Goal: Contribute content: Contribute content

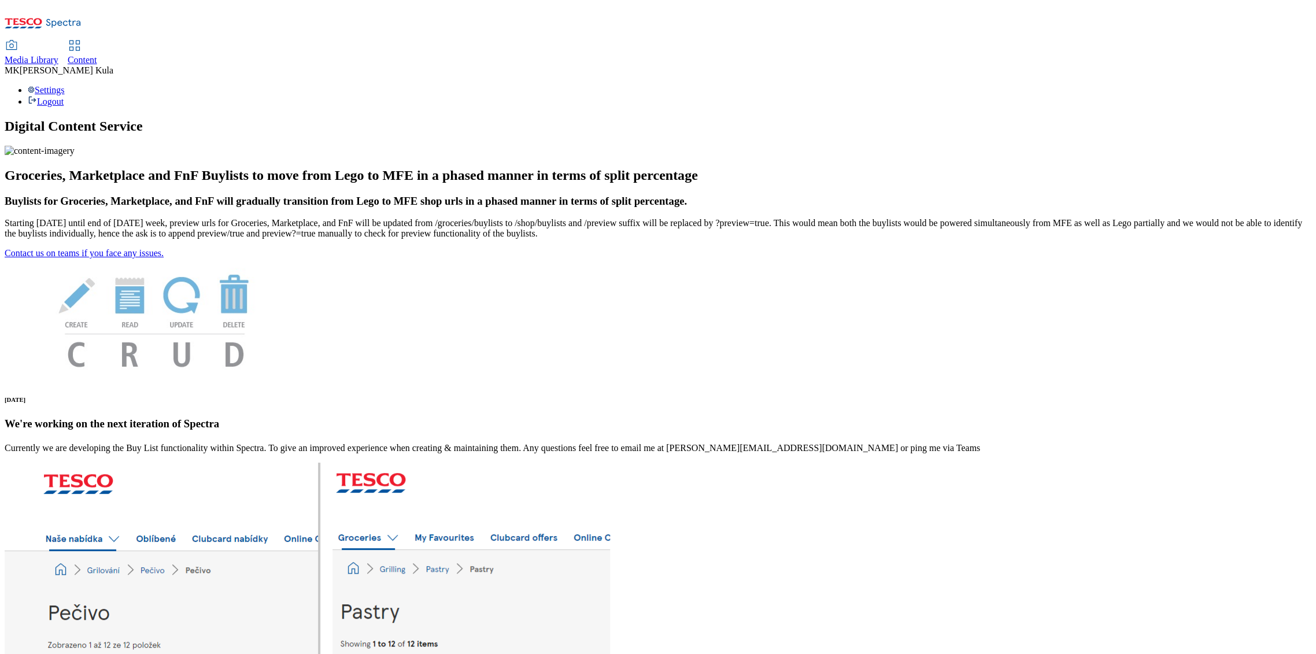
click at [58, 55] on span "Media Library" at bounding box center [32, 60] width 54 height 10
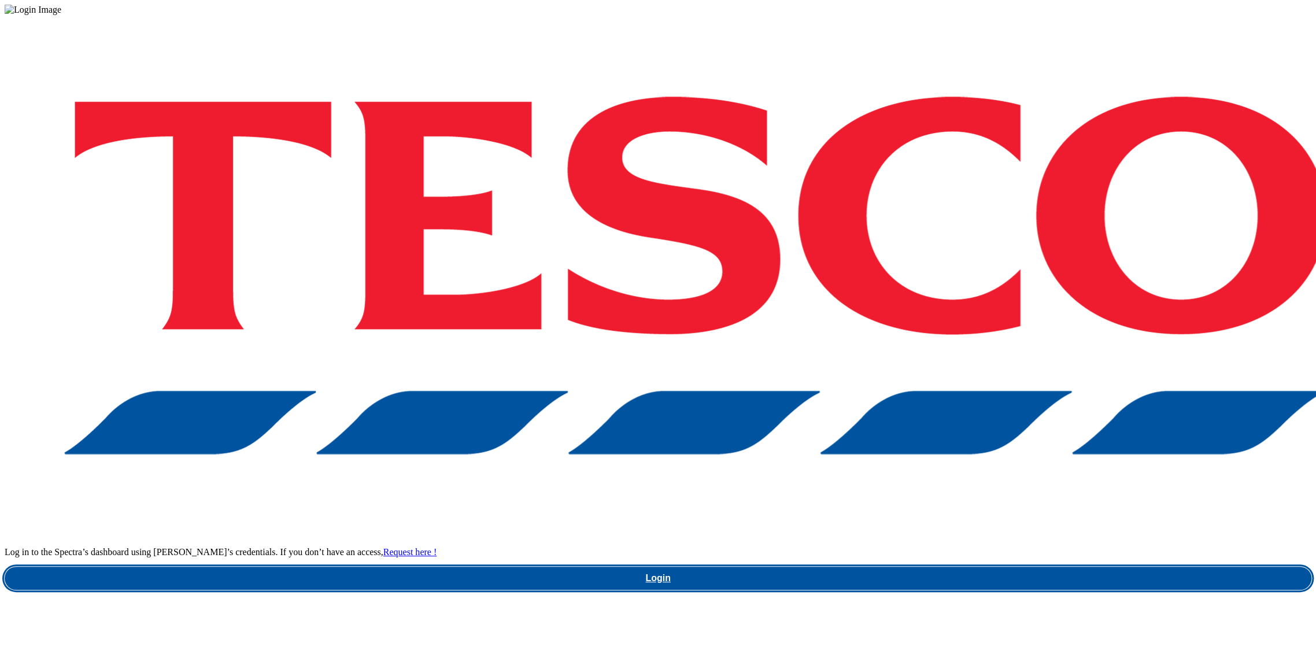
click at [1023, 567] on link "Login" at bounding box center [658, 578] width 1307 height 23
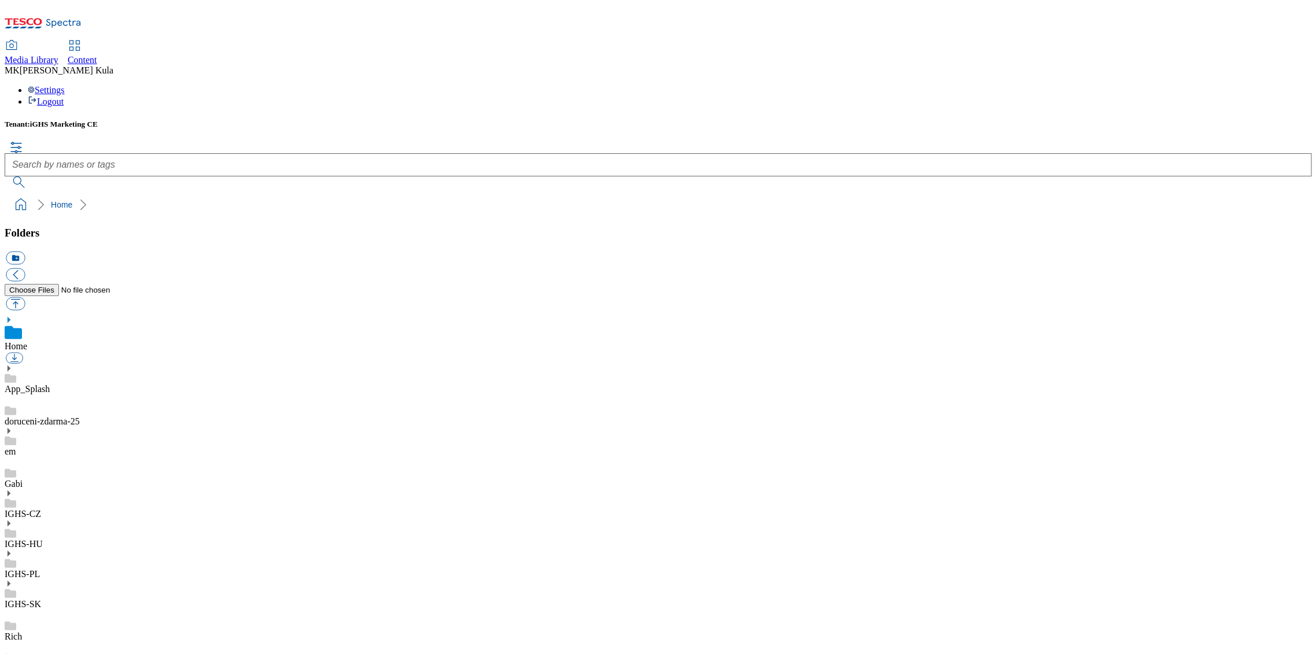
click at [41, 509] on link "IGHS-CZ" at bounding box center [23, 514] width 36 height 10
click at [13, 477] on icon at bounding box center [9, 481] width 8 height 8
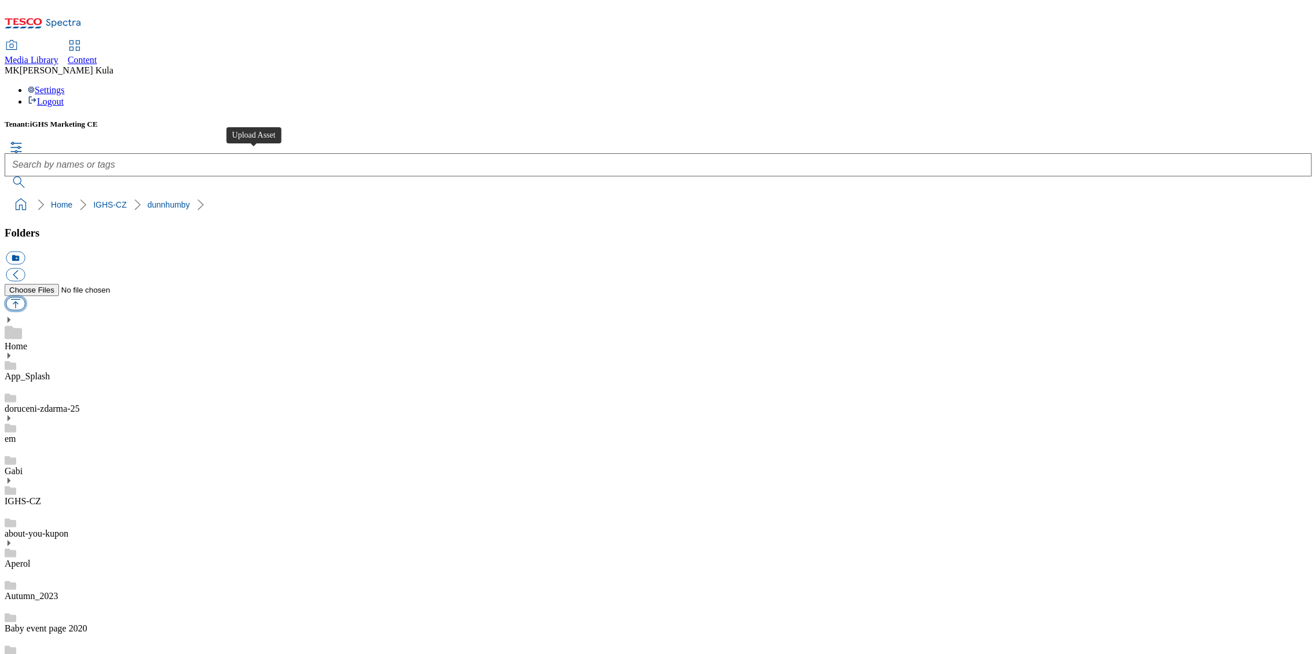
click at [25, 297] on button "button" at bounding box center [15, 303] width 19 height 13
type input "C:\fakepath\WooliteBLCZ.png"
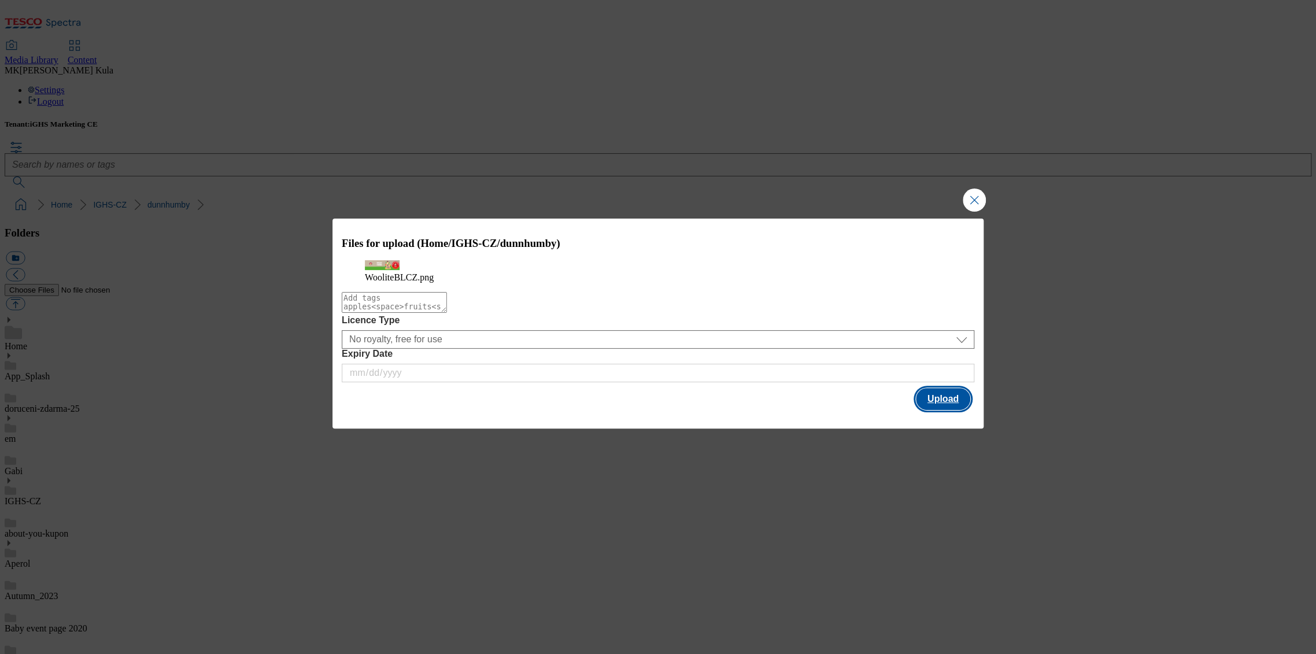
click at [938, 410] on button "Upload" at bounding box center [943, 399] width 54 height 22
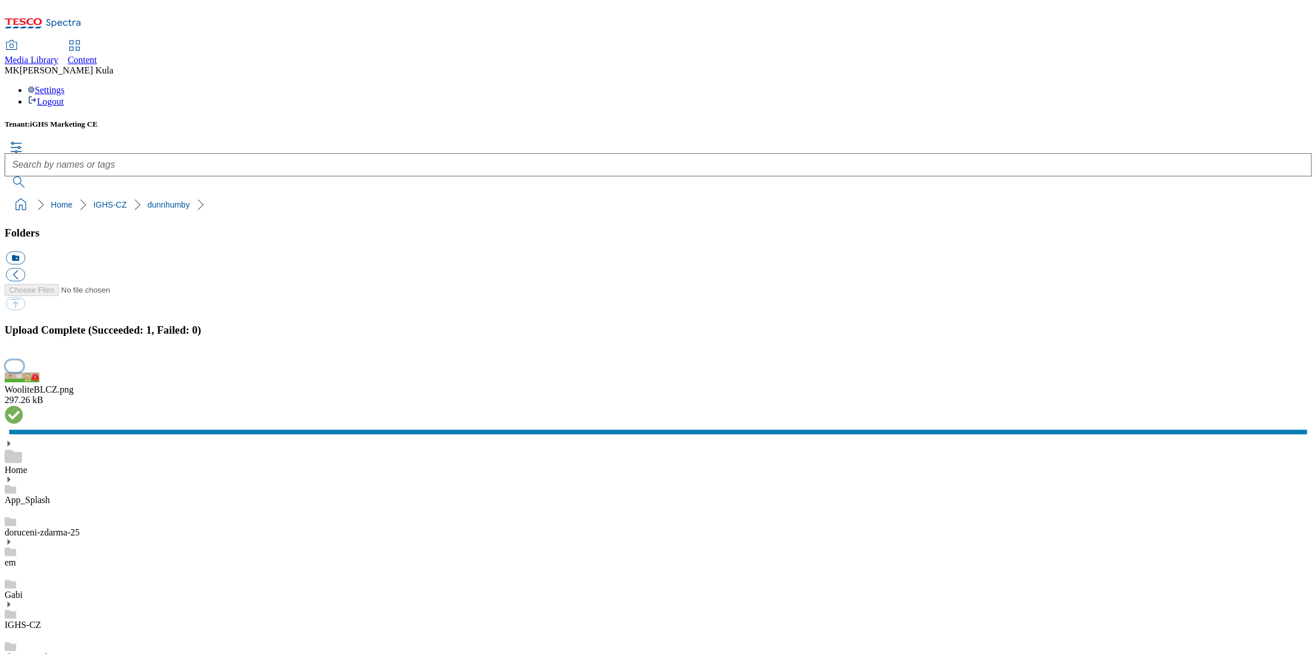
click at [23, 372] on button "button" at bounding box center [14, 366] width 17 height 11
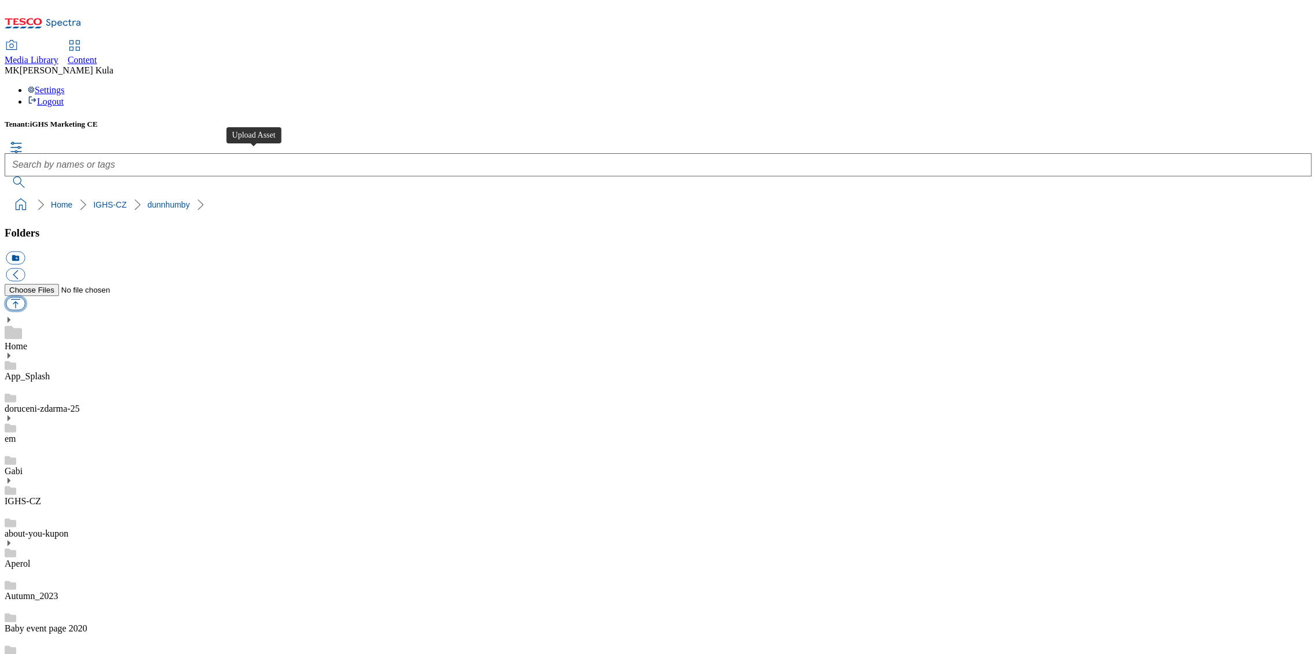
click at [25, 297] on button "button" at bounding box center [15, 303] width 19 height 13
type input "C:\fakepath\WooliteBLEN.png"
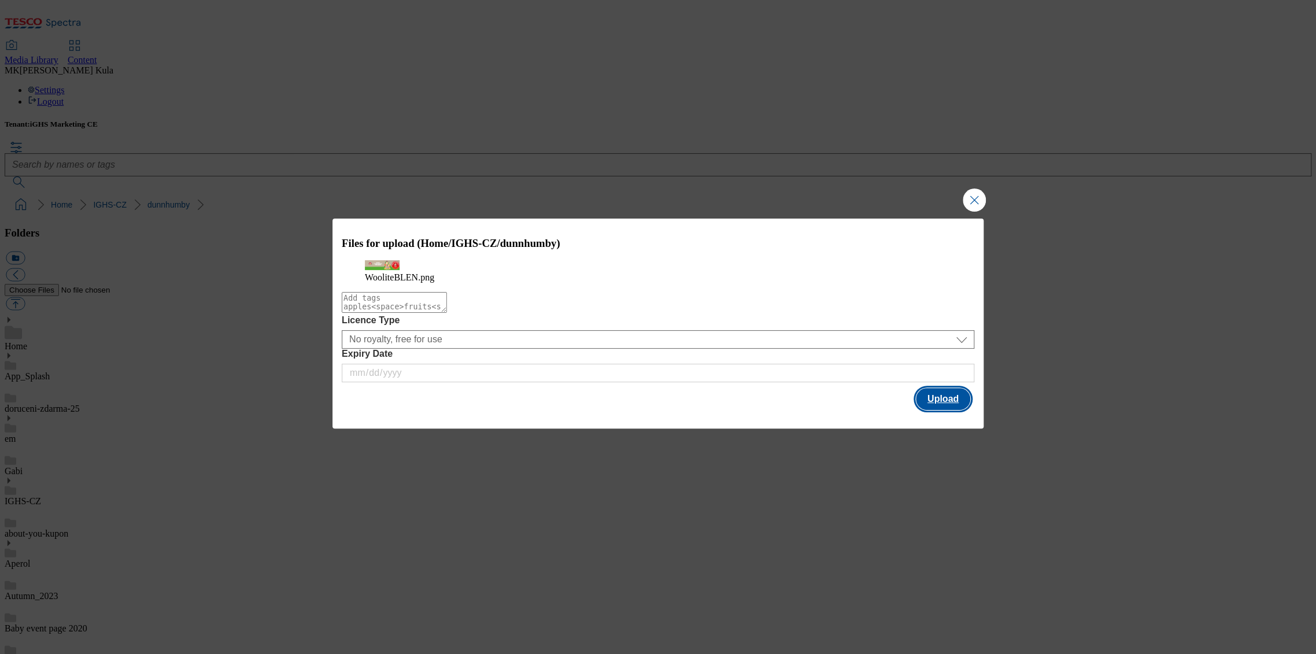
click at [937, 410] on button "Upload" at bounding box center [943, 399] width 54 height 22
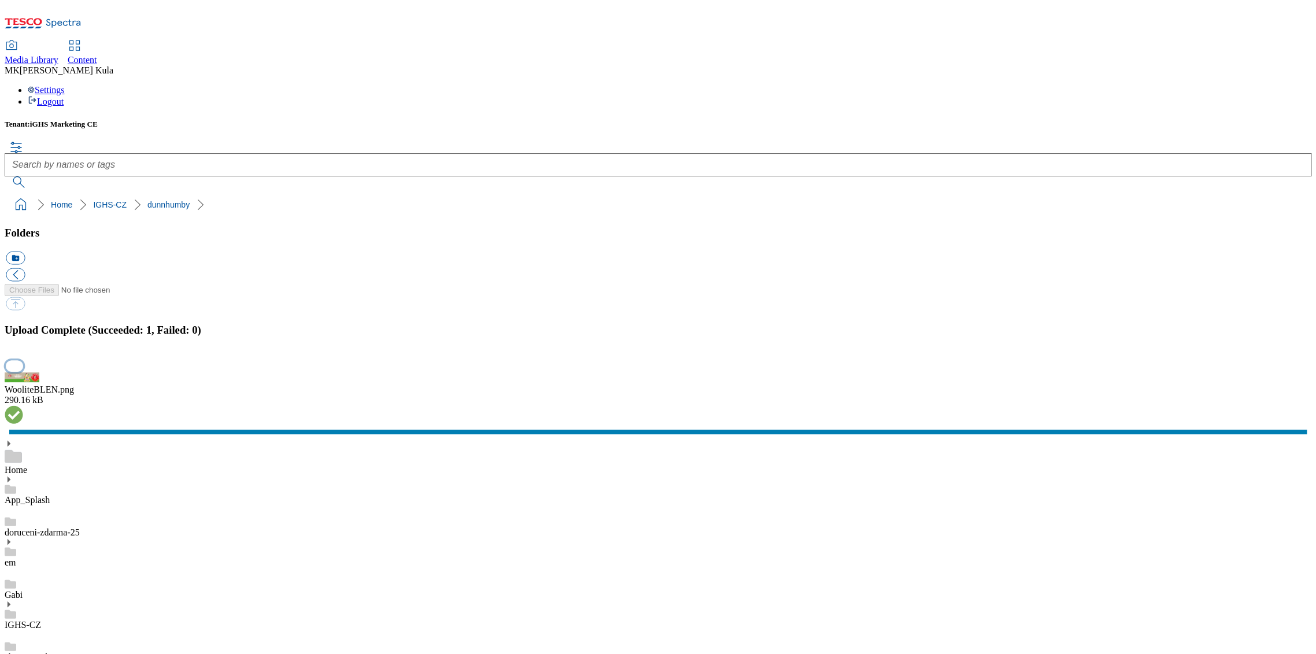
click at [23, 372] on button "button" at bounding box center [14, 366] width 17 height 11
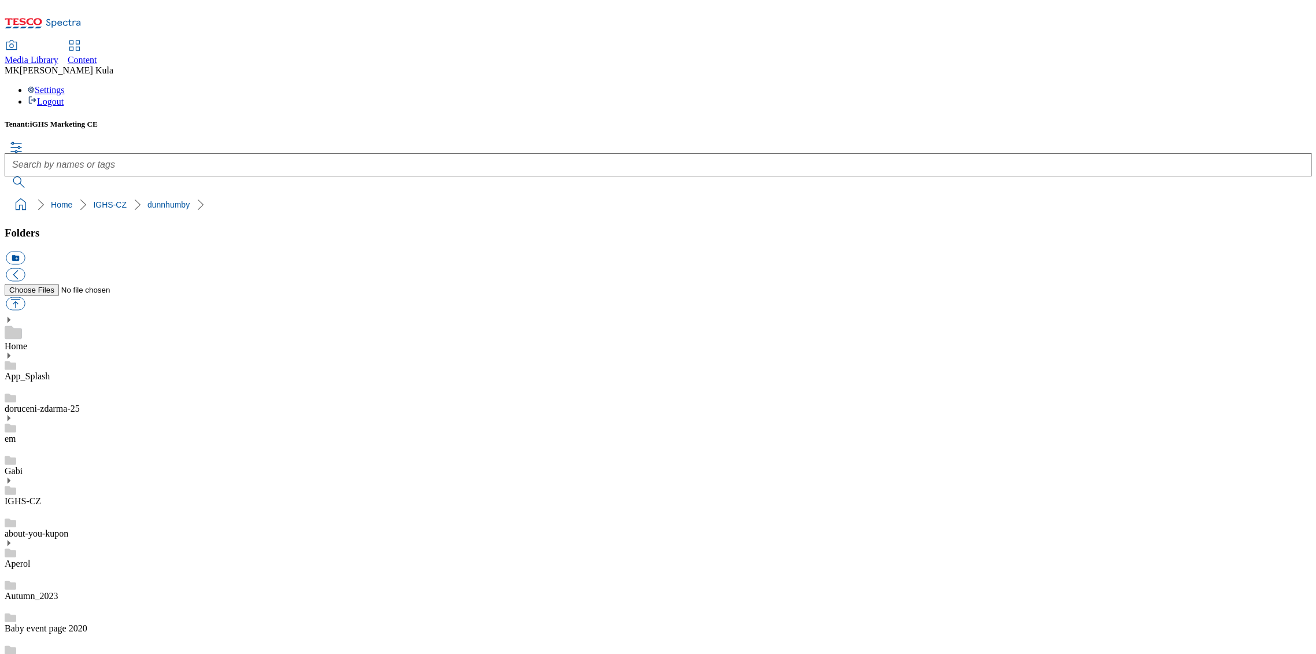
click at [25, 297] on button "button" at bounding box center [15, 303] width 19 height 13
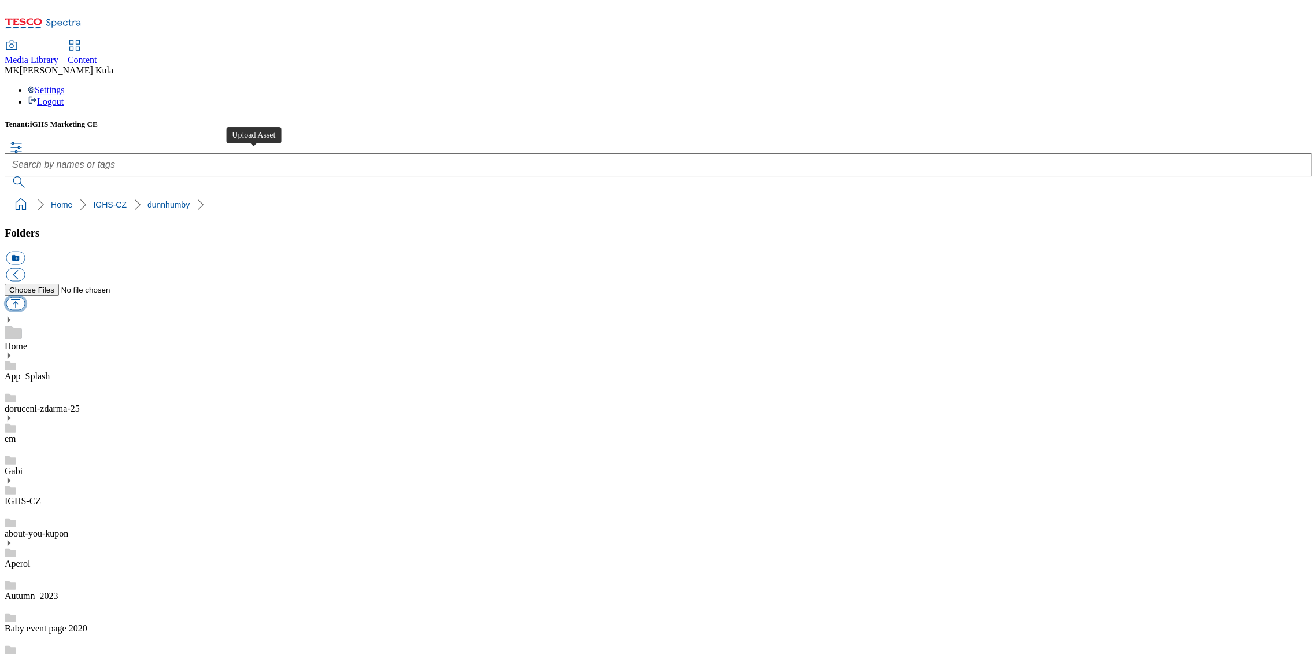
type input "C:\fakepath\WooliteBLCZ2.png"
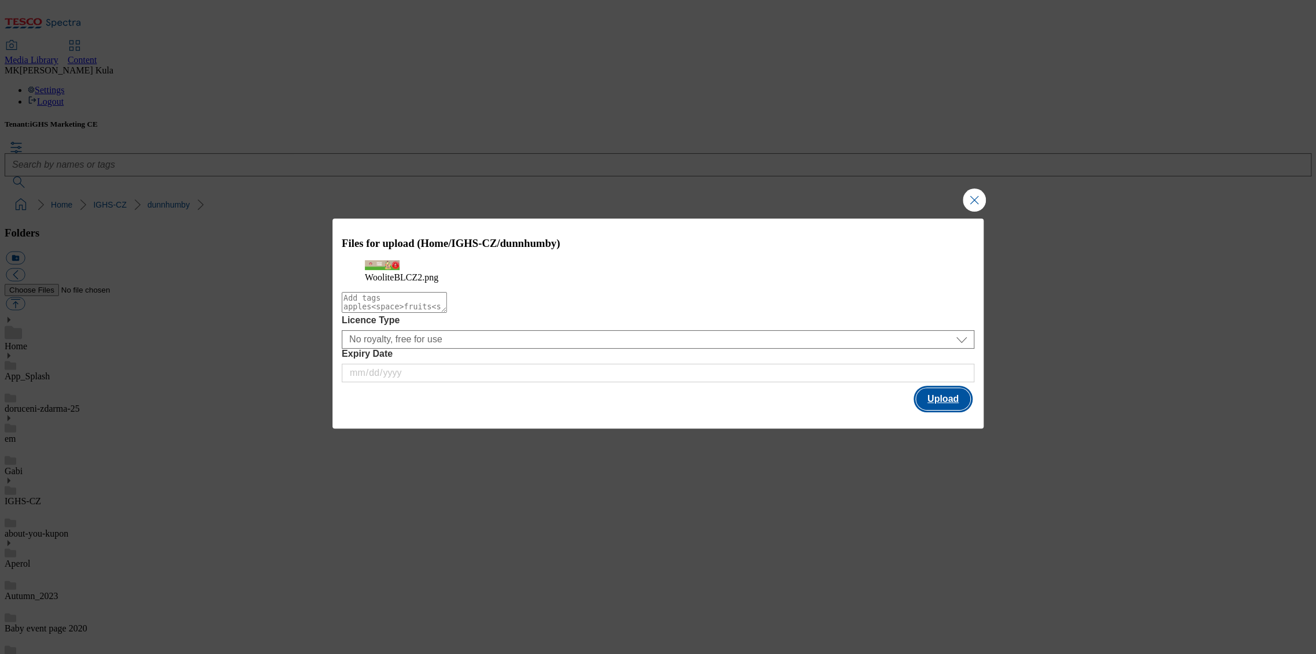
click at [955, 410] on button "Upload" at bounding box center [943, 399] width 54 height 22
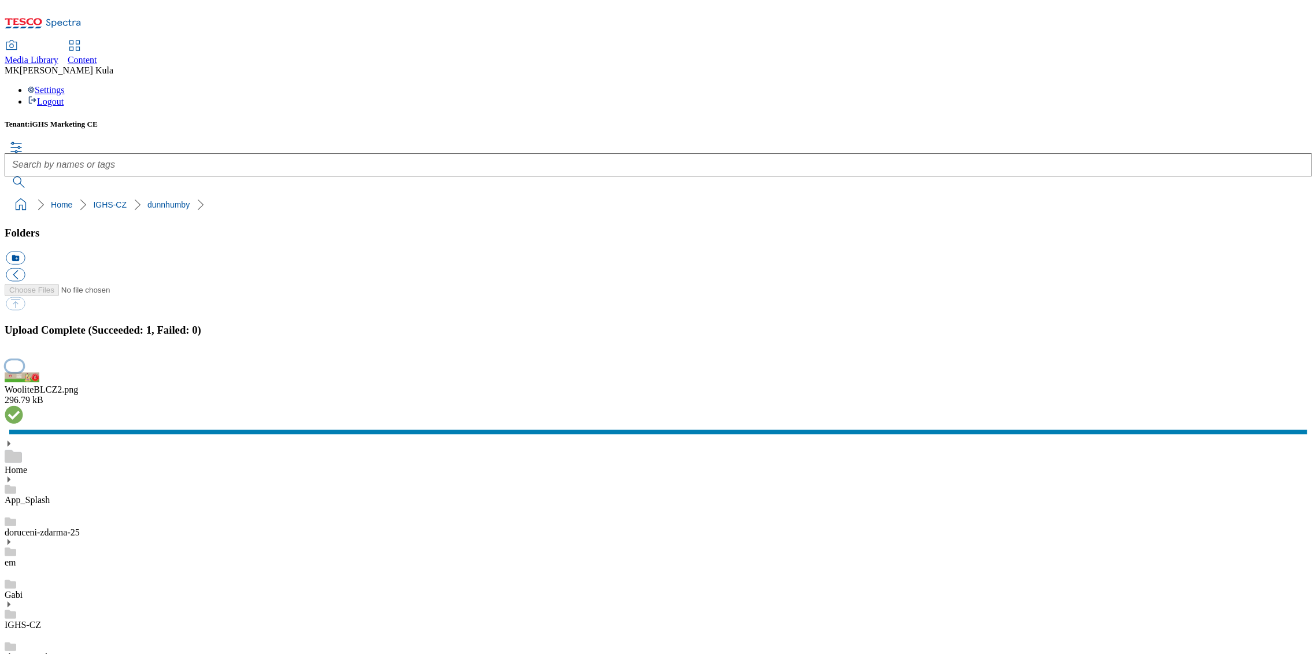
click at [23, 372] on button "button" at bounding box center [14, 366] width 17 height 11
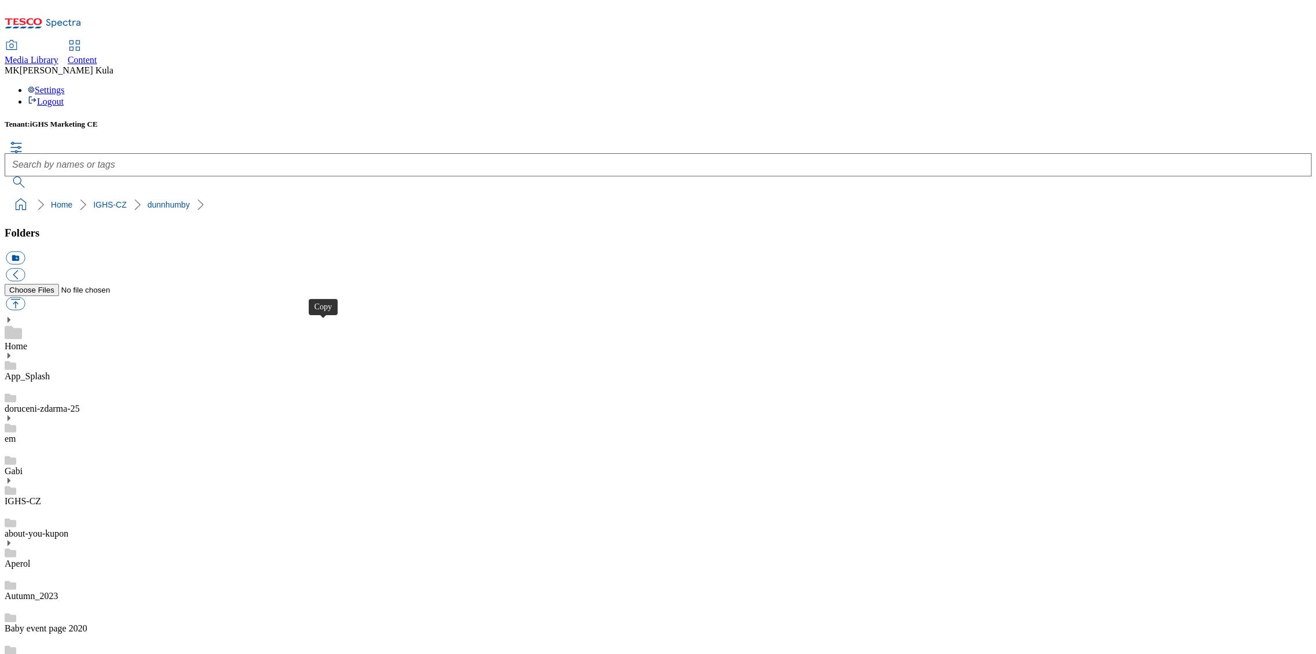
click at [25, 297] on button "button" at bounding box center [15, 303] width 19 height 13
type input "C:\fakepath\WooliteBLEN2.png"
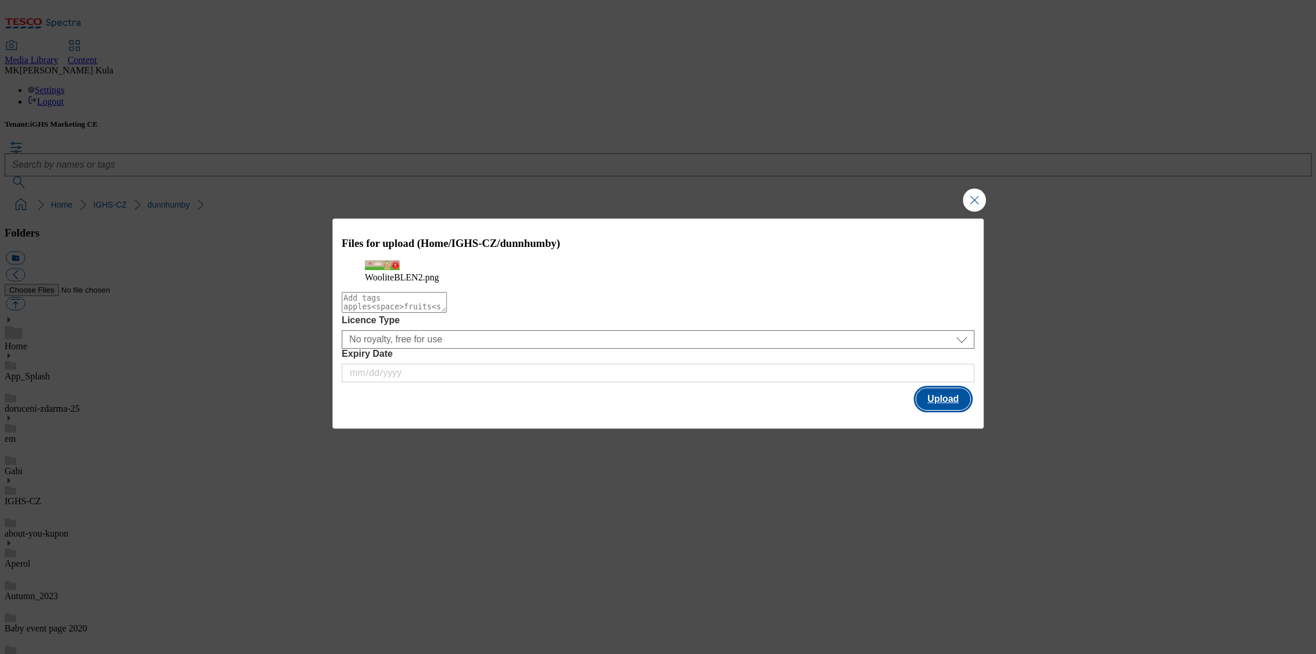
click at [941, 410] on button "Upload" at bounding box center [943, 399] width 54 height 22
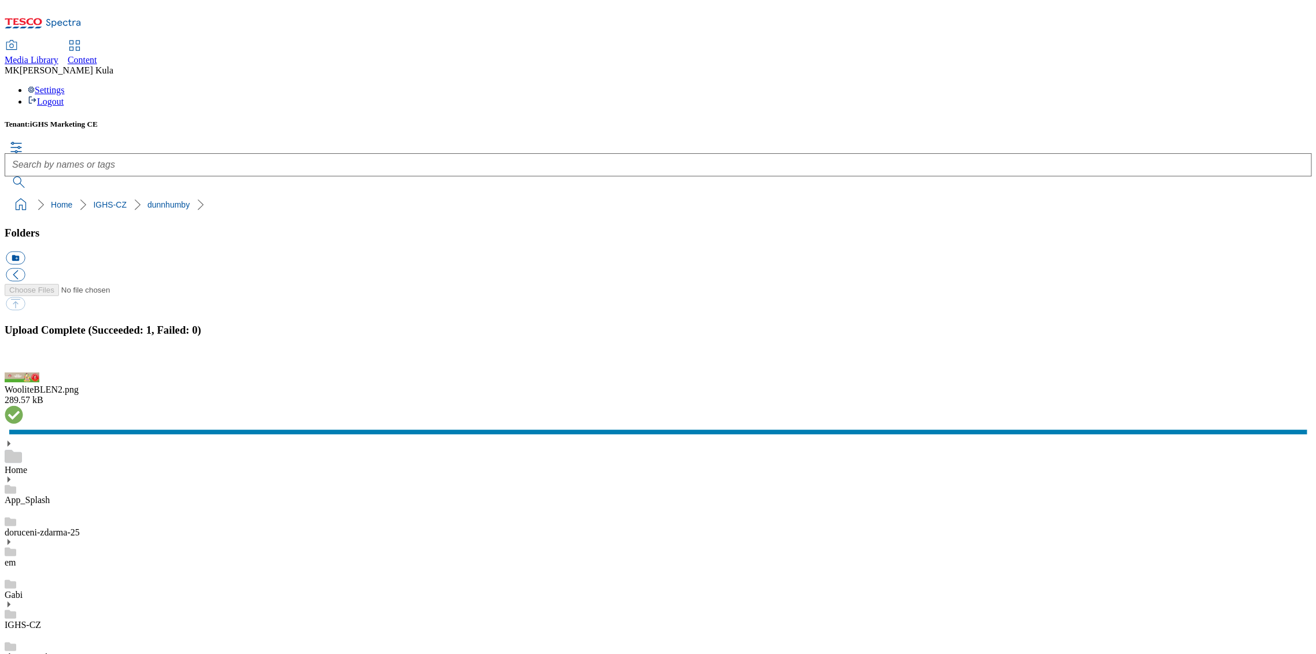
click at [23, 372] on button "button" at bounding box center [14, 366] width 17 height 11
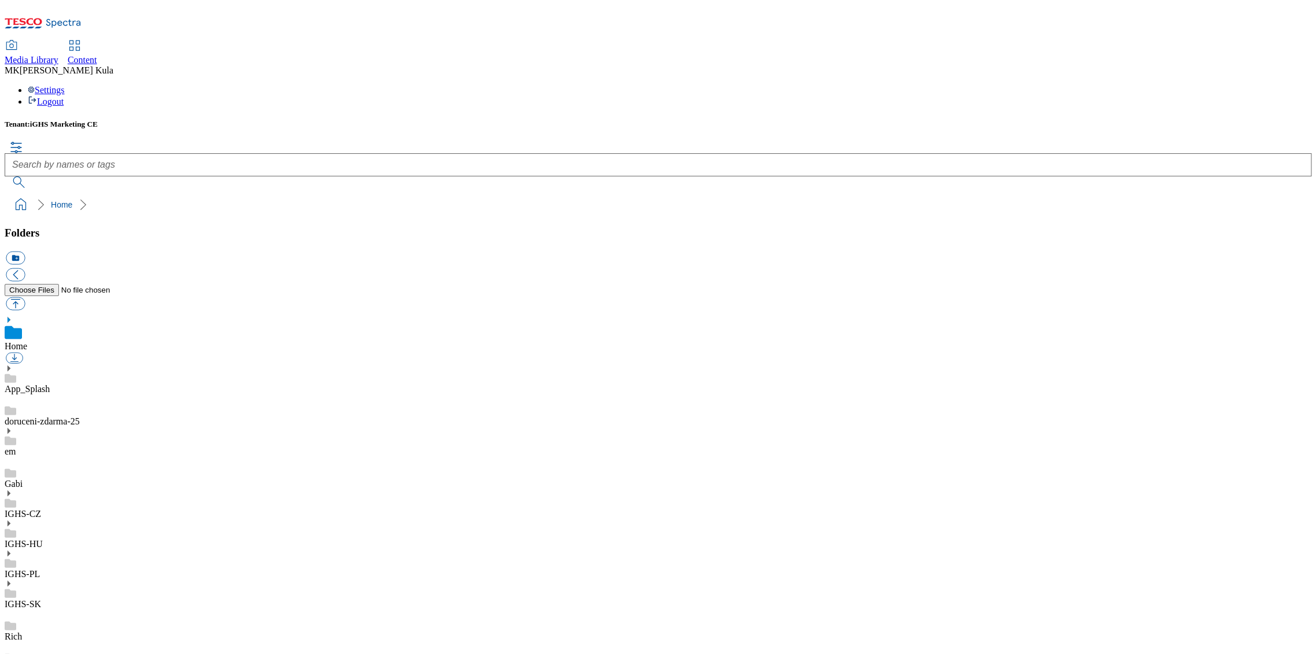
drag, startPoint x: 258, startPoint y: 20, endPoint x: 264, endPoint y: 19, distance: 5.8
click at [97, 55] on span "Content" at bounding box center [82, 60] width 29 height 10
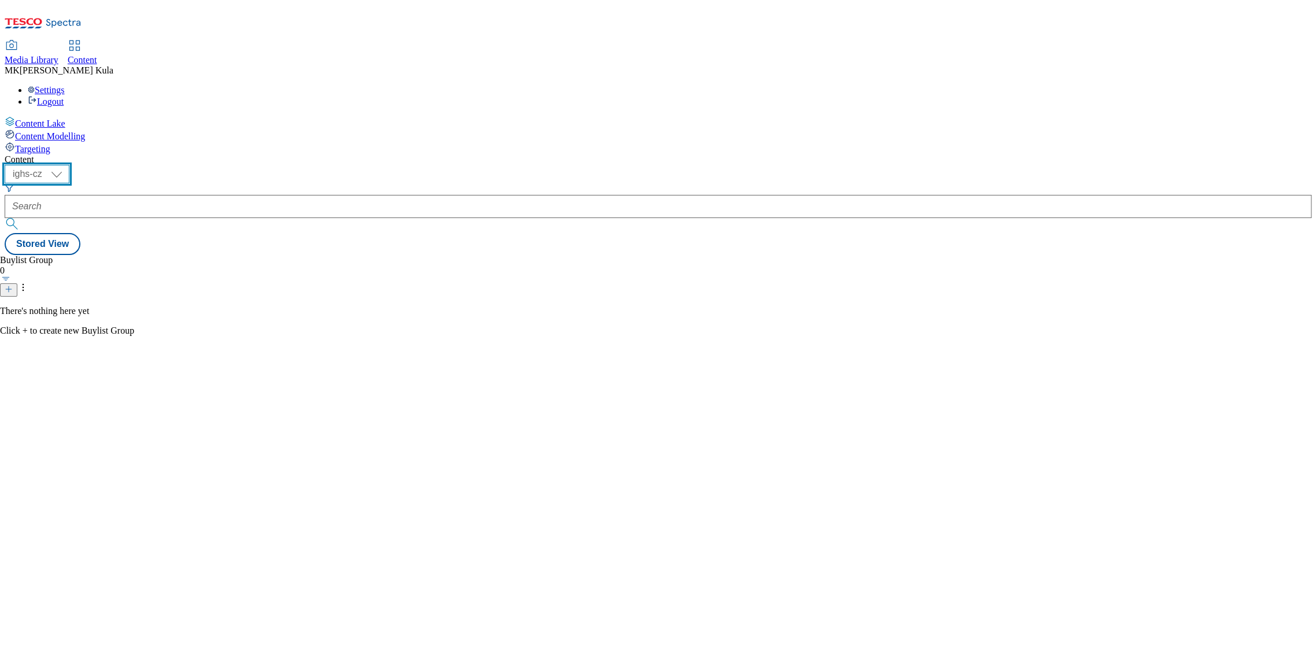
click at [69, 165] on select "ighs-cz ighs-hu ighs-sk" at bounding box center [37, 174] width 65 height 19
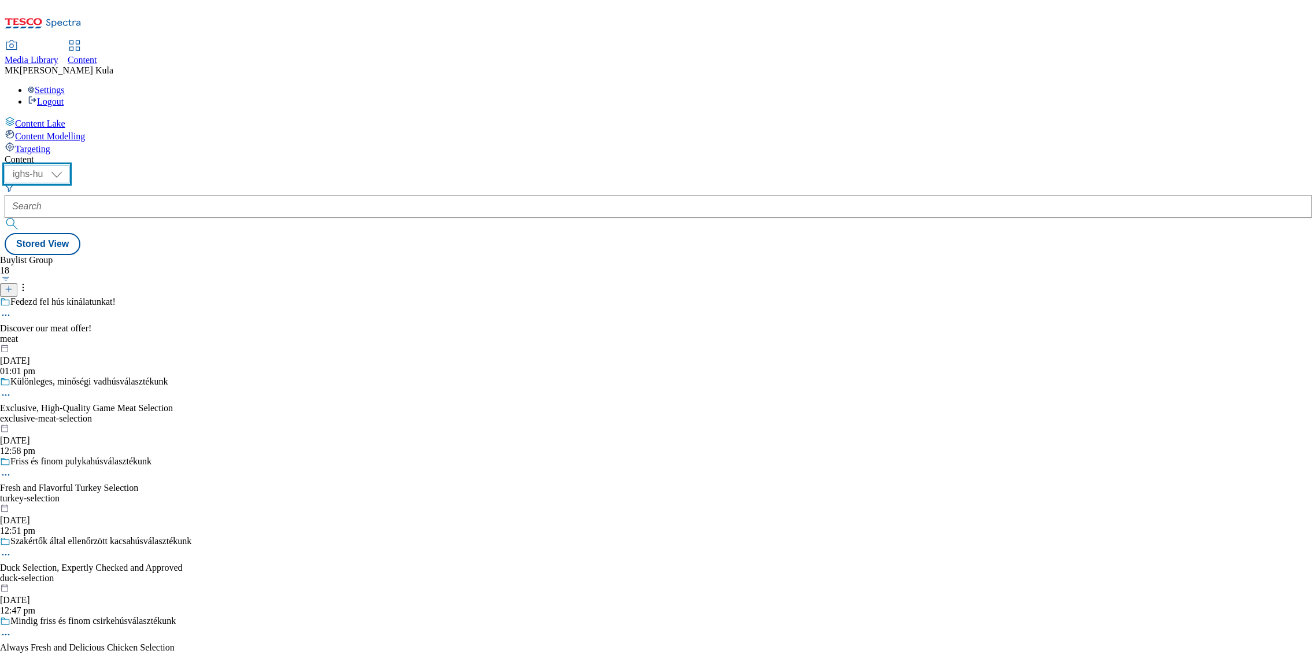
click at [69, 165] on select "ighs-cz ighs-hu ighs-sk" at bounding box center [37, 174] width 65 height 19
select select "ighs-cz"
click at [69, 165] on select "ighs-cz ighs-hu ighs-sk" at bounding box center [37, 174] width 65 height 19
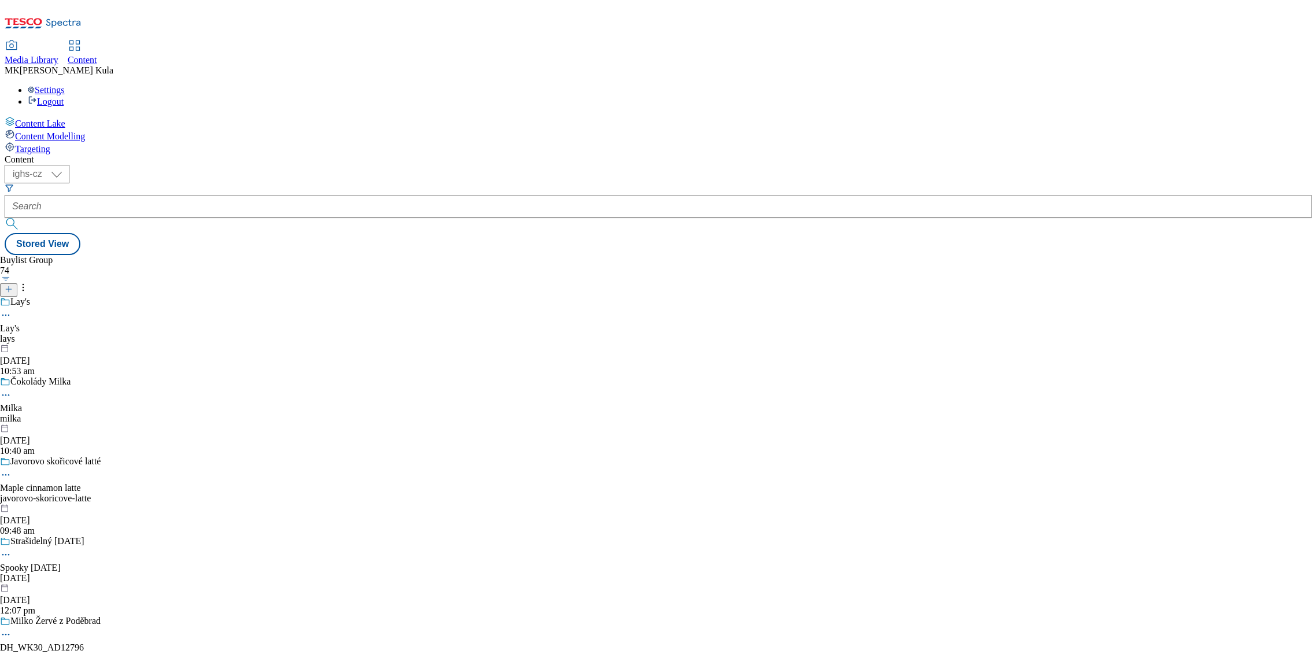
click at [13, 285] on icon at bounding box center [9, 289] width 8 height 8
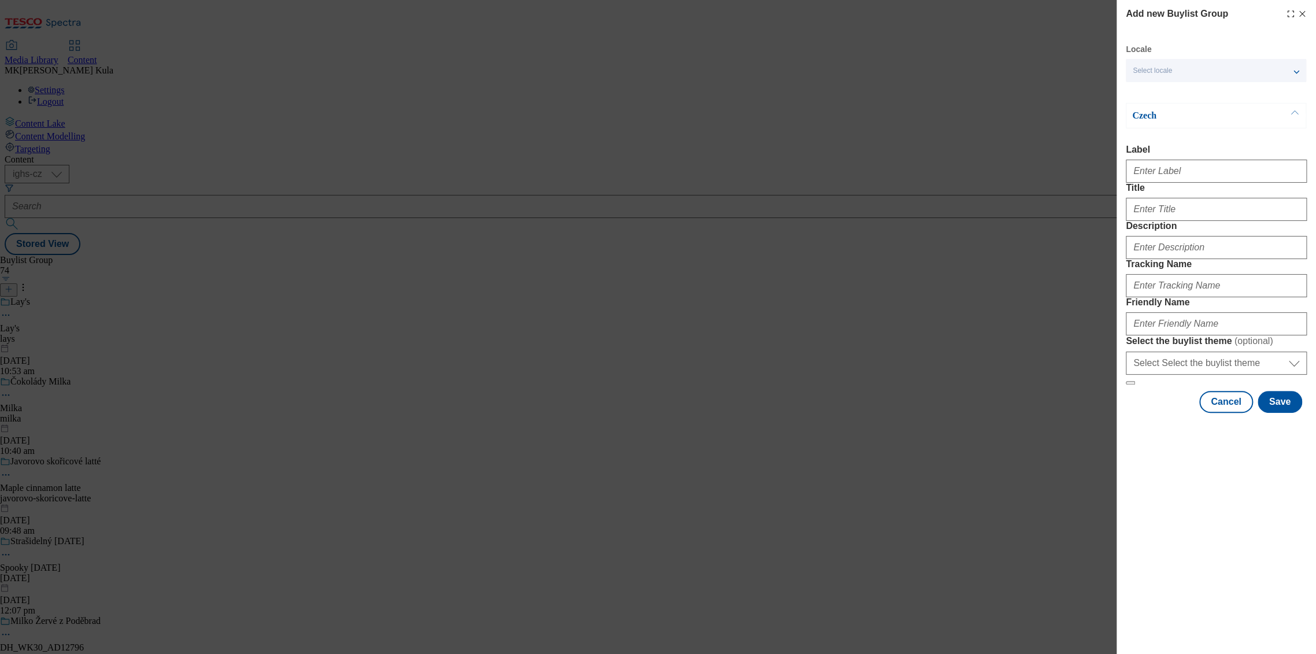
click at [1179, 67] on div "Select locale" at bounding box center [1216, 70] width 180 height 23
click at [1166, 90] on span "English" at bounding box center [1167, 92] width 27 height 6
click at [1147, 90] on input "English" at bounding box center [1140, 94] width 14 height 14
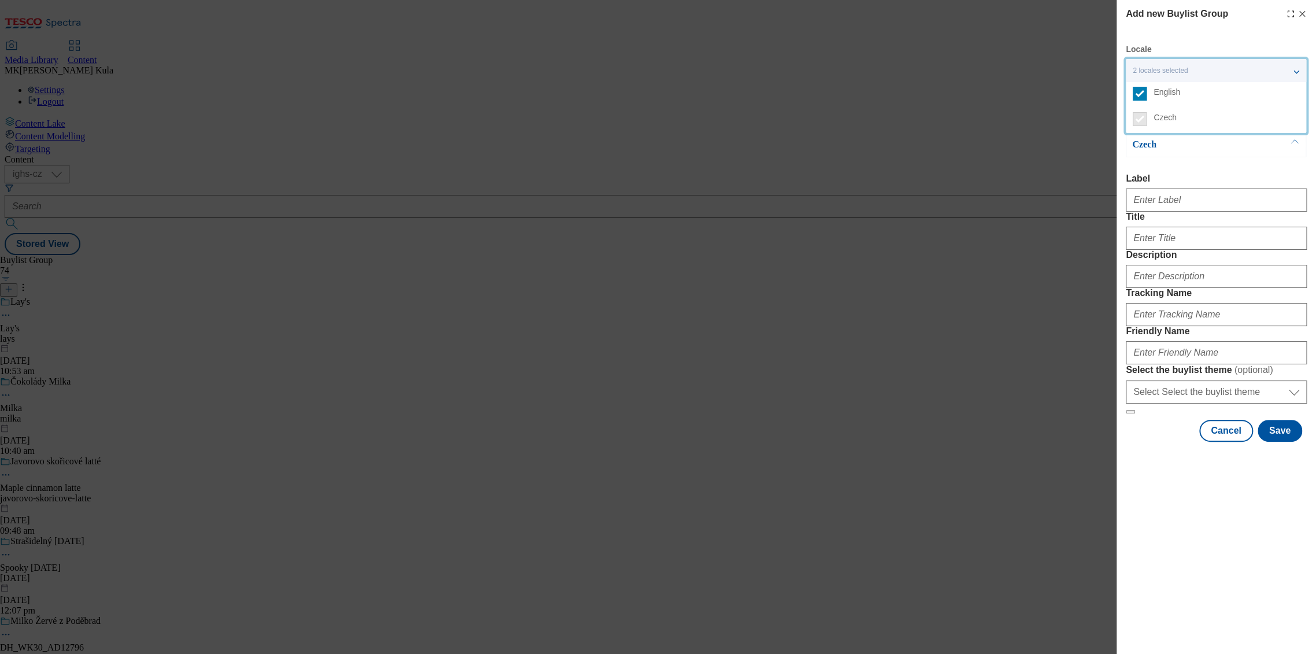
click at [1207, 177] on label "Label" at bounding box center [1216, 178] width 181 height 10
click at [0, 0] on input "Label" at bounding box center [0, 0] width 0 height 0
click at [1175, 196] on input "Label" at bounding box center [1216, 200] width 181 height 23
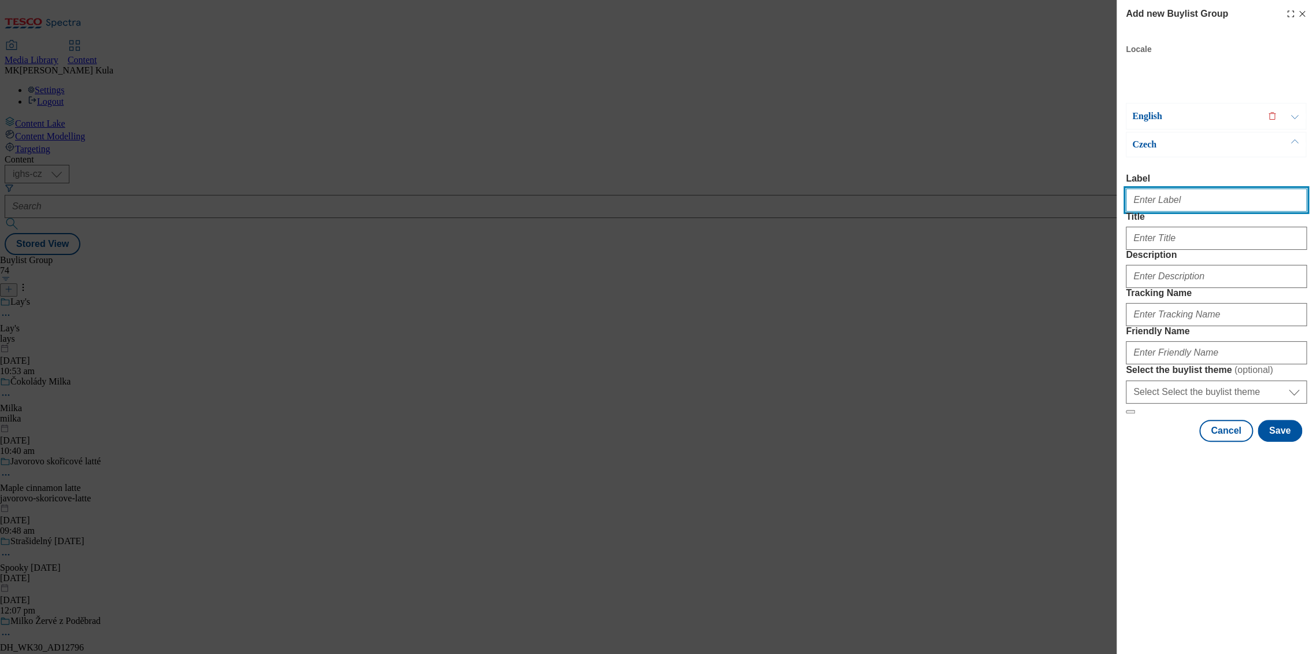
paste input "DH_WK32_AD12934"
type input "DH_WK32_AD12934"
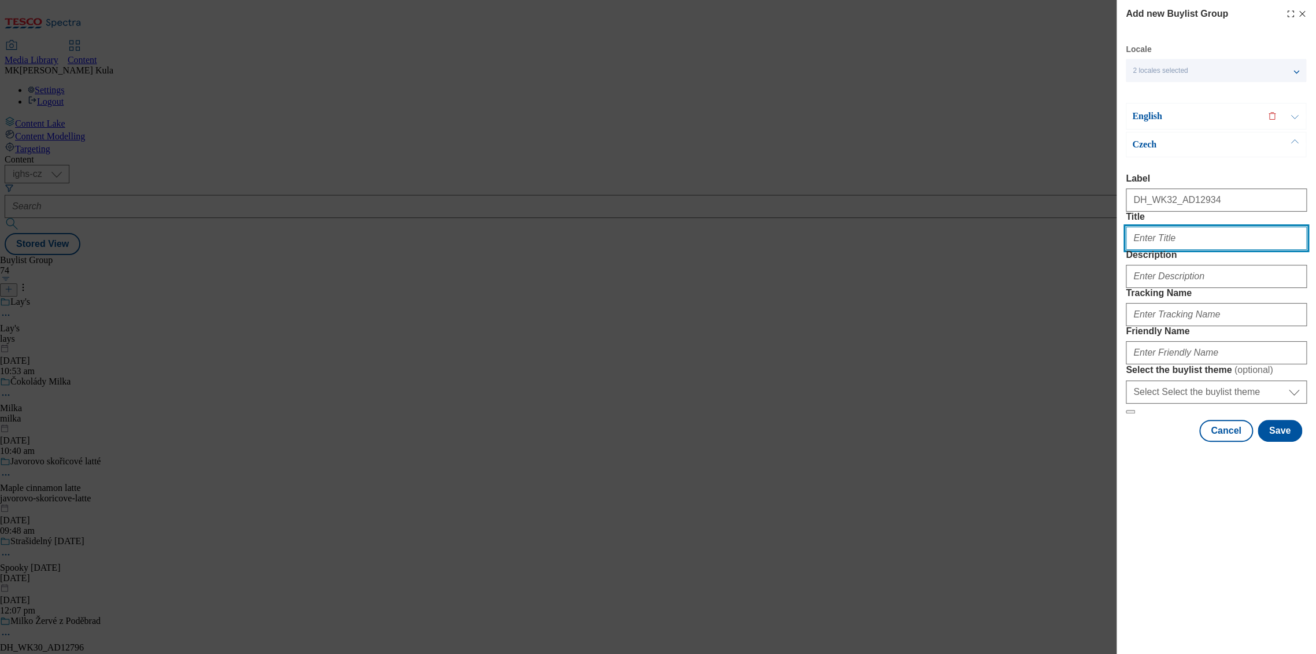
click at [1174, 250] on input "Title" at bounding box center [1216, 238] width 181 height 23
paste input "Elegantní ovocná vůně a ochrana barev v jednom"
type input "Elegantní ovocná vůně a ochrana barev v jednom"
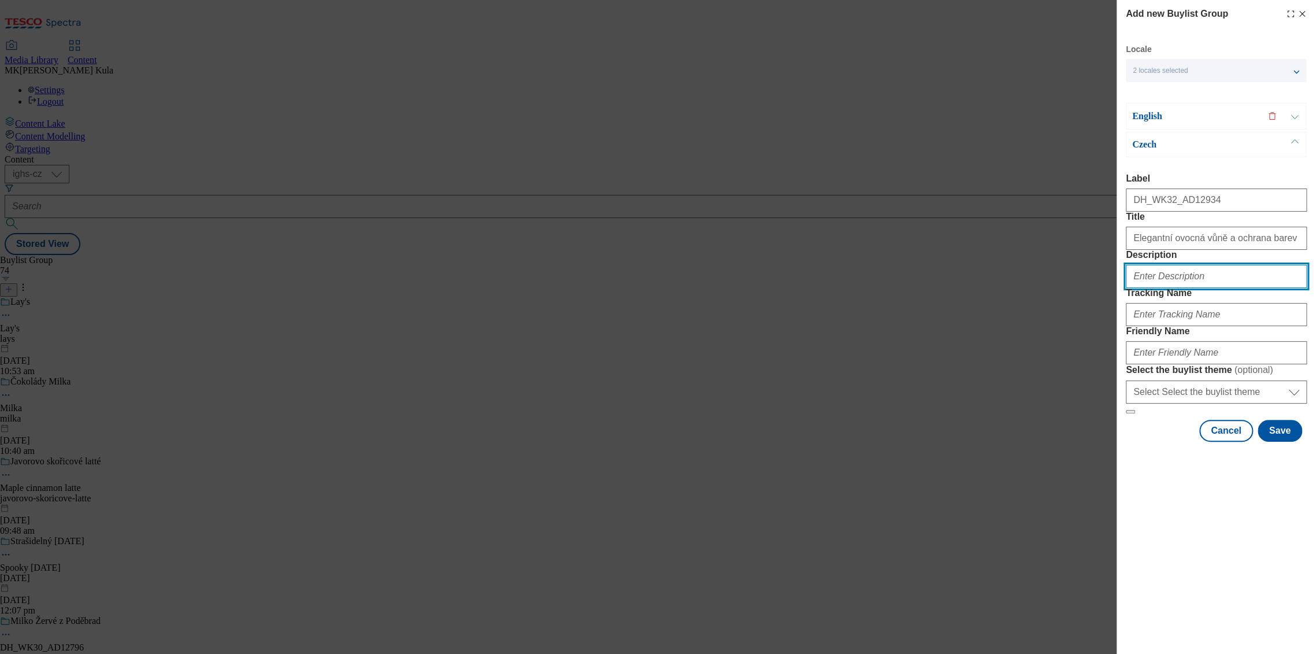
click at [1177, 288] on input "Description" at bounding box center [1216, 276] width 181 height 23
paste input "Woolite"
type input "Woolite"
click at [1169, 288] on input "Woolite" at bounding box center [1216, 276] width 181 height 23
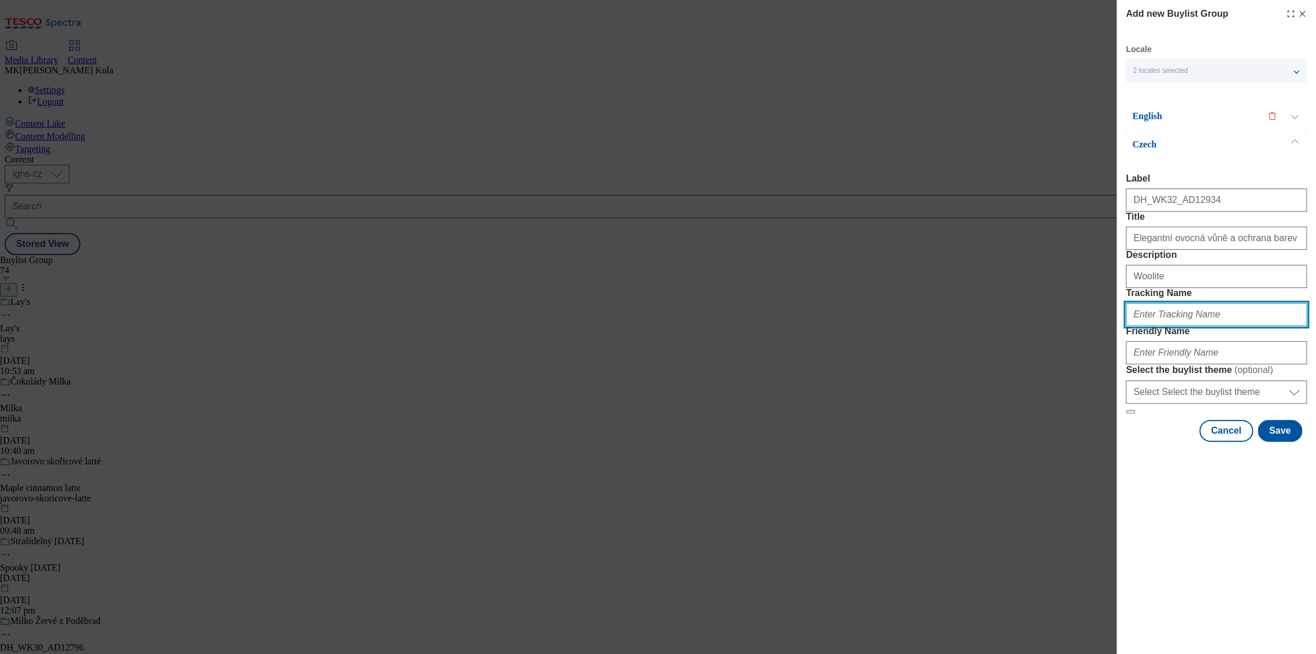
click at [1161, 326] on input "Tracking Name" at bounding box center [1216, 314] width 181 height 23
paste input "DH_CZ_AD12934_BH"
type input "DH_CZ_AD12934_BH"
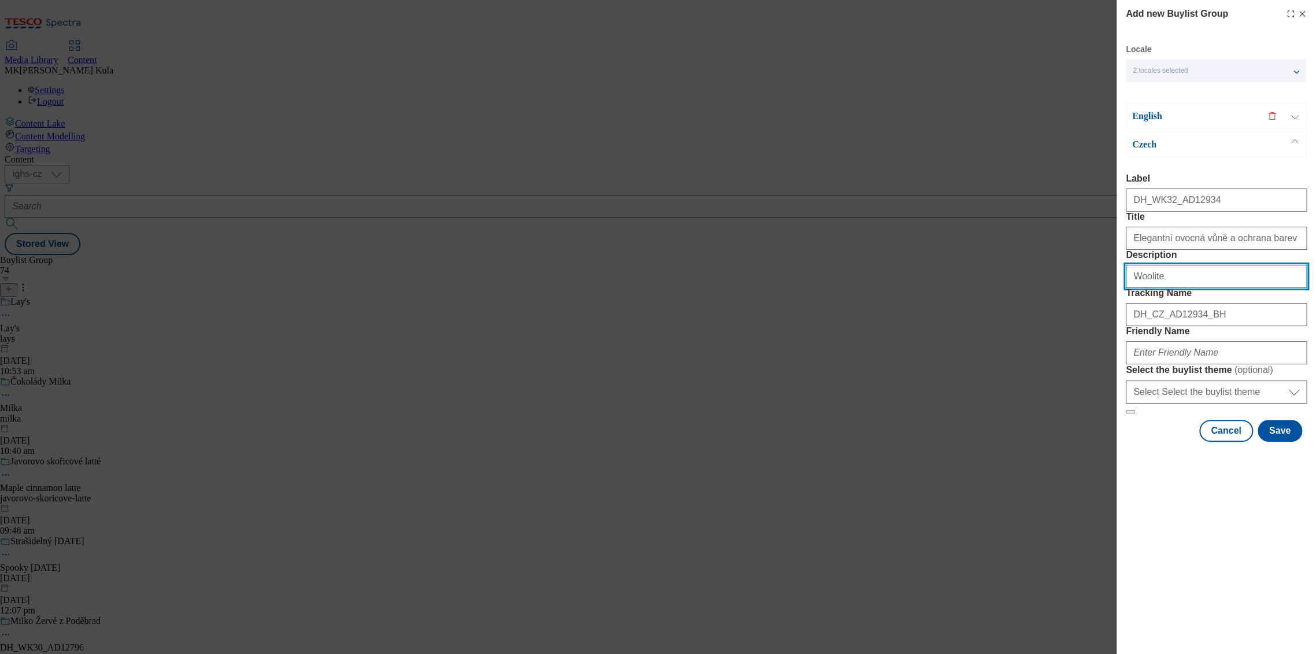
click at [1152, 288] on input "Woolite" at bounding box center [1216, 276] width 181 height 23
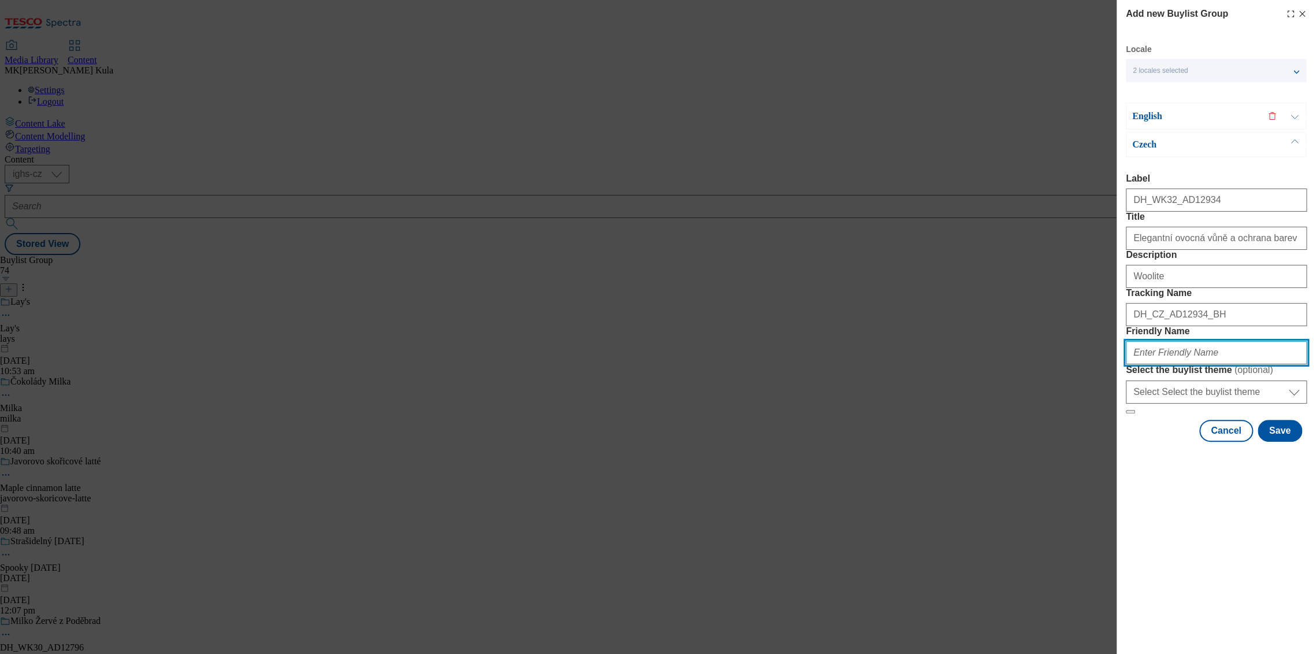
click at [1180, 364] on input "Friendly Name" at bounding box center [1216, 352] width 181 height 23
paste input "rb"
type input "rb"
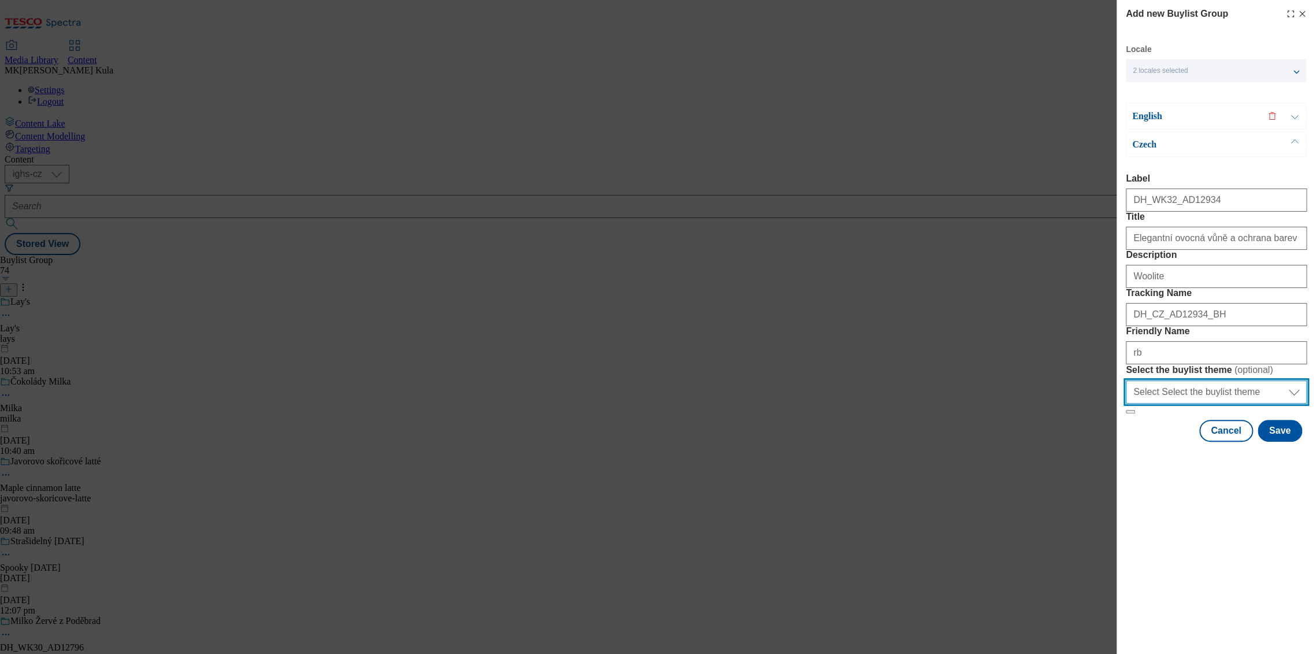
click at [1213, 404] on select "Select Select the buylist theme default fandf" at bounding box center [1216, 392] width 181 height 23
click at [1197, 117] on p "English" at bounding box center [1192, 116] width 121 height 12
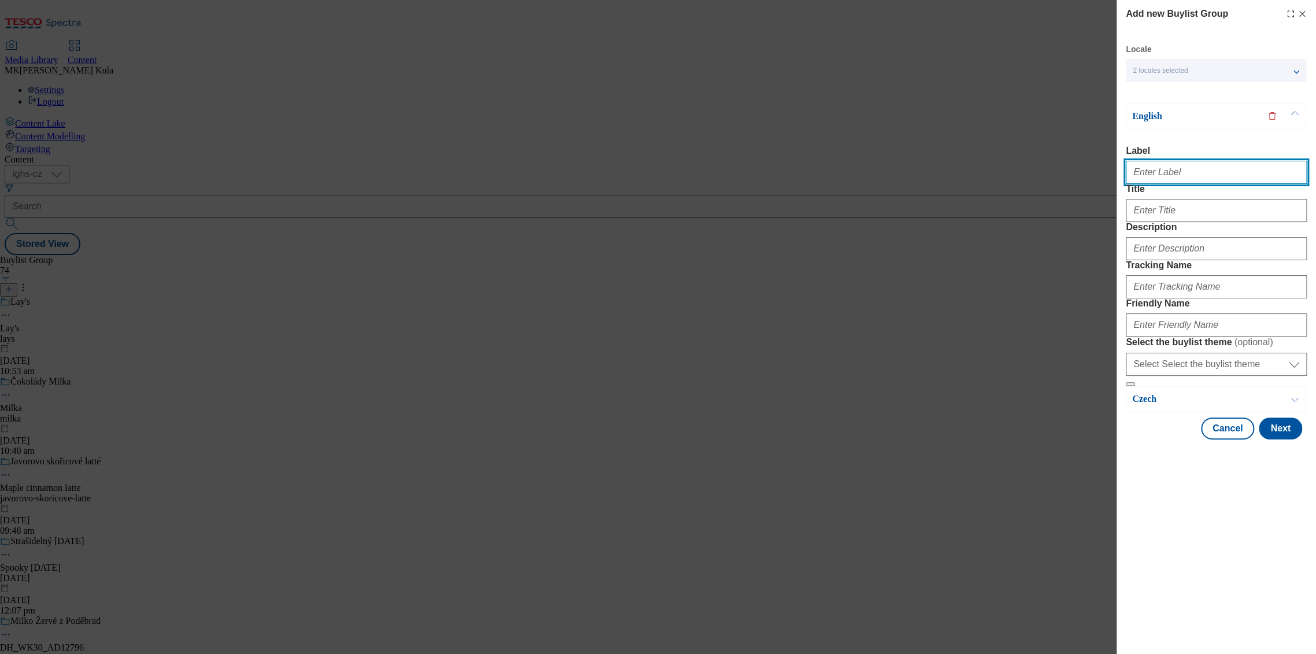
drag, startPoint x: 1169, startPoint y: 179, endPoint x: 1186, endPoint y: 177, distance: 17.5
click at [1169, 179] on input "Label" at bounding box center [1216, 172] width 181 height 23
paste input "DH_WK32_AD12934"
type input "DH_WK32_AD12934"
drag, startPoint x: 1190, startPoint y: 246, endPoint x: 1183, endPoint y: 237, distance: 11.1
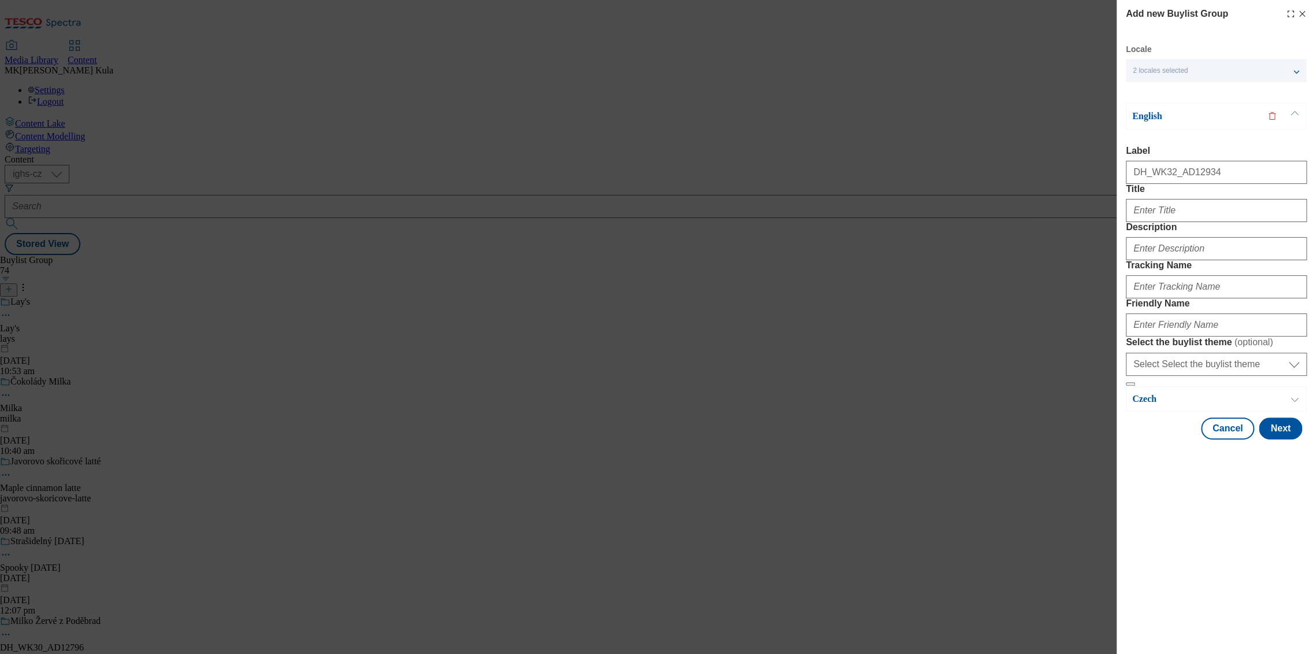
click at [1190, 222] on div "Modal" at bounding box center [1216, 208] width 181 height 28
click at [1183, 222] on input "Title" at bounding box center [1216, 210] width 181 height 23
paste input "Elegant fruity fragrance and color protection in one"
type input "Elegant fruity fragrance and color protection in one"
click at [1162, 260] on input "Description" at bounding box center [1216, 248] width 181 height 23
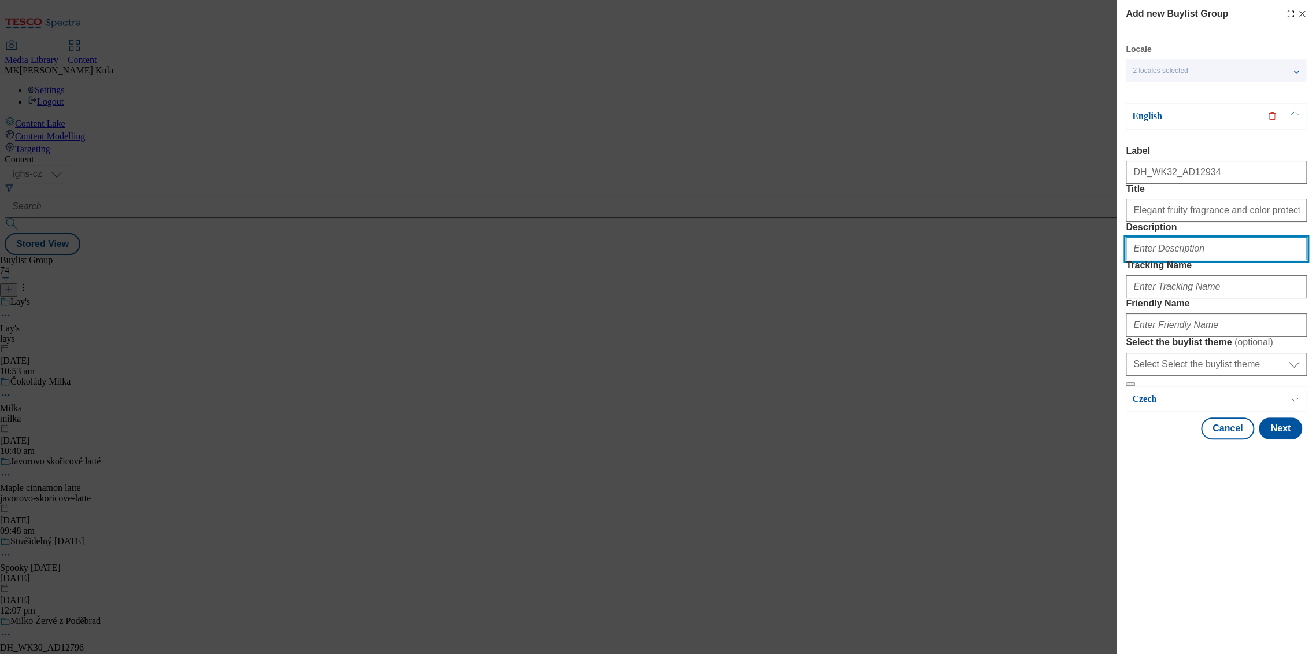
paste input "Woolite"
type input "Woolite"
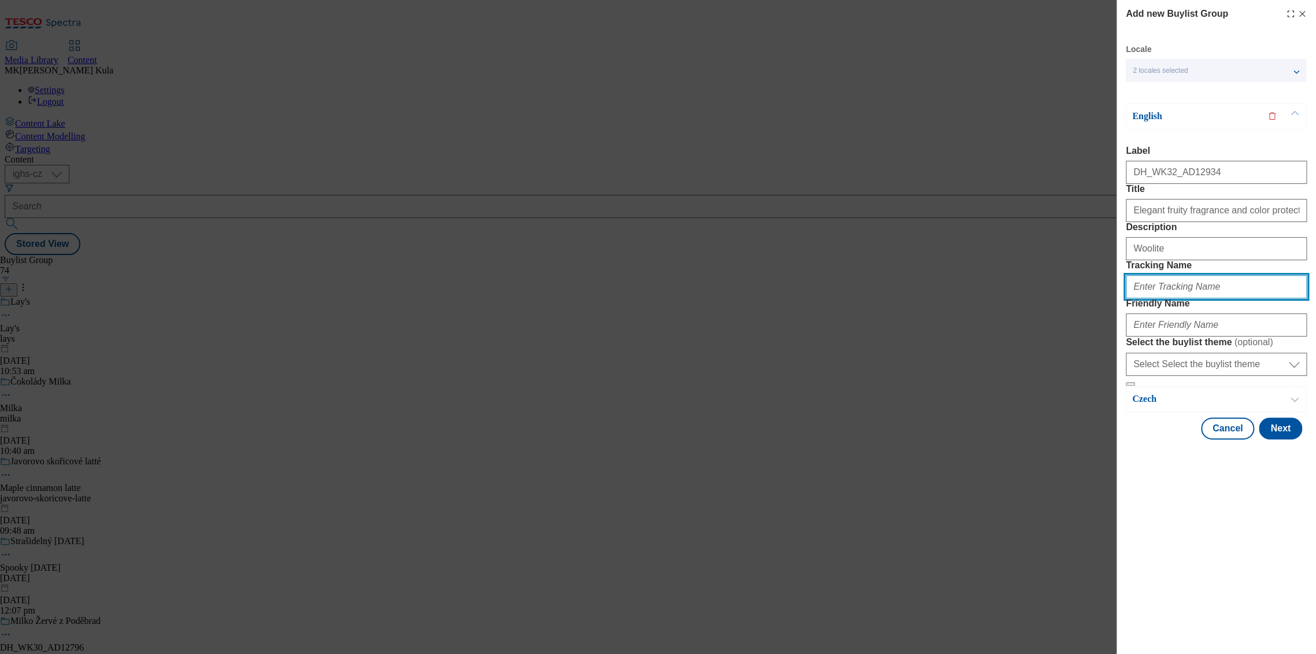
click at [1151, 298] on input "Tracking Name" at bounding box center [1216, 286] width 181 height 23
paste input "DH_EN_AD12934_BH"
type input "DH_EN_AD12934_BH"
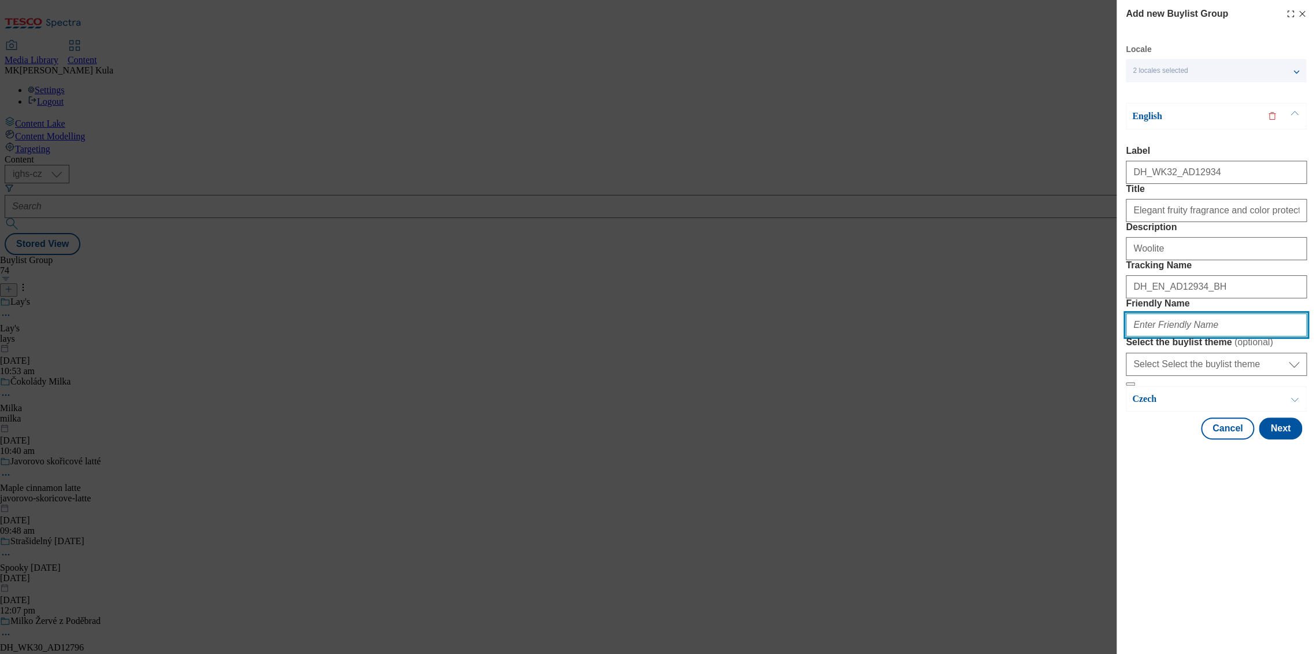
click at [1152, 337] on input "Friendly Name" at bounding box center [1216, 324] width 181 height 23
paste input "rb"
type input "rb"
click at [1276, 440] on button "Next" at bounding box center [1280, 429] width 43 height 22
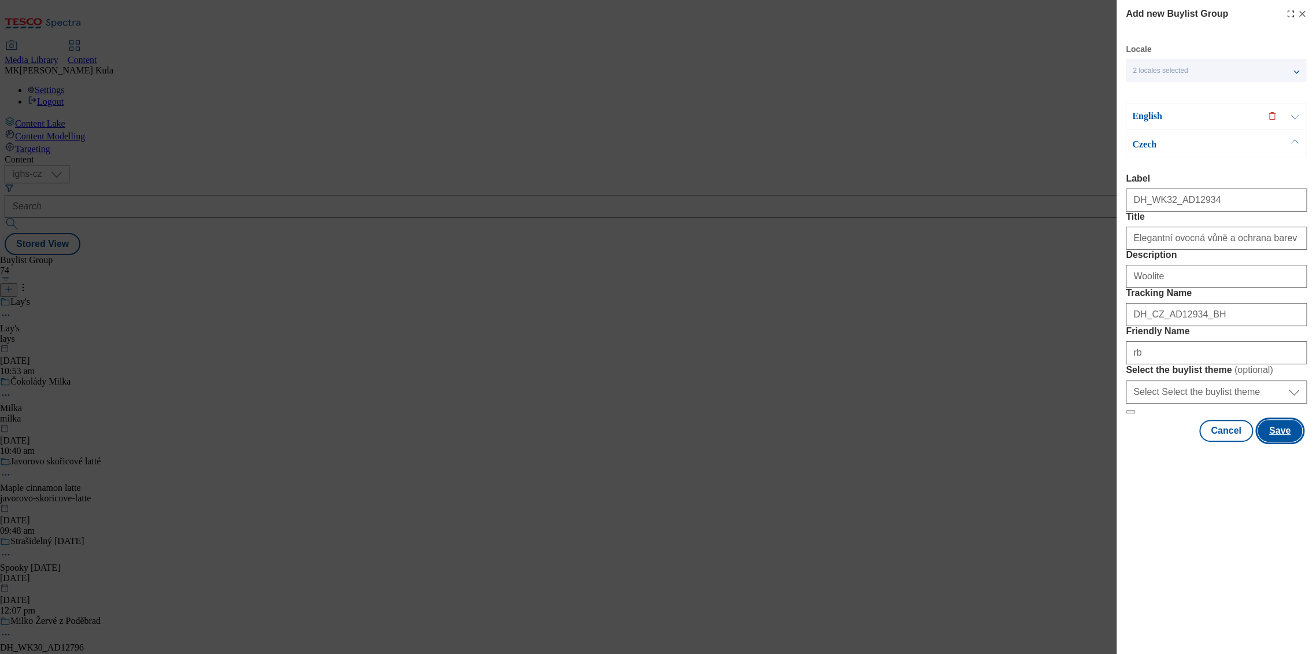
click at [1280, 442] on button "Save" at bounding box center [1280, 431] width 45 height 22
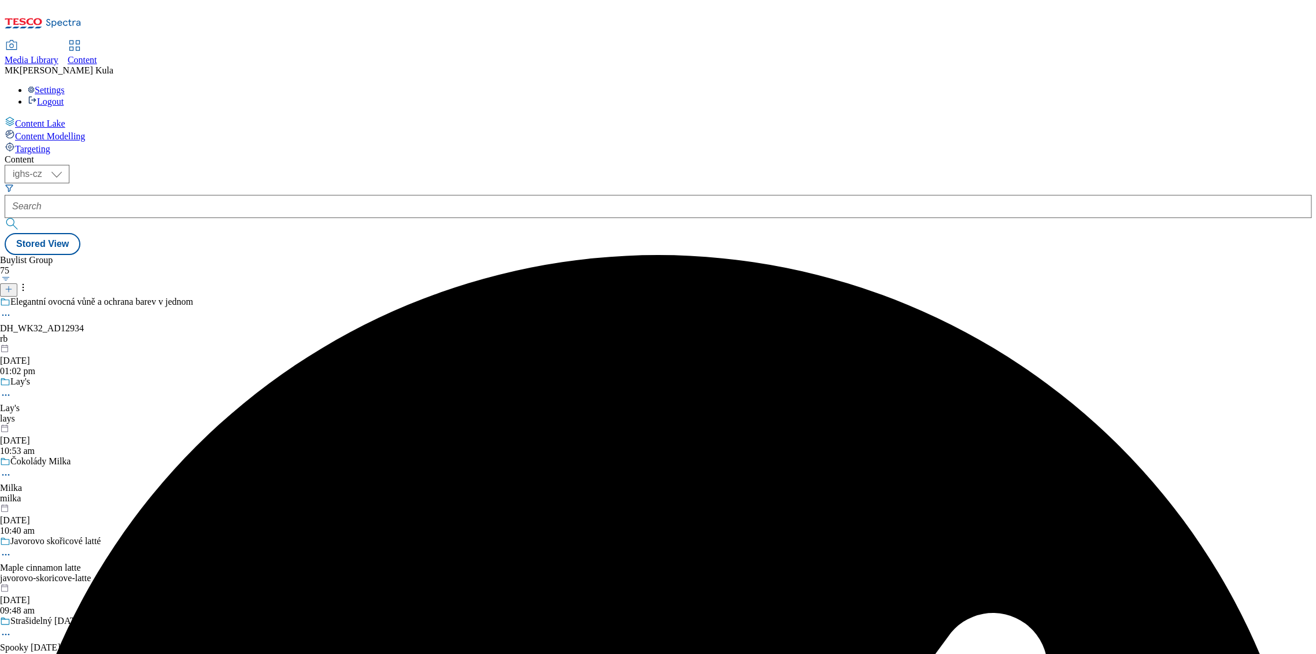
click at [12, 309] on icon at bounding box center [6, 315] width 12 height 12
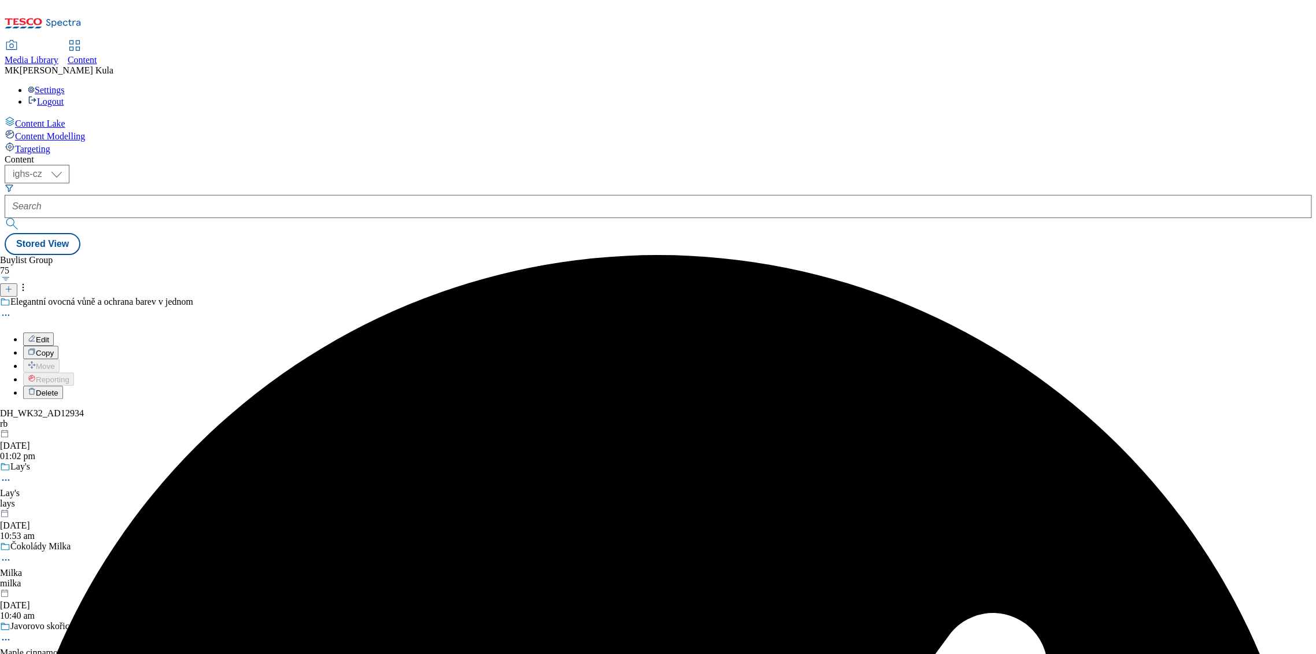
click at [220, 297] on div "Elegantní ovocná vůně a ochrana barev v jednom Edit Copy Move Reporting Delete" at bounding box center [110, 348] width 220 height 102
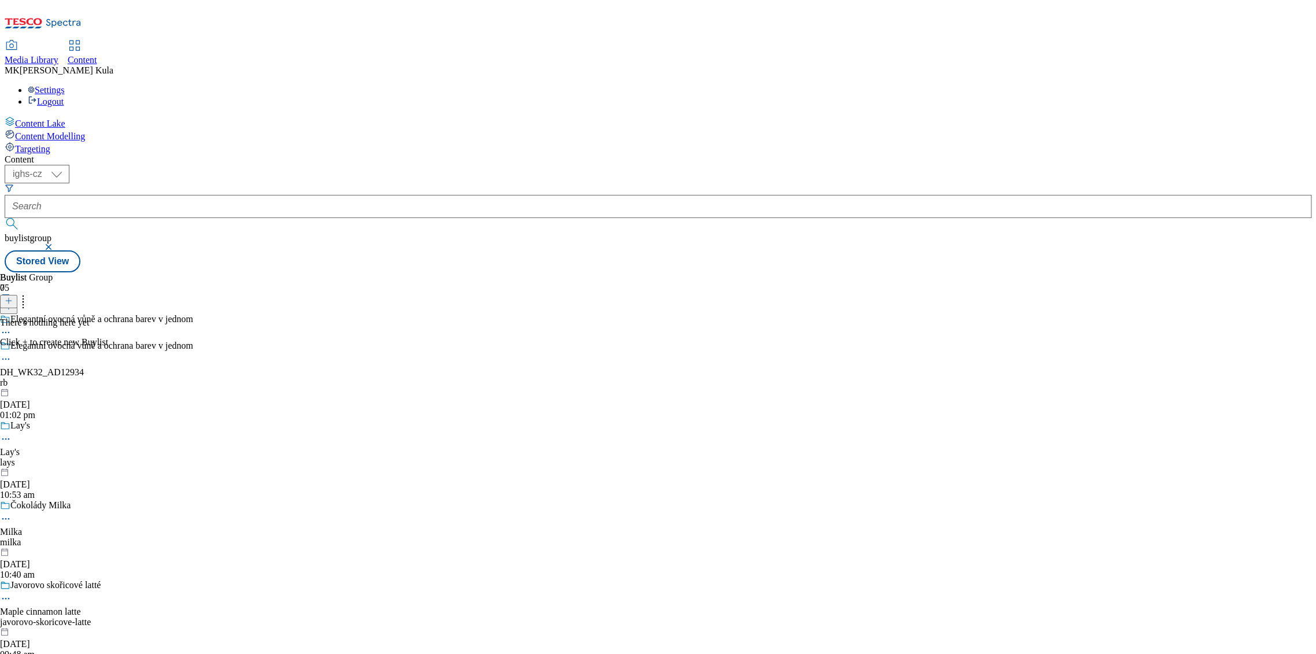
click at [13, 297] on icon at bounding box center [9, 301] width 8 height 8
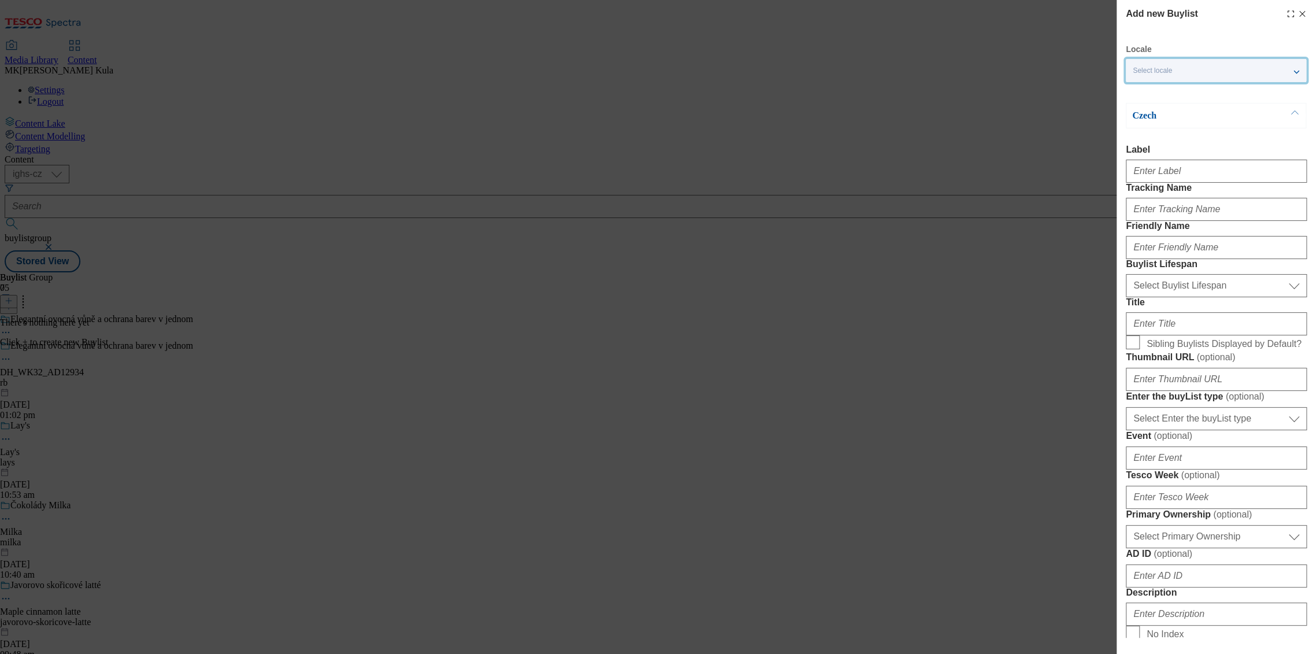
click at [1206, 73] on div "Select locale" at bounding box center [1216, 70] width 180 height 23
click at [1172, 95] on span "English" at bounding box center [1167, 92] width 27 height 6
click at [1147, 96] on input "English" at bounding box center [1140, 94] width 14 height 14
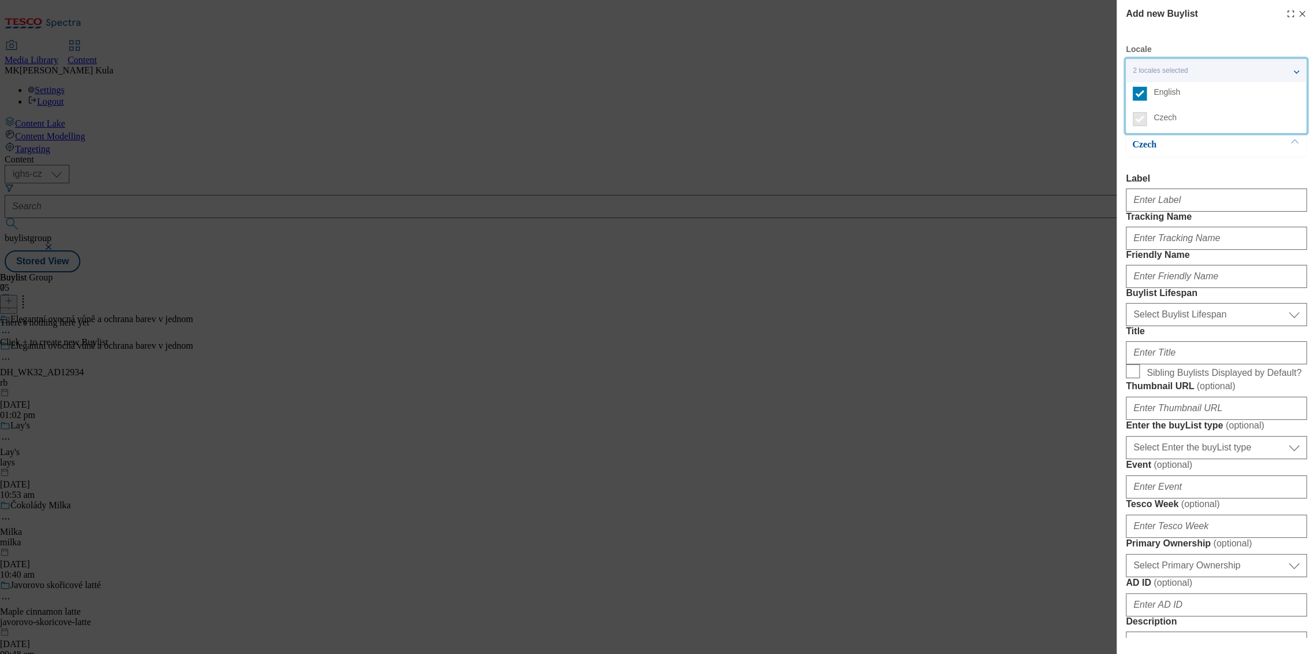
click at [1221, 169] on div "Czech Label Tracking Name Friendly Name Buylist Lifespan Select Buylist Lifespa…" at bounding box center [1216, 559] width 181 height 854
click at [1239, 145] on p "Czech" at bounding box center [1192, 145] width 121 height 12
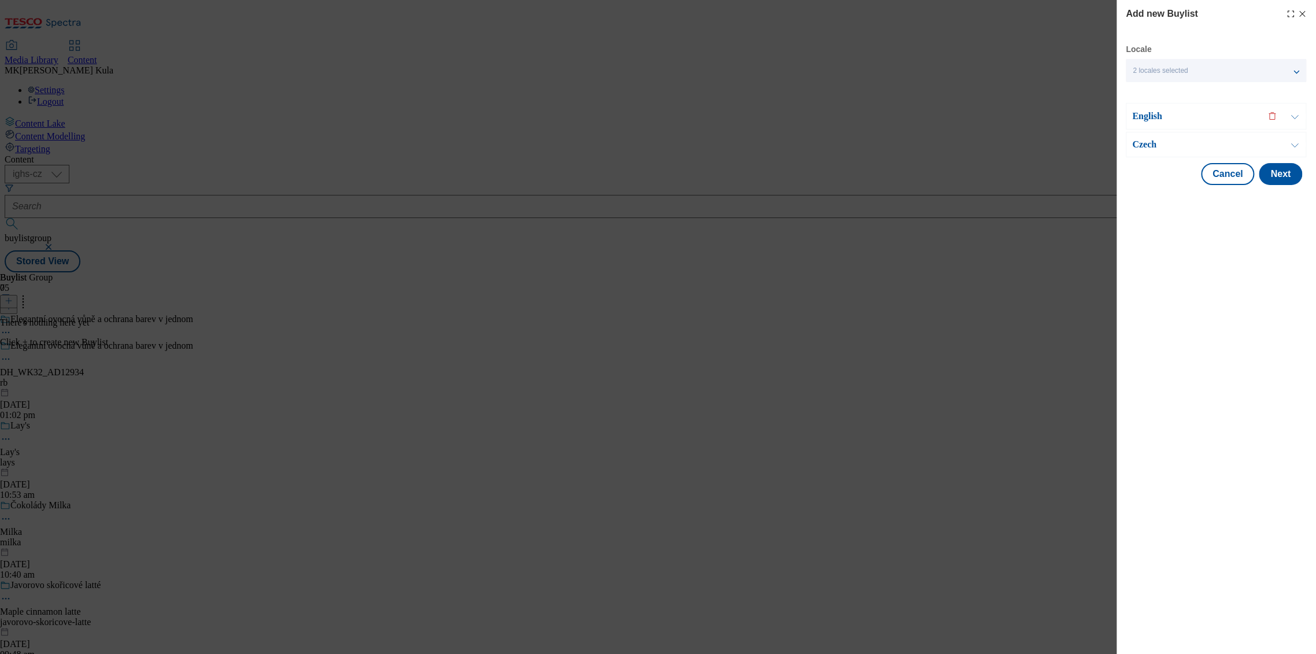
click at [1238, 146] on p "Czech" at bounding box center [1192, 145] width 121 height 12
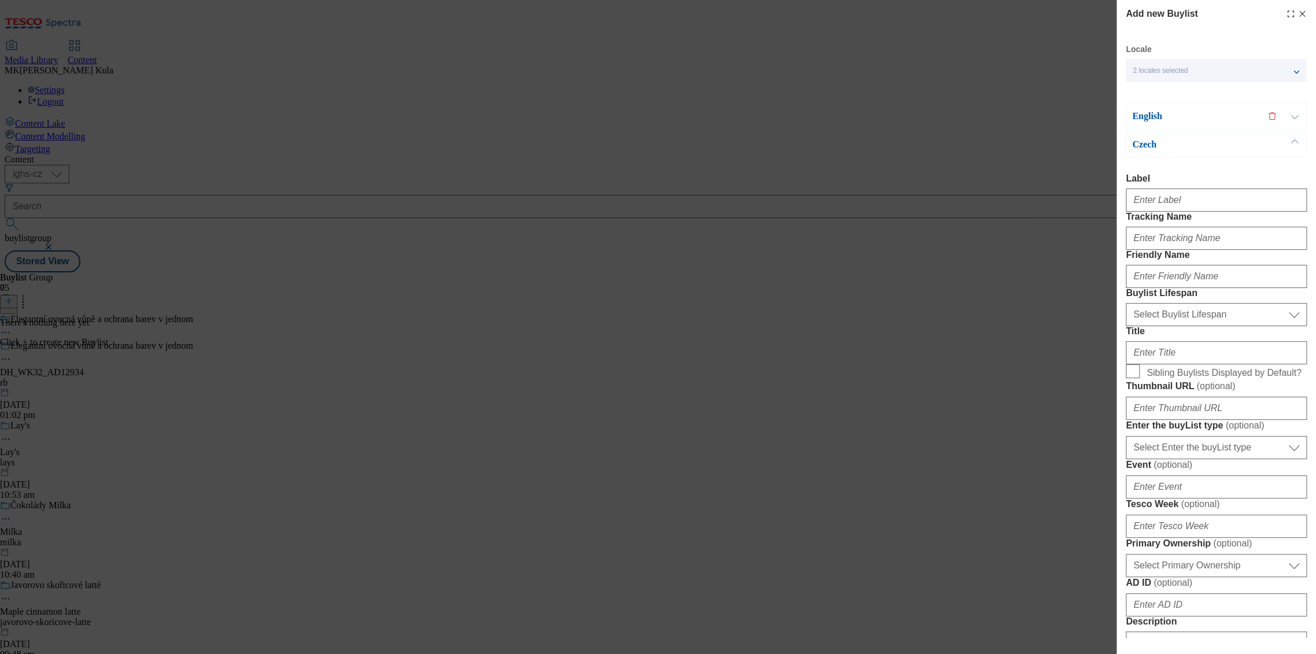
click at [1213, 187] on div "Modal" at bounding box center [1216, 198] width 181 height 28
click at [1213, 192] on input "Label" at bounding box center [1216, 200] width 181 height 23
paste input "DH_WK32_AD12934"
type input "DH_WK32_AD12934"
click at [1184, 250] on input "Tracking Name" at bounding box center [1216, 238] width 181 height 23
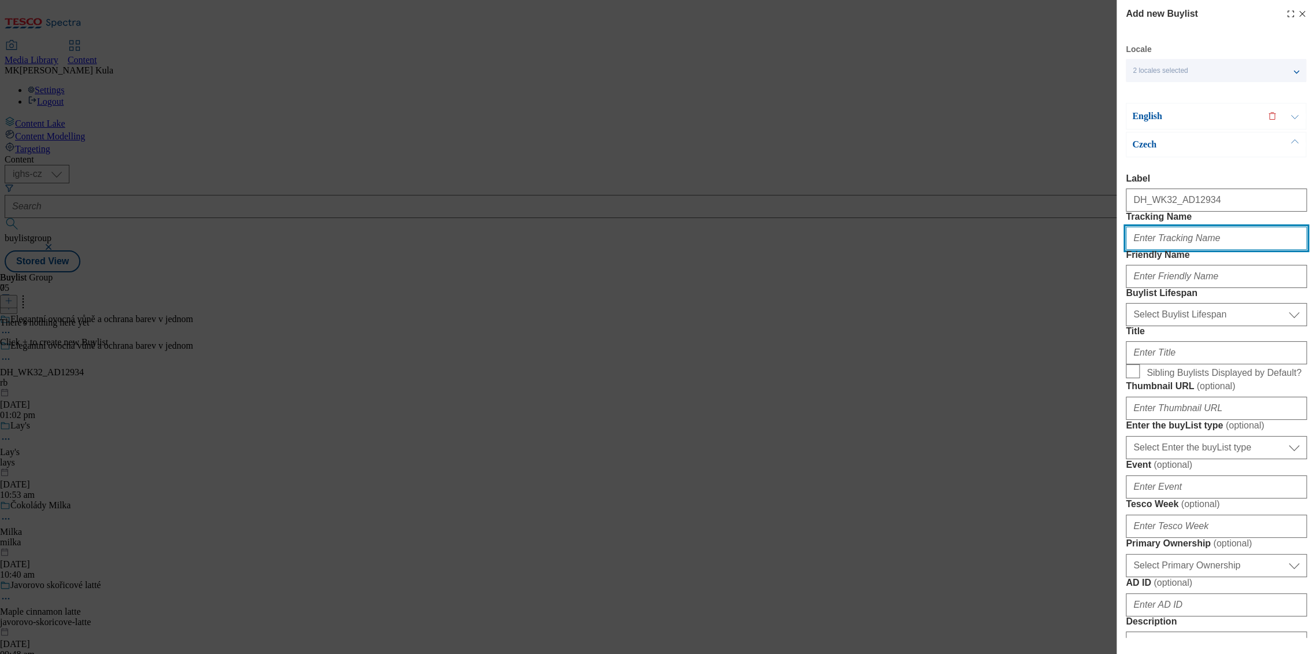
paste input "DH_CZ_AD12934_BH"
type input "DH_CZ_AD12934_BH"
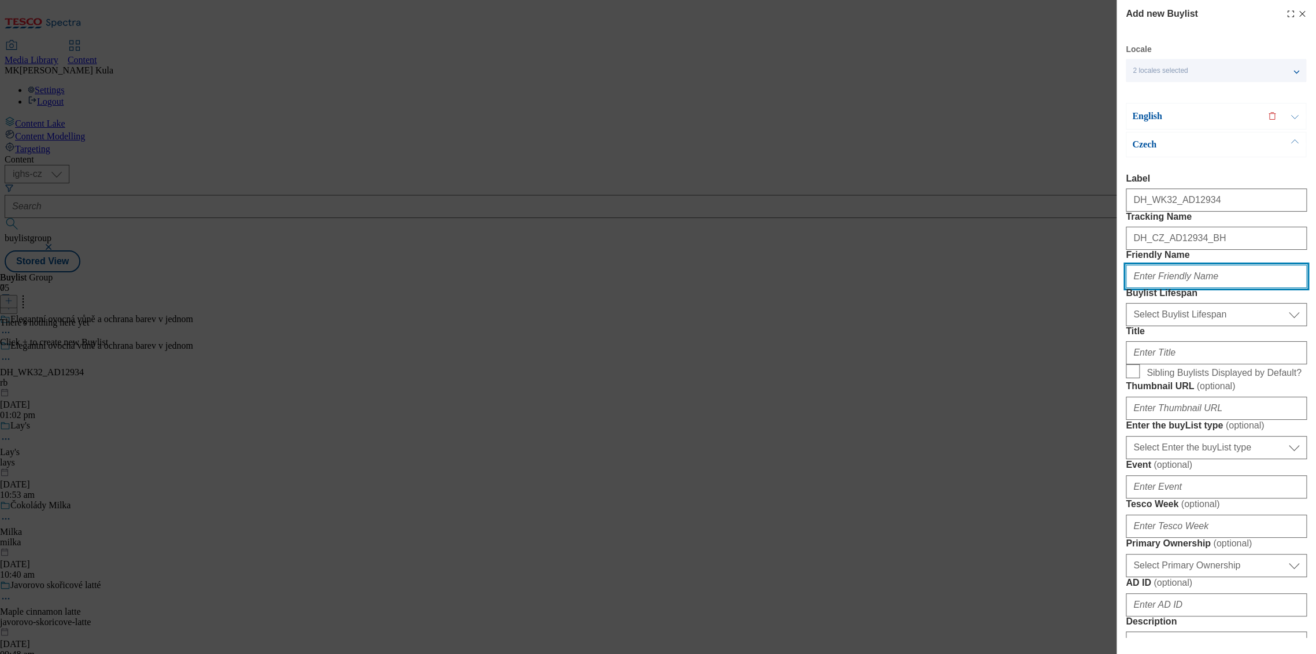
drag, startPoint x: 1180, startPoint y: 320, endPoint x: 1196, endPoint y: 327, distance: 16.9
click at [1180, 288] on input "Friendly Name" at bounding box center [1216, 276] width 181 height 23
paste input "woolite"
type input "woolite"
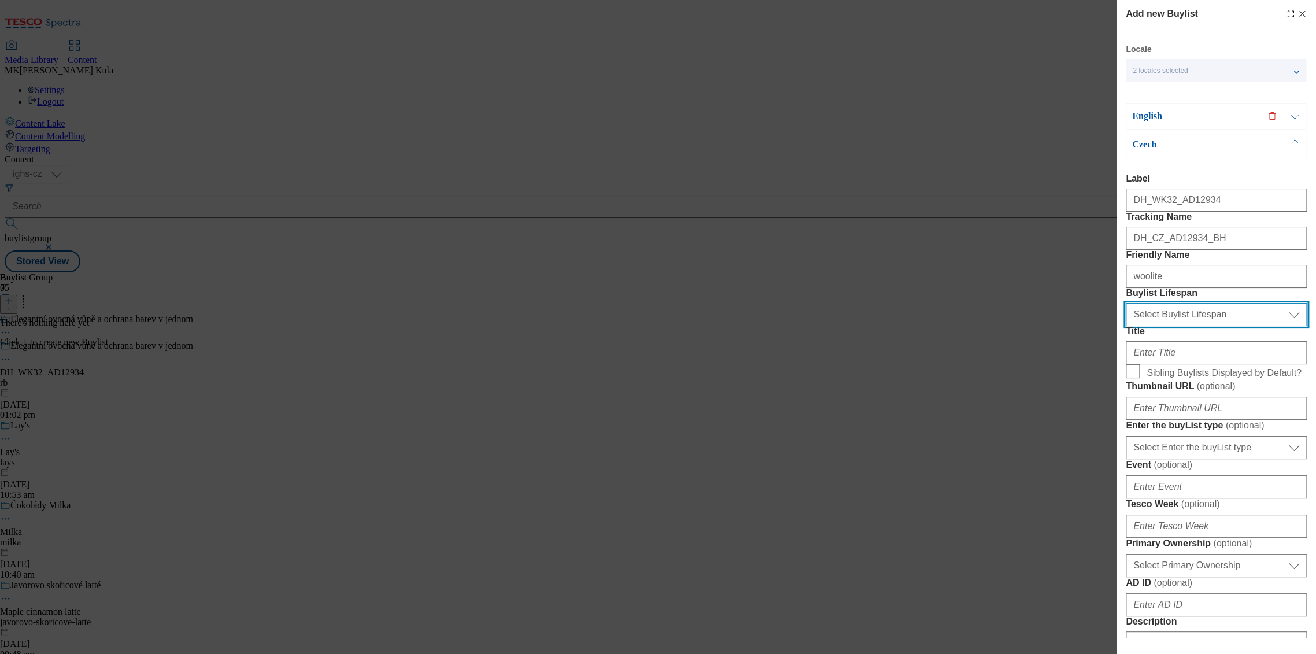
click at [1190, 326] on select "Select Buylist Lifespan evergreen seasonal tactical" at bounding box center [1216, 314] width 181 height 23
select select "evergreen"
click at [1126, 326] on select "Select Buylist Lifespan evergreen seasonal tactical" at bounding box center [1216, 314] width 181 height 23
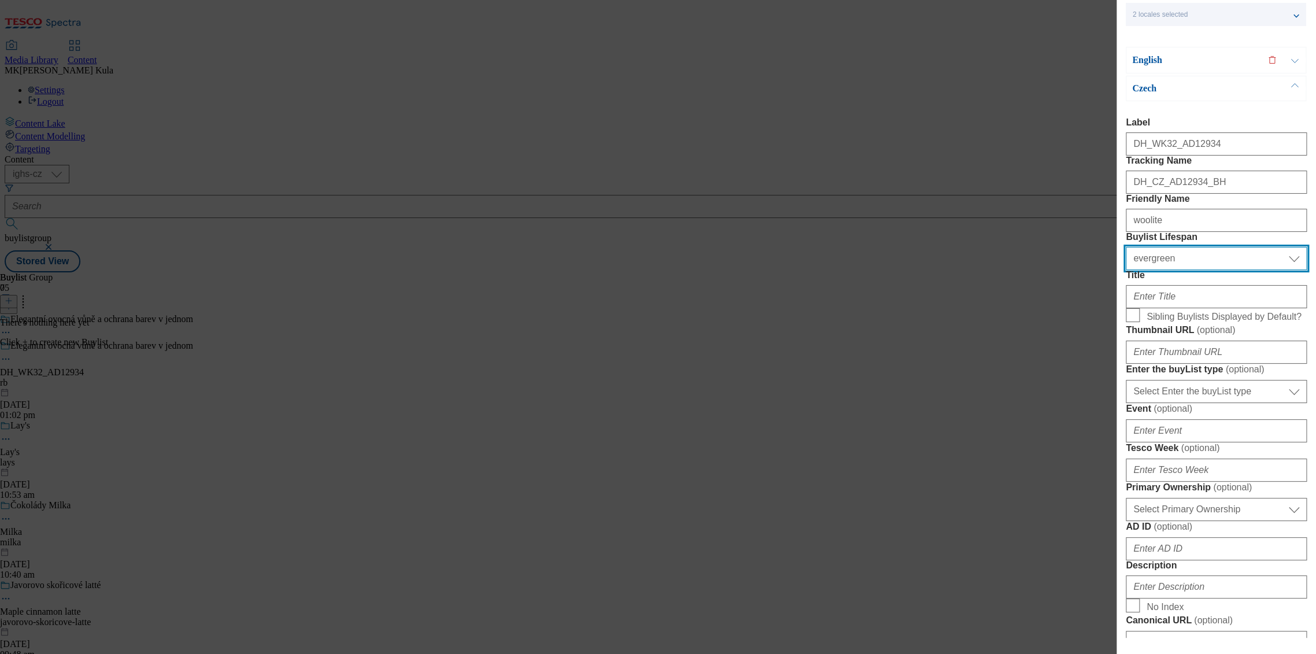
scroll to position [128, 0]
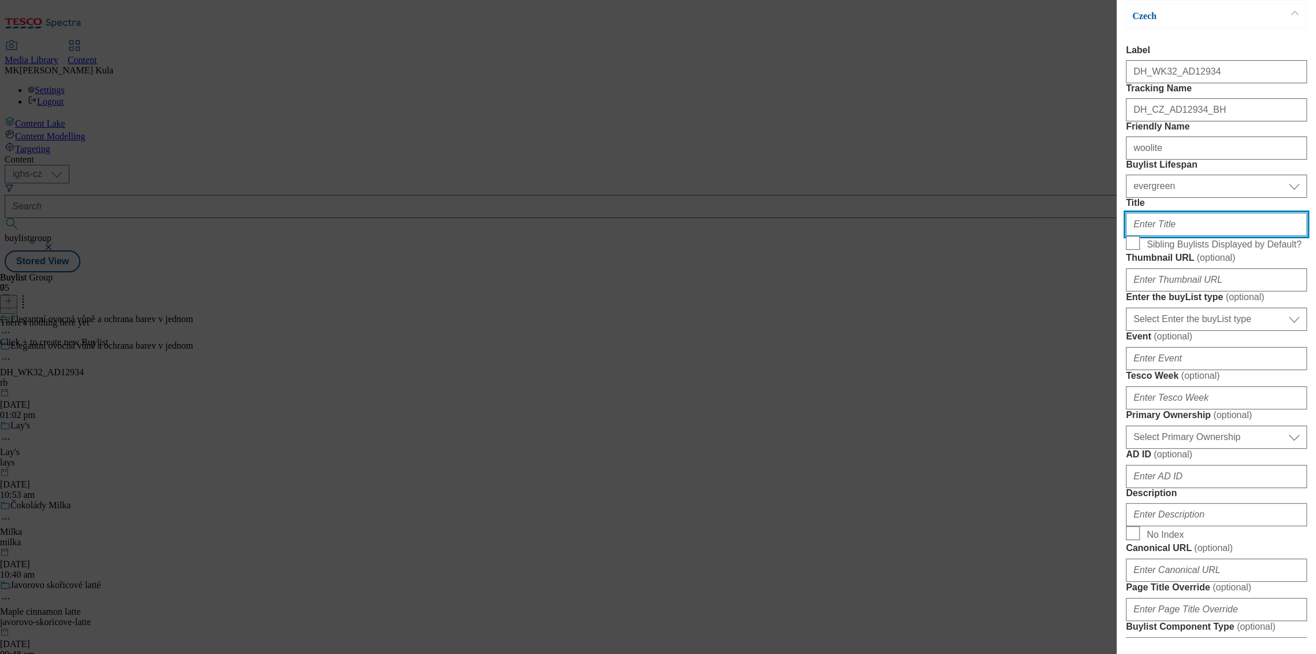
click at [1155, 236] on input "Title" at bounding box center [1216, 224] width 181 height 23
paste input "Woolite Fruity s keratinem pro svěží a zářivé barevné prádlo"
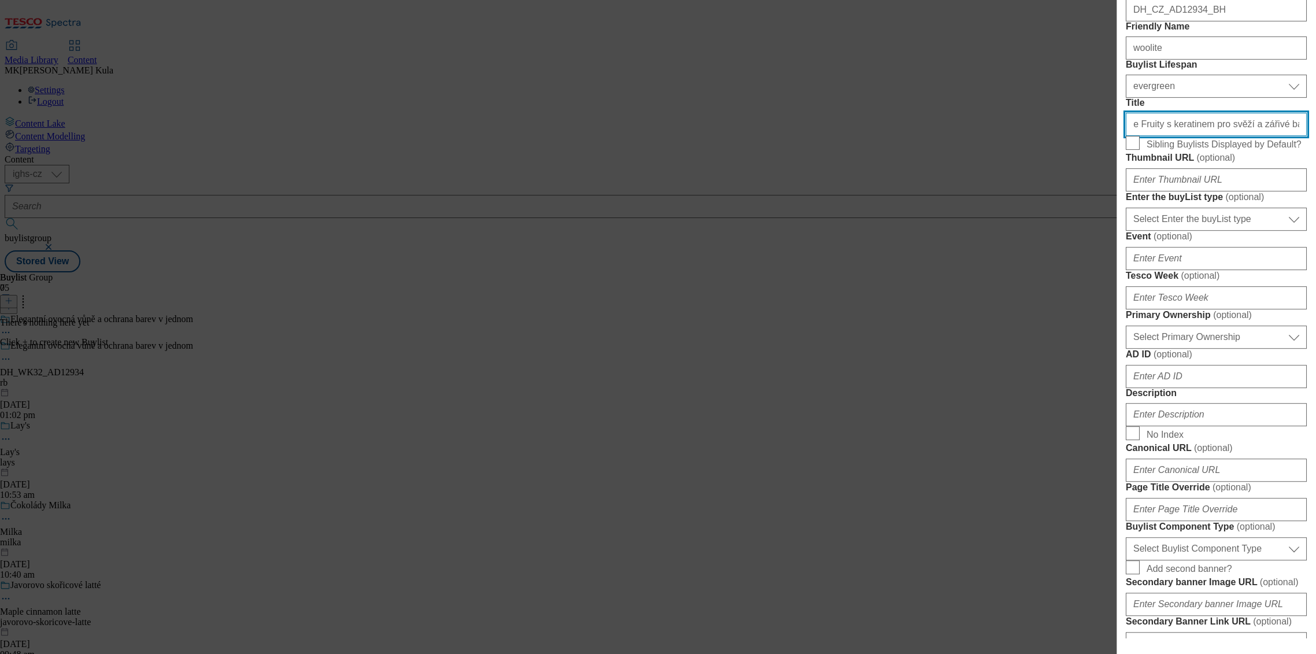
scroll to position [257, 0]
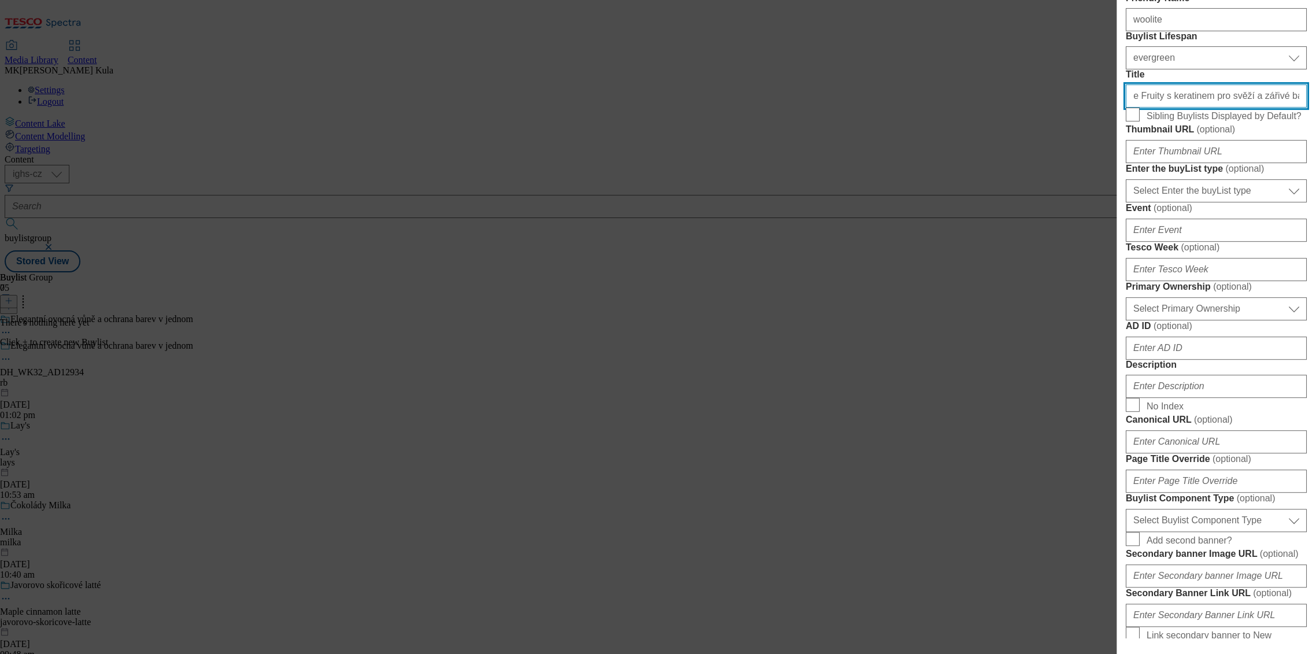
type input "Woolite Fruity s keratinem pro svěží a zářivé barevné prádlo"
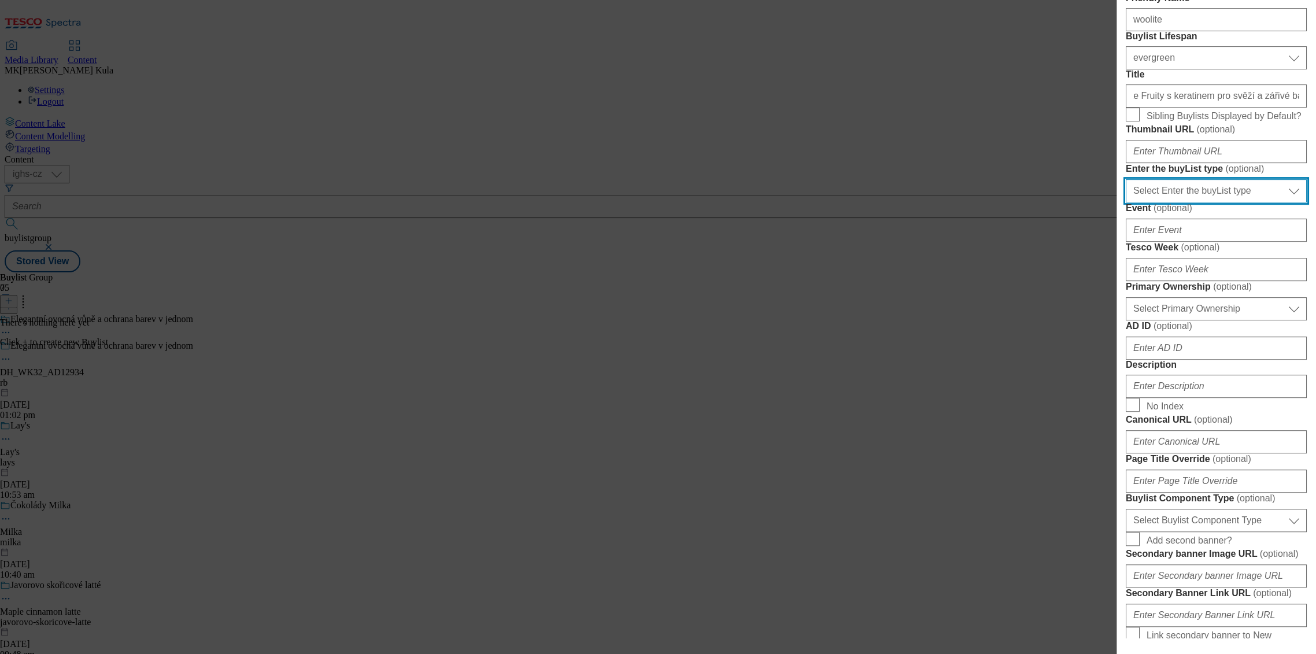
click at [1217, 202] on select "Select Enter the buyList type event supplier funded long term >4 weeks supplier…" at bounding box center [1216, 190] width 181 height 23
click at [1083, 385] on div "Add new Buylist Locale 2 locales selected English Czech English Label Tracking …" at bounding box center [658, 327] width 1316 height 654
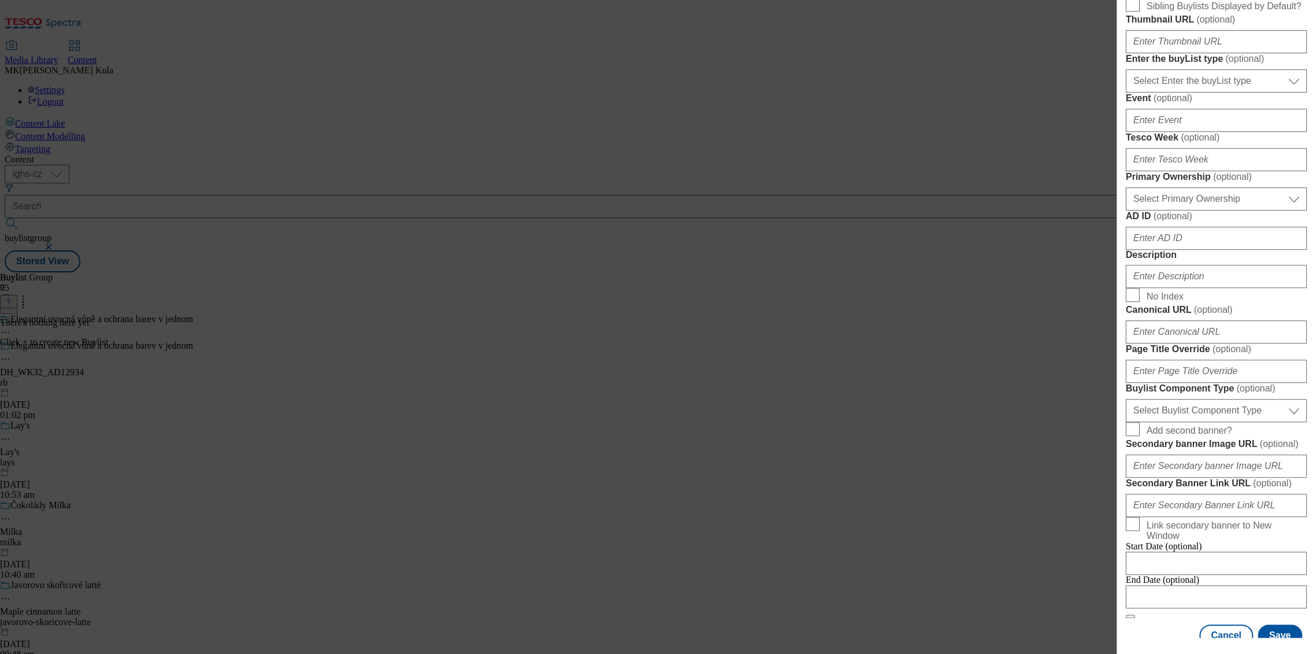
scroll to position [385, 0]
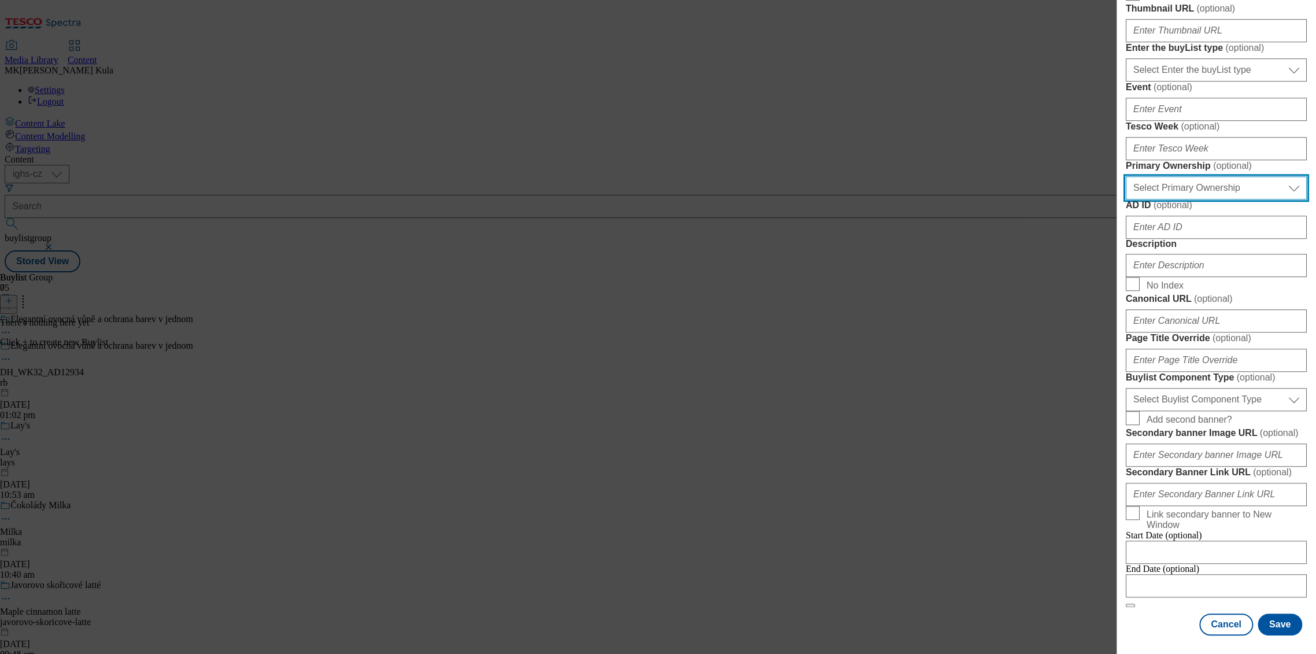
click at [1184, 200] on select "Select Primary Ownership tesco dunnhumby" at bounding box center [1216, 187] width 181 height 23
click at [1170, 200] on select "Select Primary Ownership tesco dunnhumby" at bounding box center [1216, 187] width 181 height 23
select select "dunnhumby"
click at [1126, 200] on select "Select Primary Ownership tesco dunnhumby" at bounding box center [1216, 187] width 181 height 23
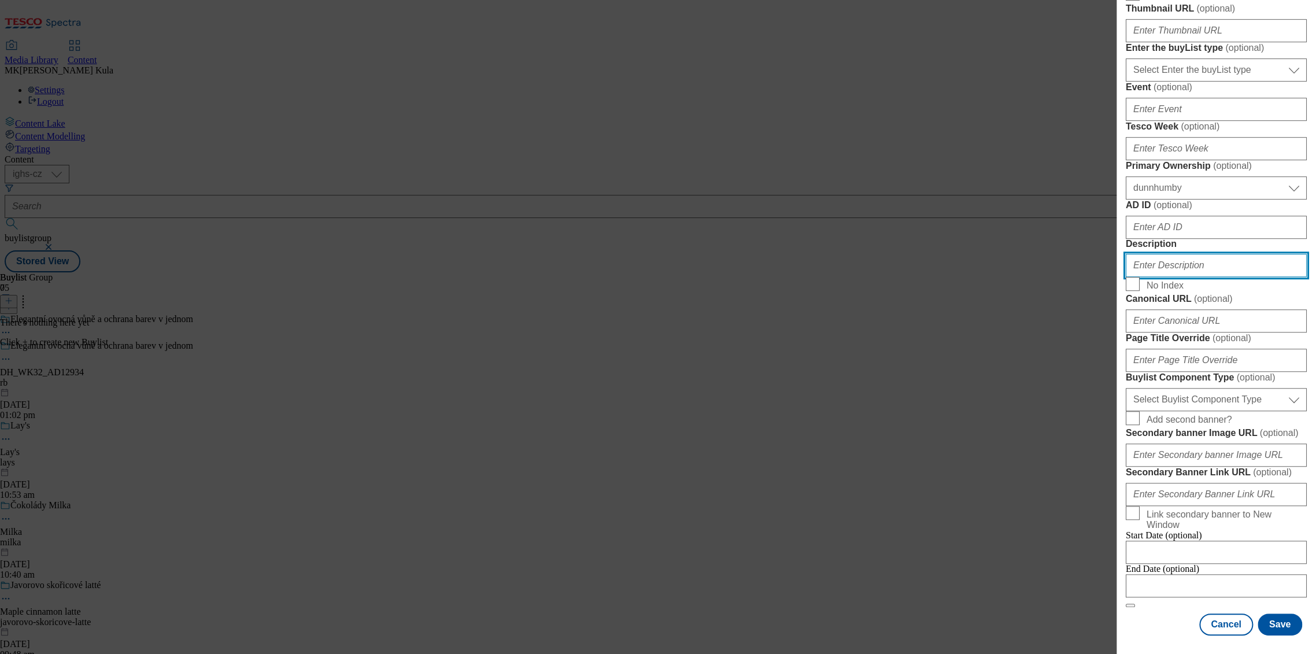
click at [1170, 277] on input "Description" at bounding box center [1216, 265] width 181 height 23
paste input "Woolite"
type input "Woolite"
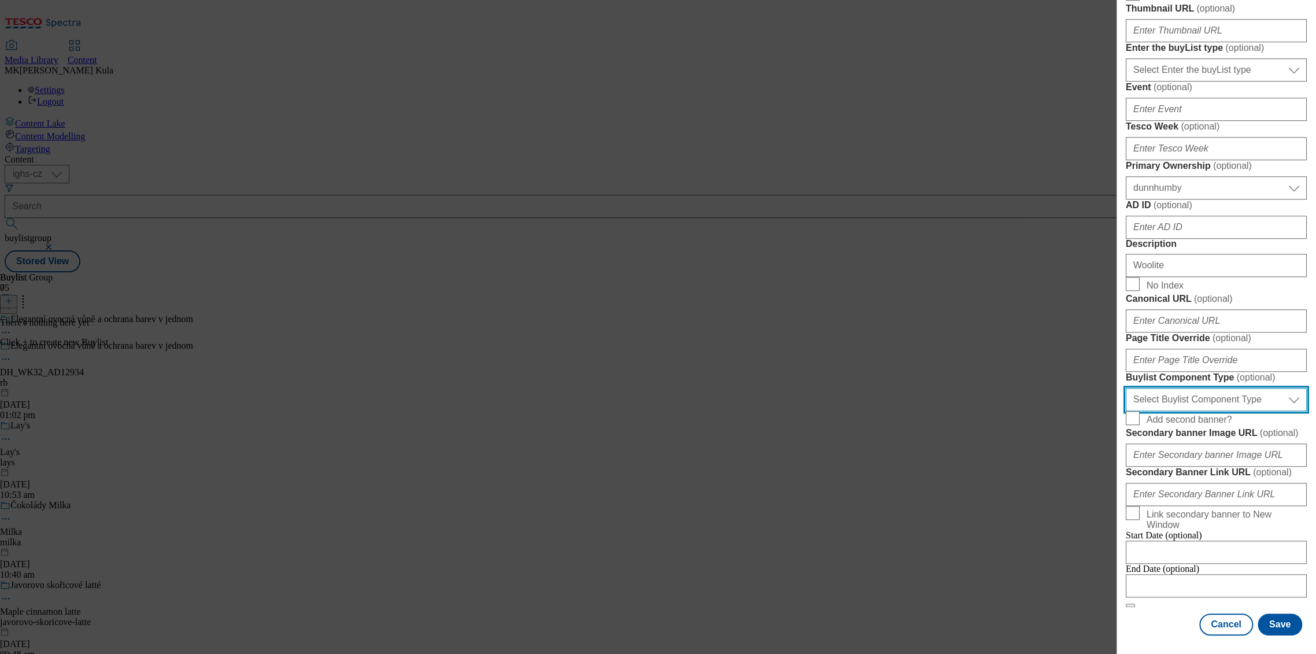
click at [1199, 388] on select "Select Buylist Component Type Banner Competition Header Meal" at bounding box center [1216, 399] width 181 height 23
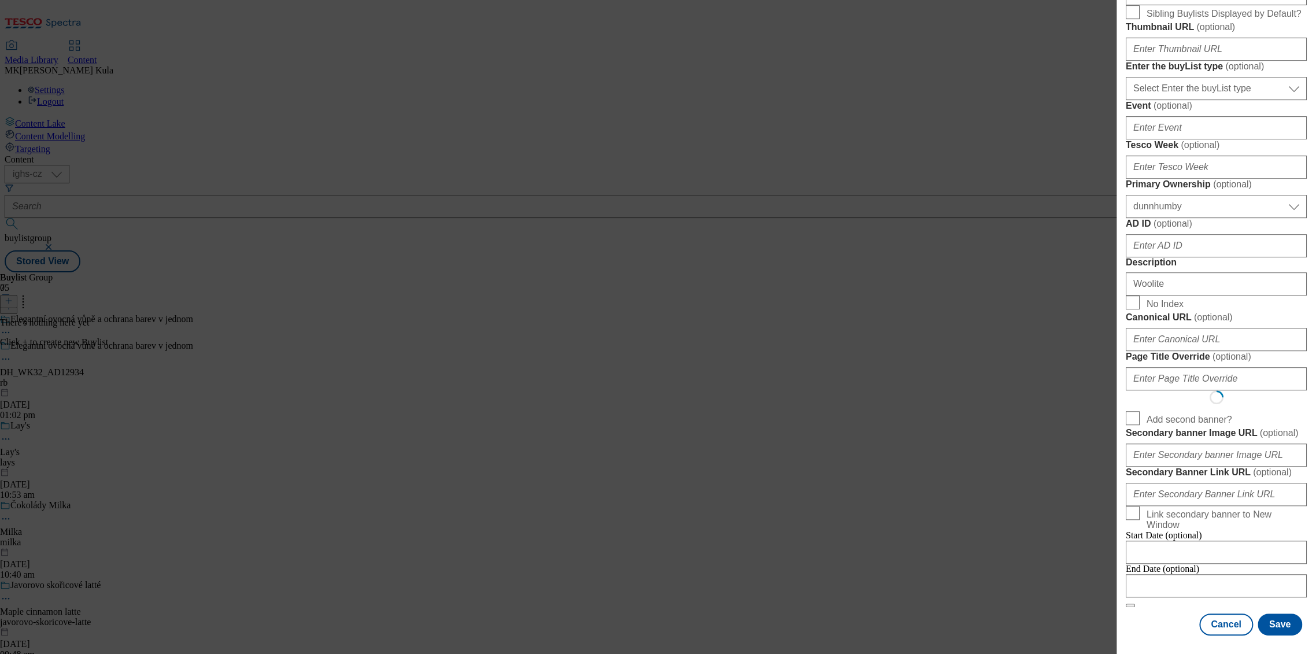
select select "Banner"
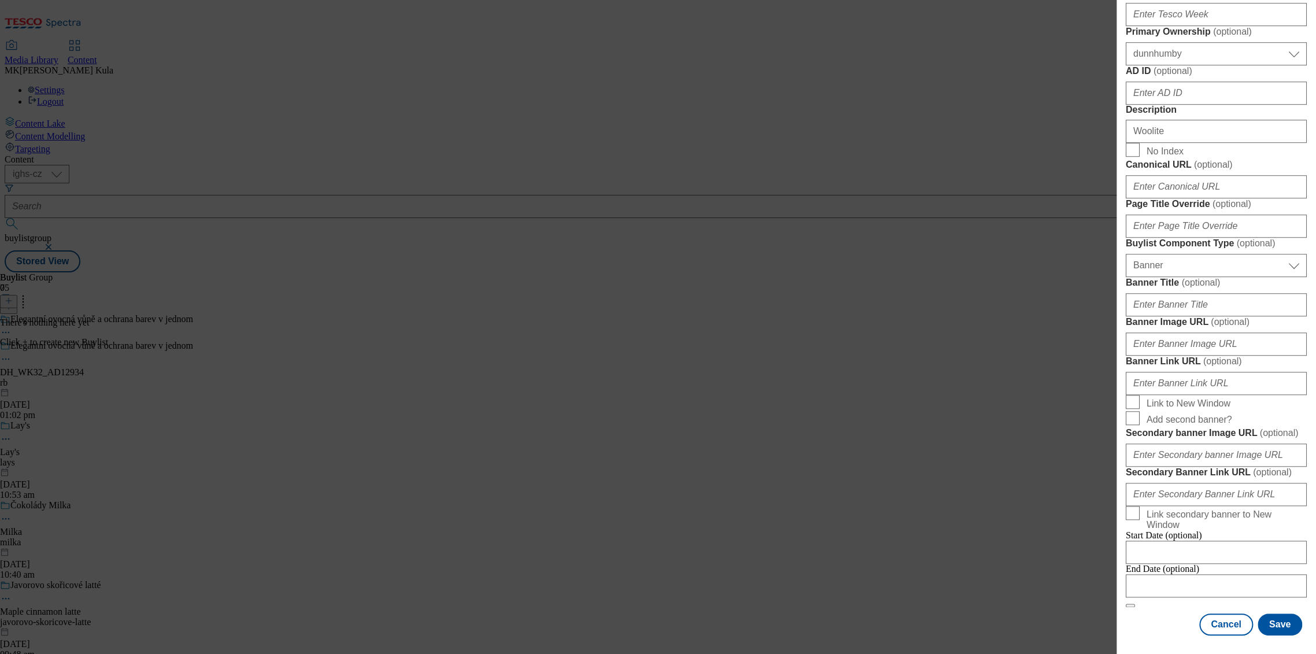
scroll to position [835, 0]
click at [1211, 356] on input "Banner Image URL ( optional )" at bounding box center [1216, 344] width 181 height 23
paste input "https://digitalcontent.api.tesco.com/v2/media/ighs-ce-mktg/b3672651-a68b-4064-8…"
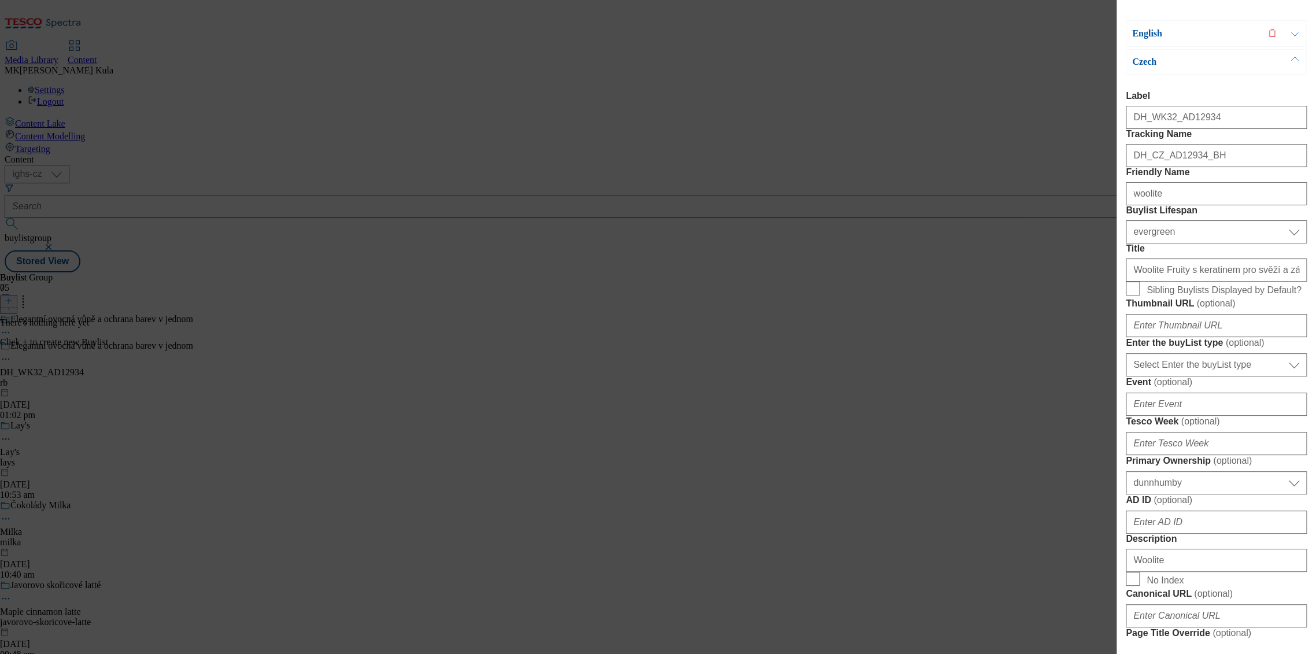
scroll to position [0, 0]
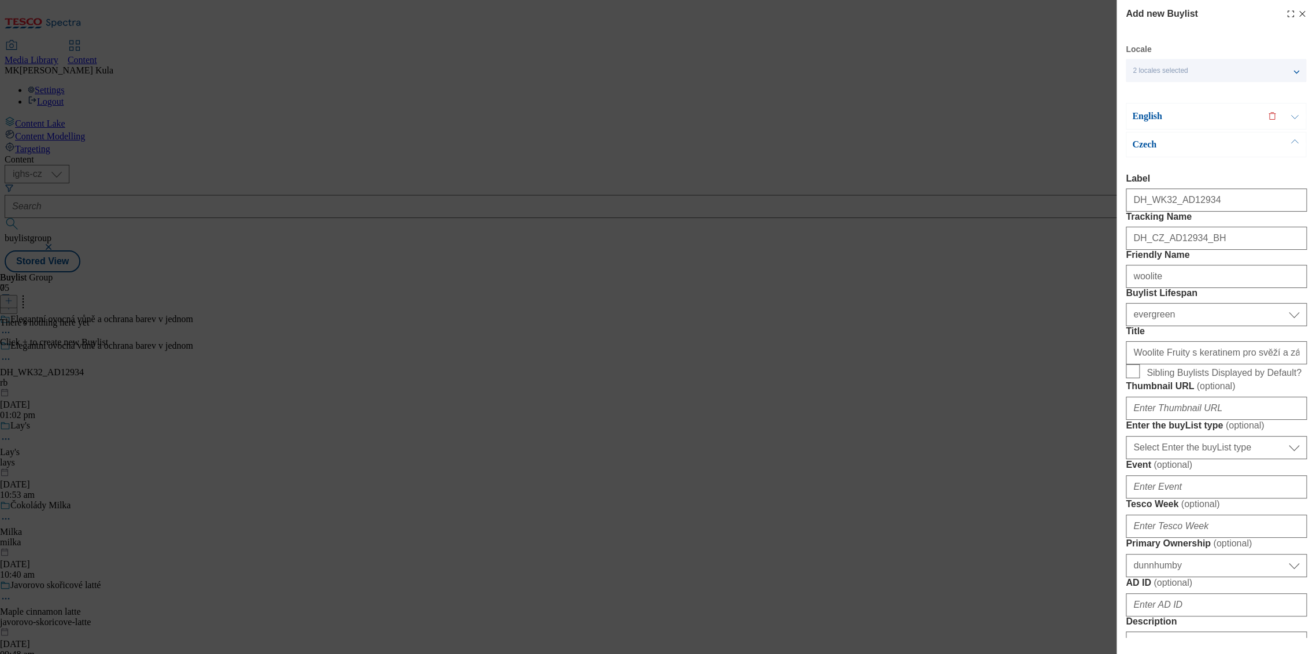
type input "https://digitalcontent.api.tesco.com/v2/media/ighs-ce-mktg/b3672651-a68b-4064-8…"
click at [1155, 116] on p "English" at bounding box center [1192, 116] width 121 height 12
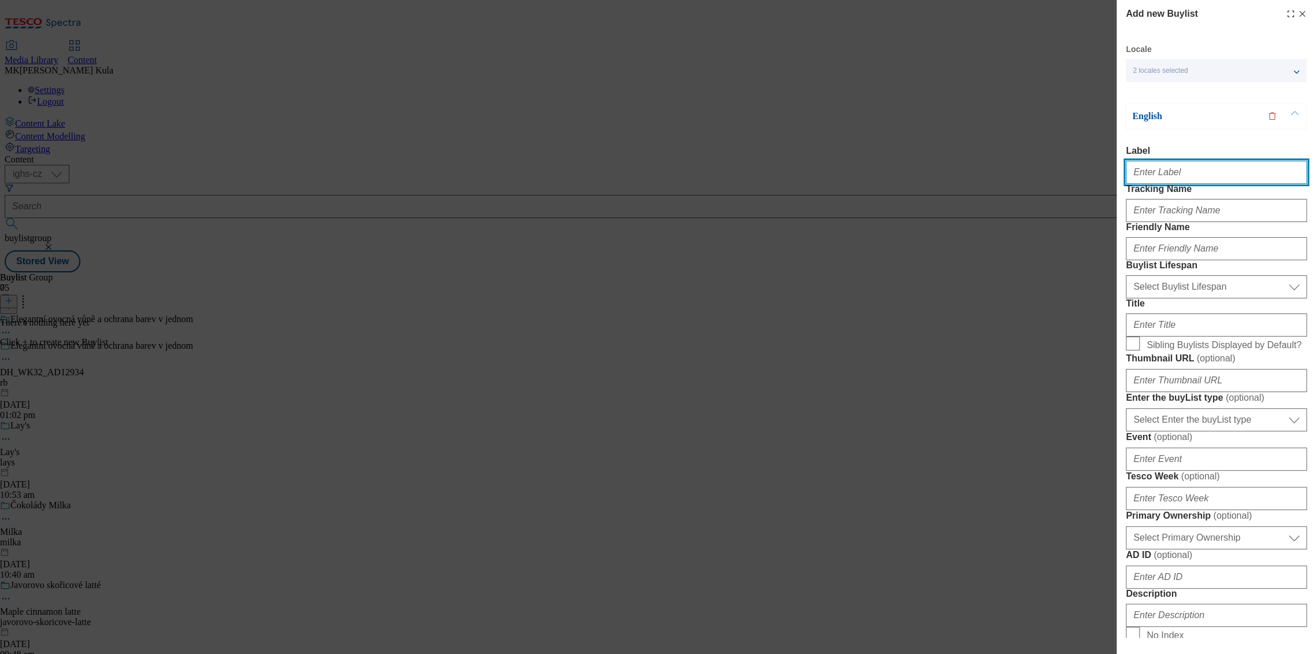
click at [1183, 172] on input "Label" at bounding box center [1216, 172] width 181 height 23
paste input "DH_WK32_AD12934"
type input "DH_WK32_AD12934"
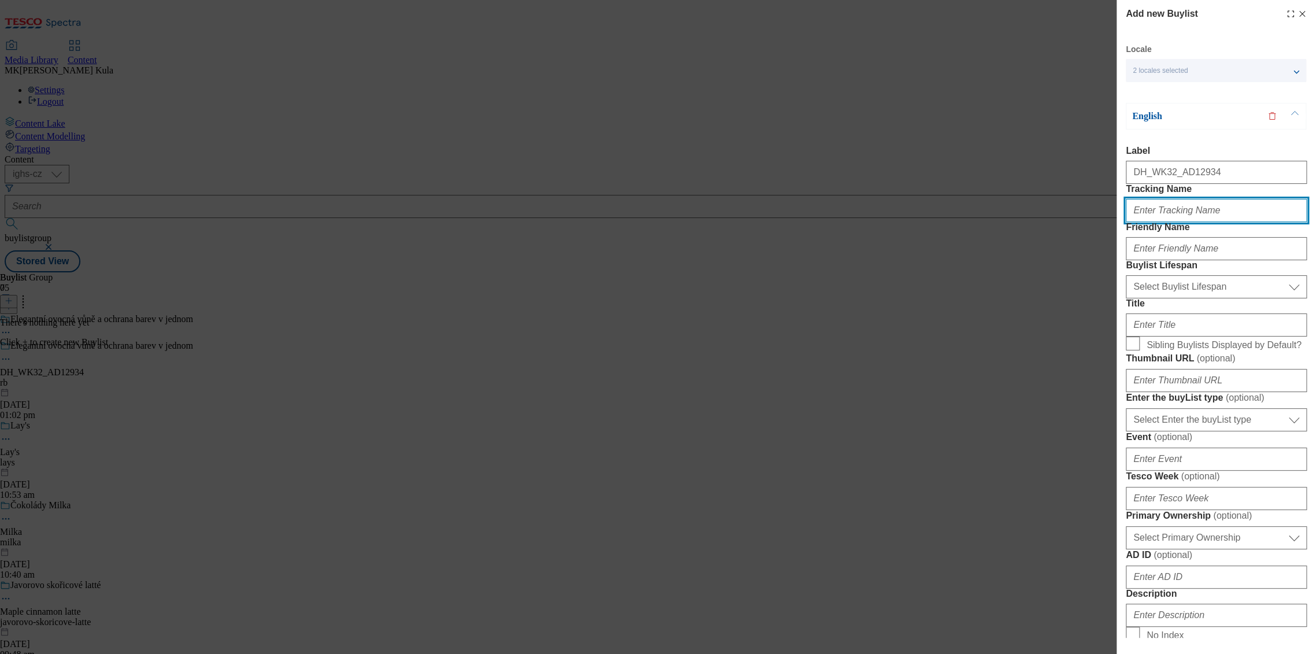
drag, startPoint x: 1170, startPoint y: 228, endPoint x: 1183, endPoint y: 228, distance: 12.7
click at [1170, 222] on input "Tracking Name" at bounding box center [1216, 210] width 181 height 23
paste input "DH_EN_AD12934_BH"
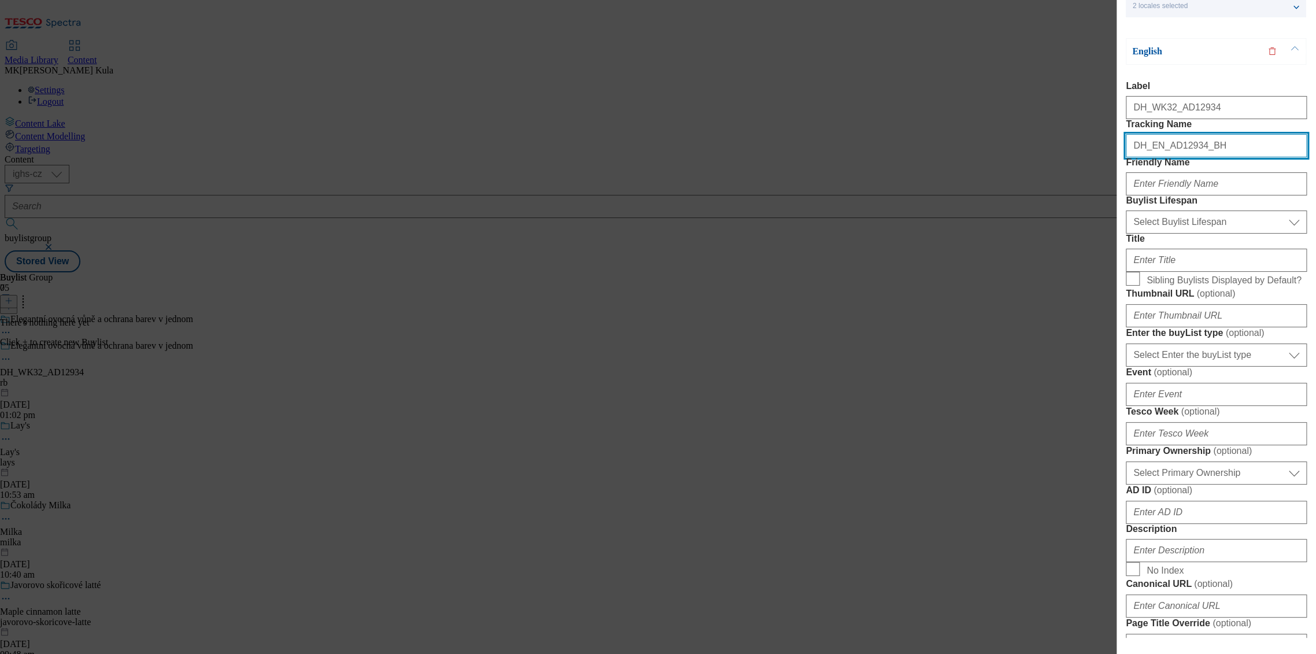
scroll to position [128, 0]
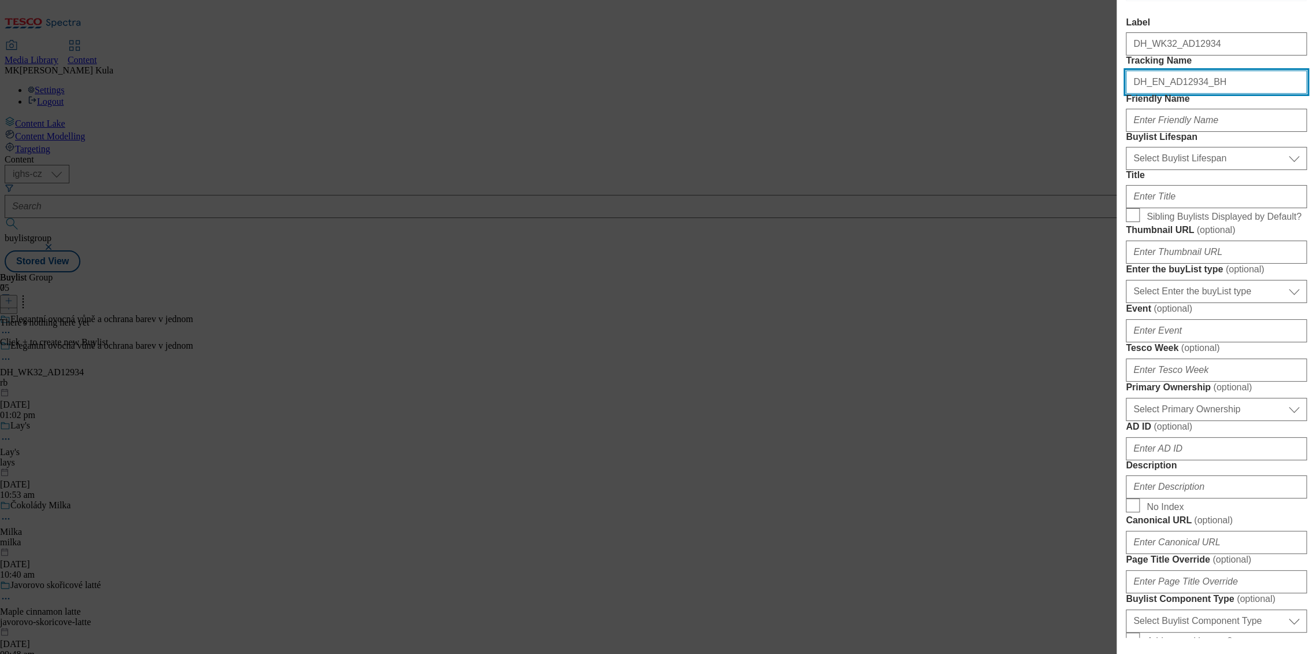
type input "DH_EN_AD12934_BH"
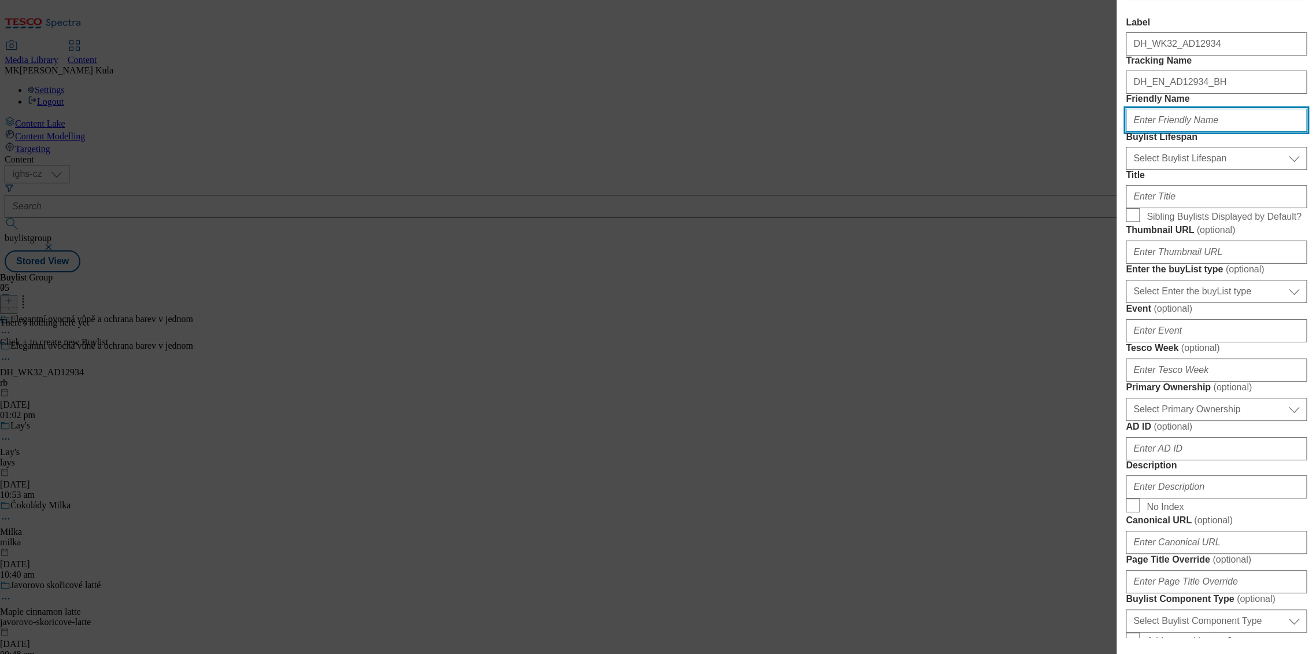
click at [1161, 132] on input "Friendly Name" at bounding box center [1216, 120] width 181 height 23
paste input "woolite"
type input "woolite"
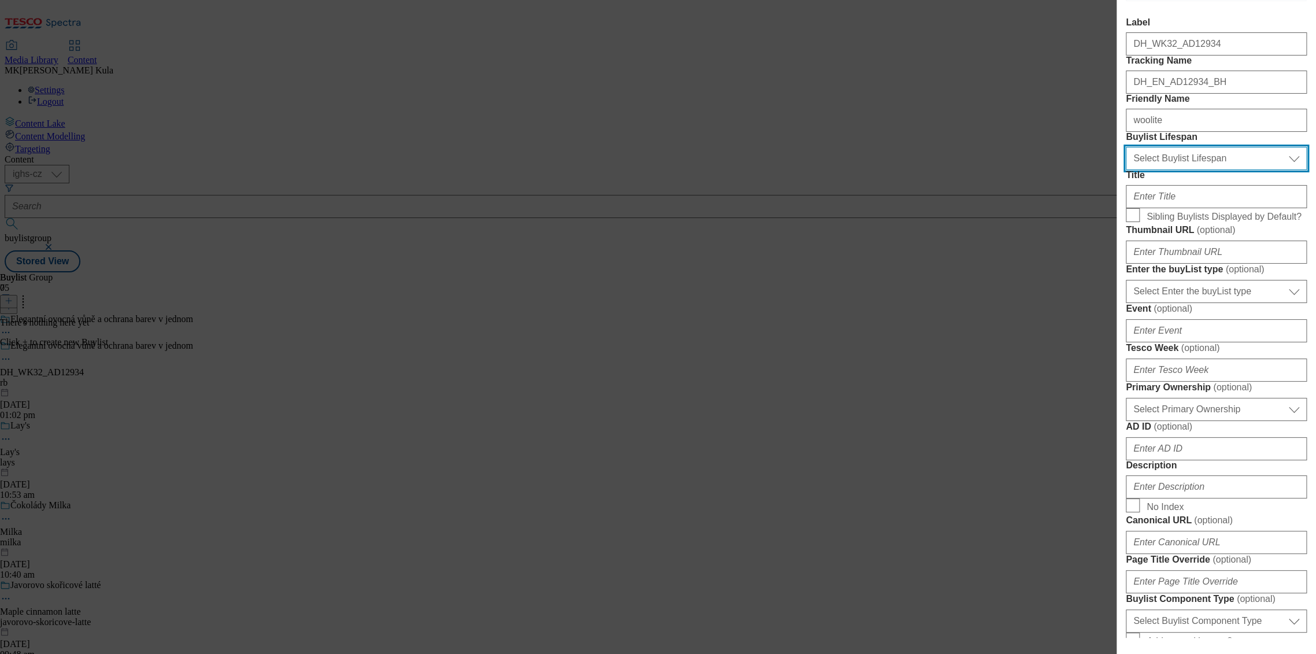
click at [1165, 170] on select "Select Buylist Lifespan evergreen seasonal tactical" at bounding box center [1216, 158] width 181 height 23
select select "evergreen"
click at [1126, 170] on select "Select Buylist Lifespan evergreen seasonal tactical" at bounding box center [1216, 158] width 181 height 23
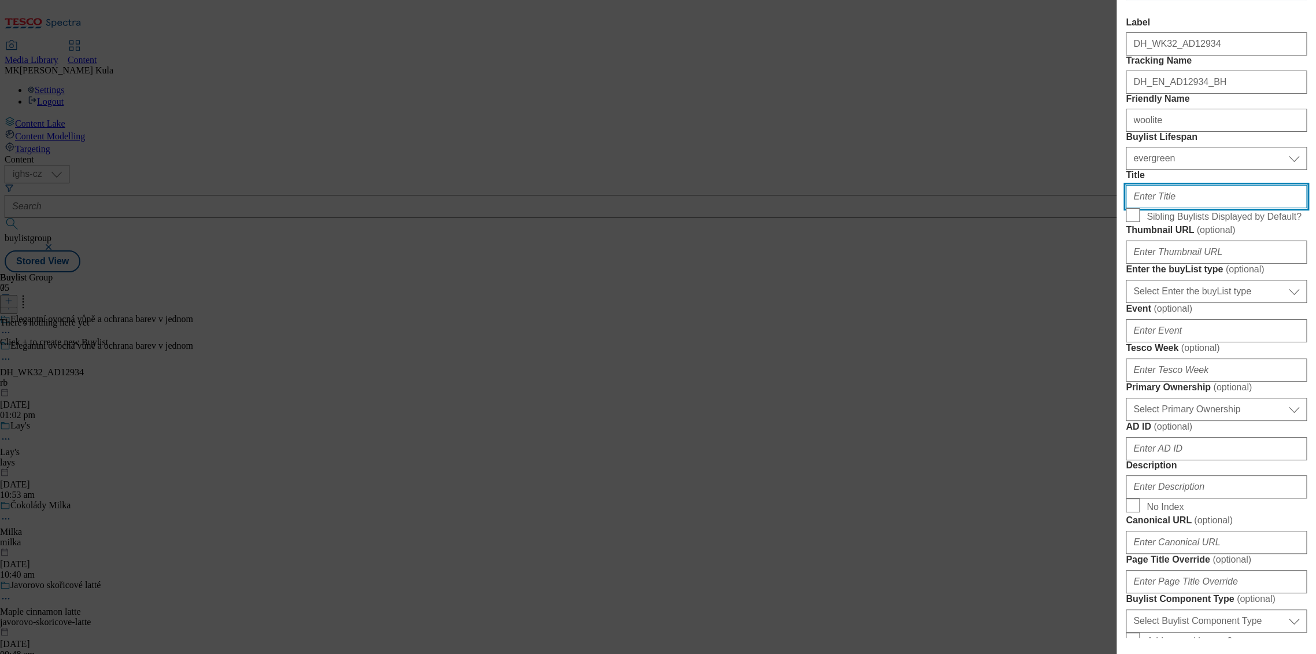
click at [1170, 208] on input "Title" at bounding box center [1216, 196] width 181 height 23
paste input "Woolite Fruity with keratin for fresh and vibrant colors"
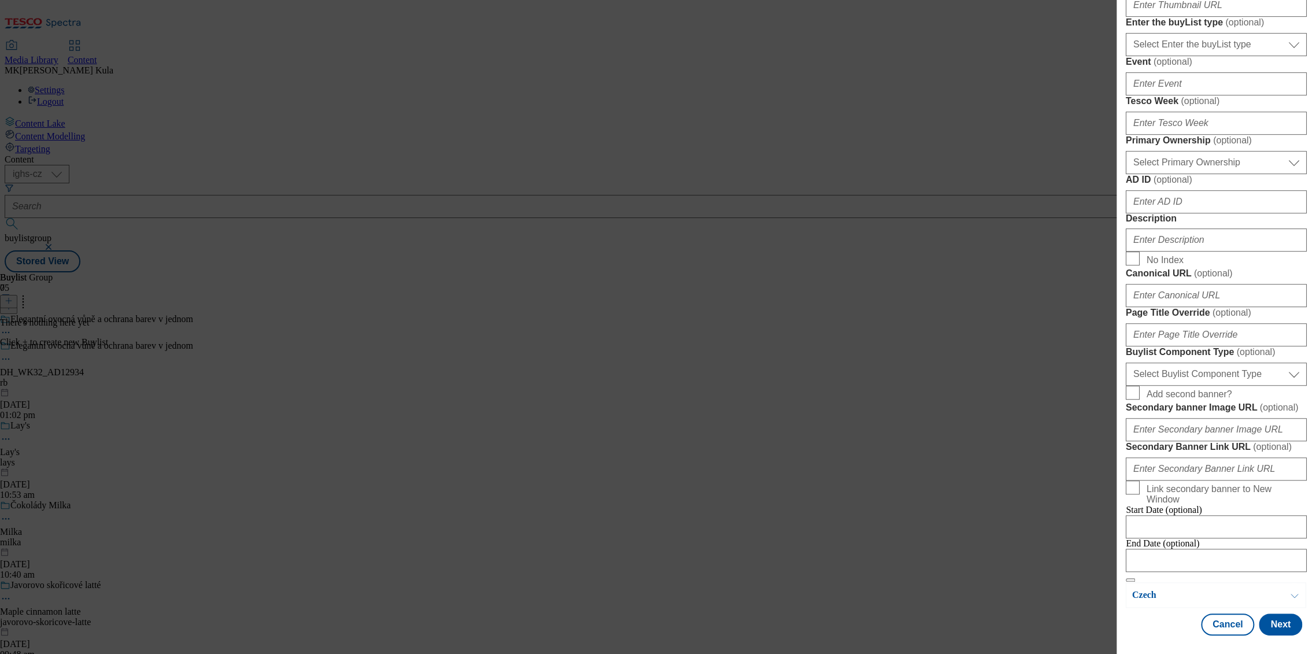
scroll to position [514, 0]
type input "Woolite Fruity with keratin for fresh and vibrant colors"
click at [1164, 252] on input "Description" at bounding box center [1216, 239] width 181 height 23
paste input "Woolite"
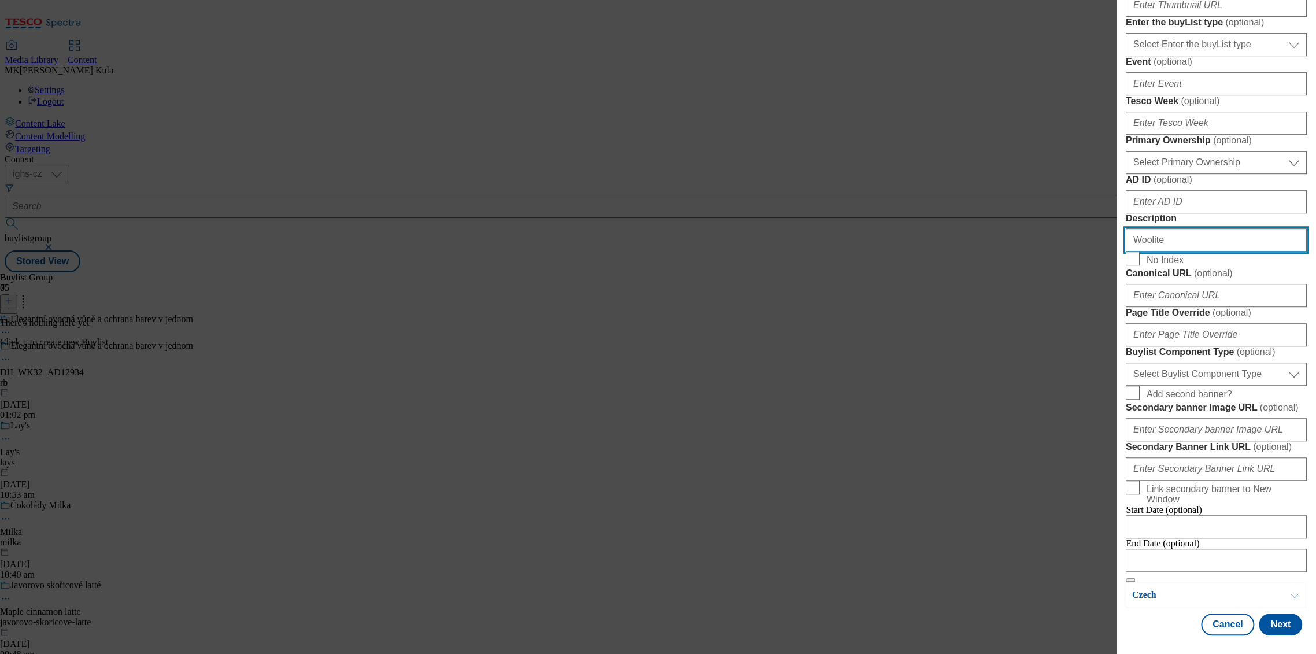
scroll to position [707, 0]
type input "Woolite"
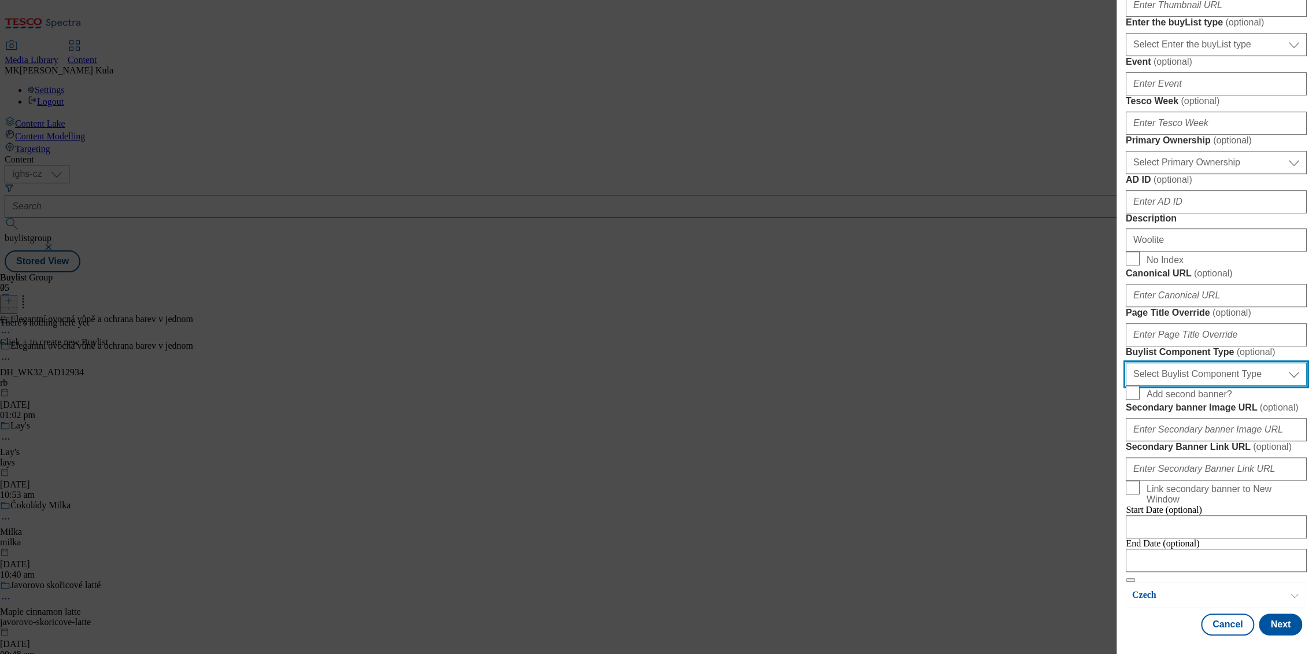
click at [1241, 363] on select "Select Buylist Component Type Banner Competition Header Meal" at bounding box center [1216, 374] width 181 height 23
select select "Banner"
click at [1126, 363] on select "Select Buylist Component Type Banner Competition Header Meal" at bounding box center [1216, 374] width 181 height 23
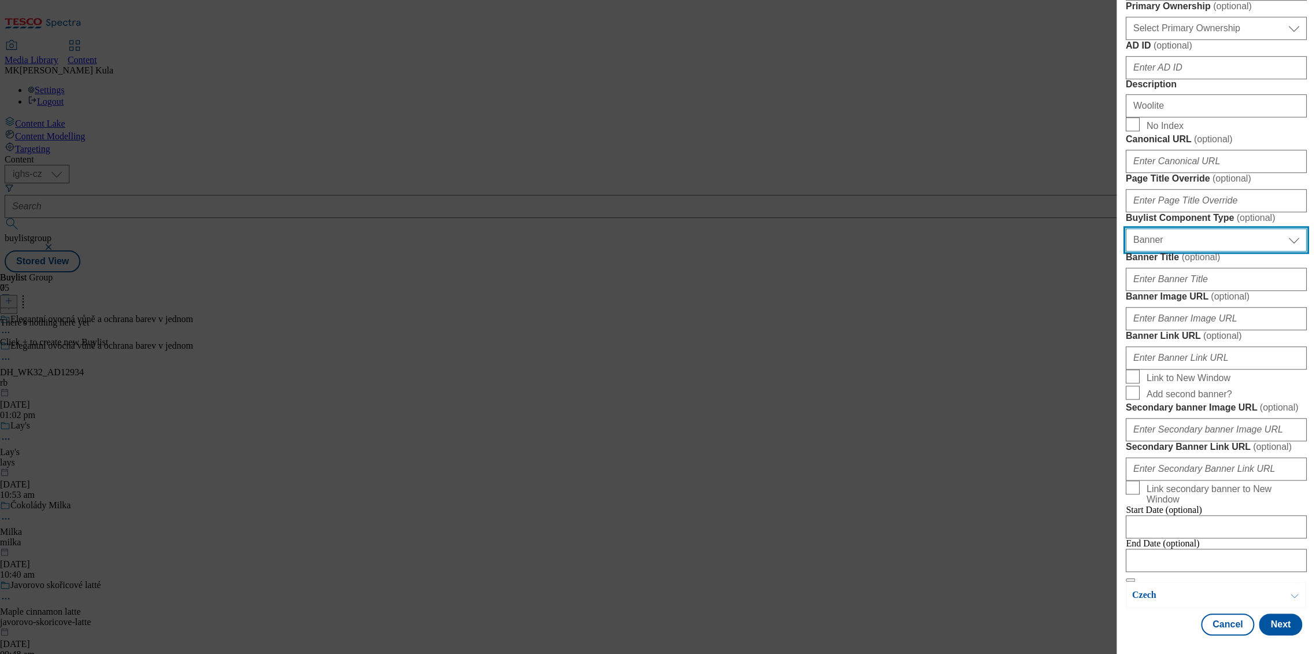
scroll to position [963, 0]
drag, startPoint x: 1187, startPoint y: 202, endPoint x: 1234, endPoint y: 200, distance: 46.9
click at [1188, 307] on input "Banner Image URL ( optional )" at bounding box center [1216, 318] width 181 height 23
paste input "https://digitalcontent.api.tesco.com/v2/media/ighs-ce-mktg/614ee2aa-f005-4050-8…"
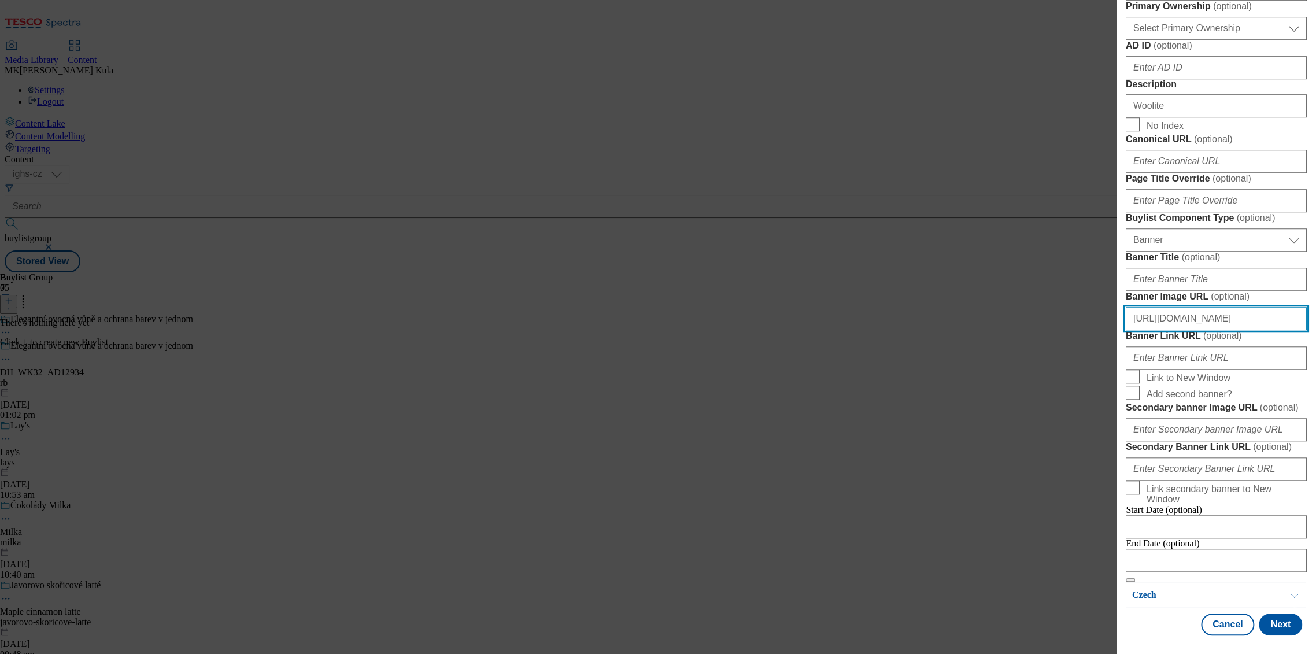
scroll to position [994, 0]
type input "https://digitalcontent.api.tesco.com/v2/media/ighs-ce-mktg/614ee2aa-f005-4050-8…"
click at [1282, 634] on button "Next" at bounding box center [1280, 625] width 43 height 22
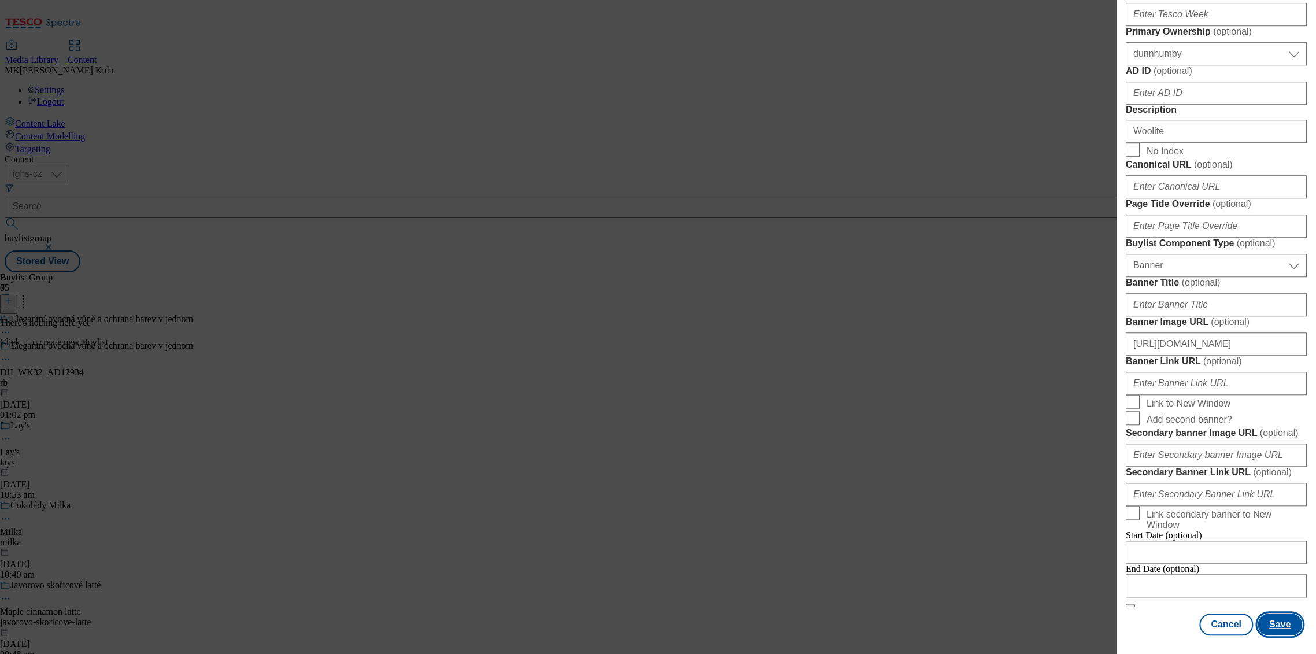
scroll to position [0, 0]
click at [1277, 633] on button "Save" at bounding box center [1280, 625] width 45 height 22
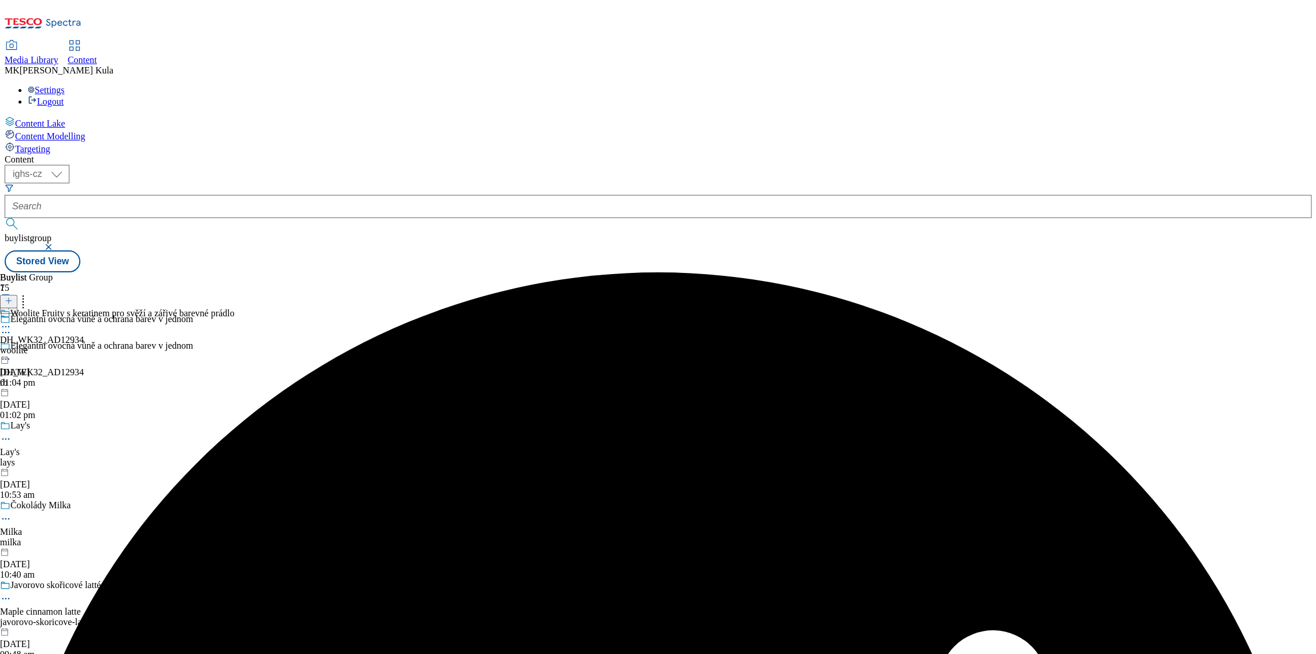
click at [234, 345] on div "woolite" at bounding box center [117, 350] width 234 height 10
click at [12, 348] on icon at bounding box center [6, 354] width 12 height 12
click at [145, 317] on div "There's nothing here yet Click + to create new Buylist Category" at bounding box center [72, 332] width 145 height 30
click at [13, 297] on icon at bounding box center [9, 301] width 8 height 8
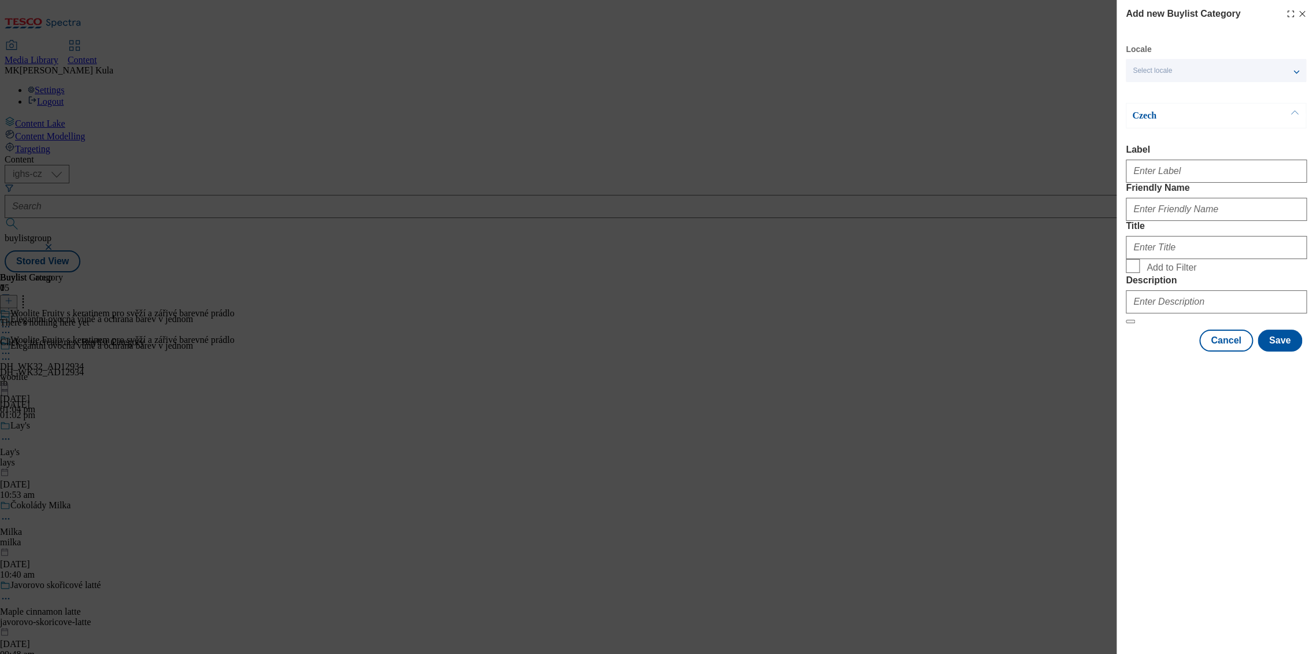
click at [1170, 67] on span "Select locale" at bounding box center [1152, 71] width 39 height 9
click at [1177, 93] on span "English" at bounding box center [1167, 92] width 27 height 6
click at [1147, 93] on input "English" at bounding box center [1140, 94] width 14 height 14
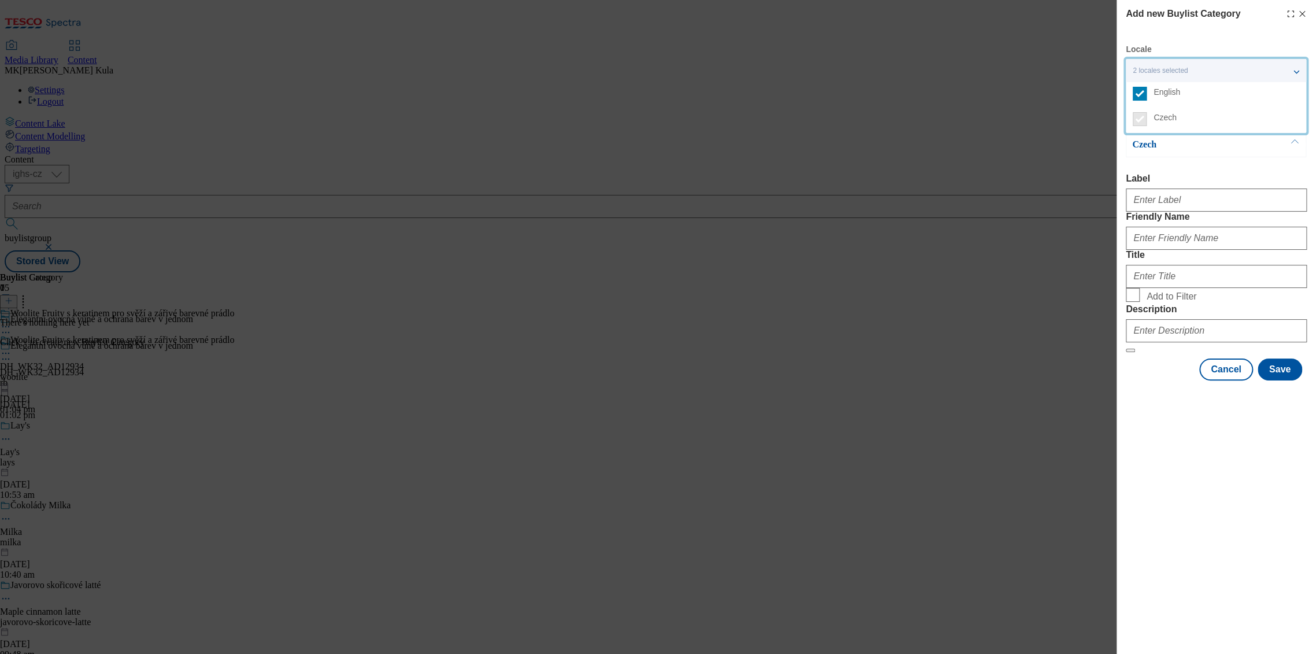
click at [1197, 171] on div "Czech Label Friendly Name Title Add to Filter Description" at bounding box center [1216, 242] width 181 height 221
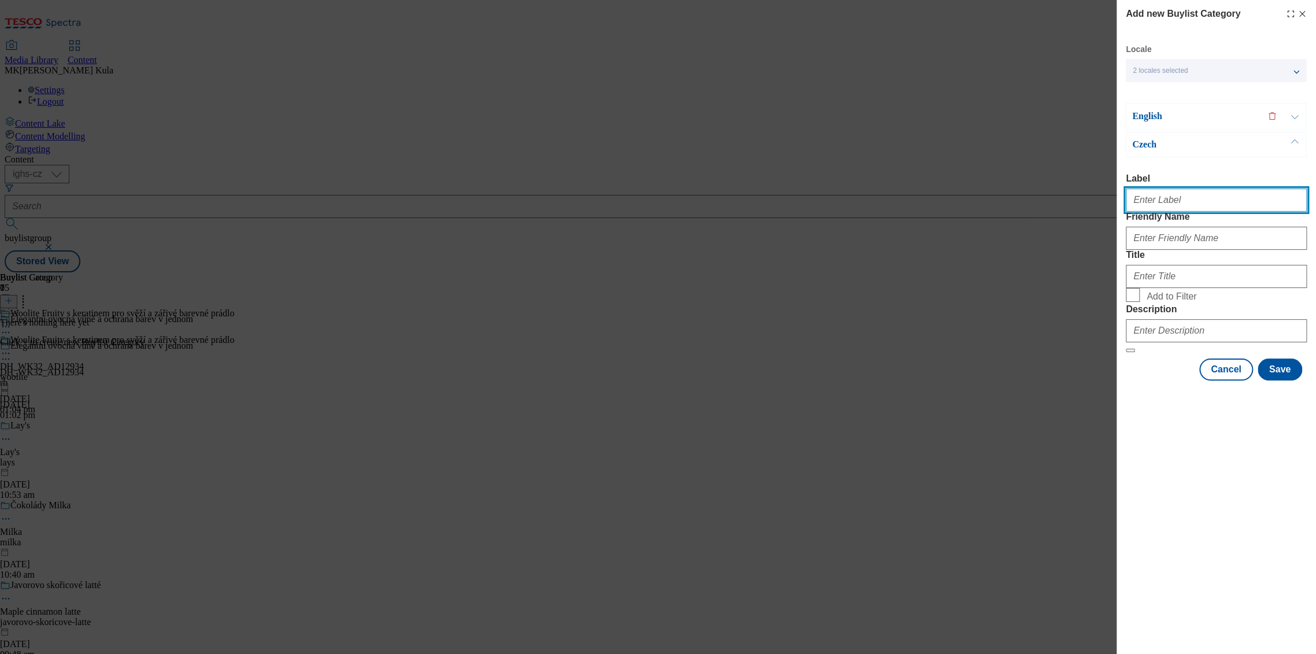
click at [1189, 202] on input "Label" at bounding box center [1216, 200] width 181 height 23
paste input "DH_WK32_AD12934"
type input "DH_WK32_AD12934"
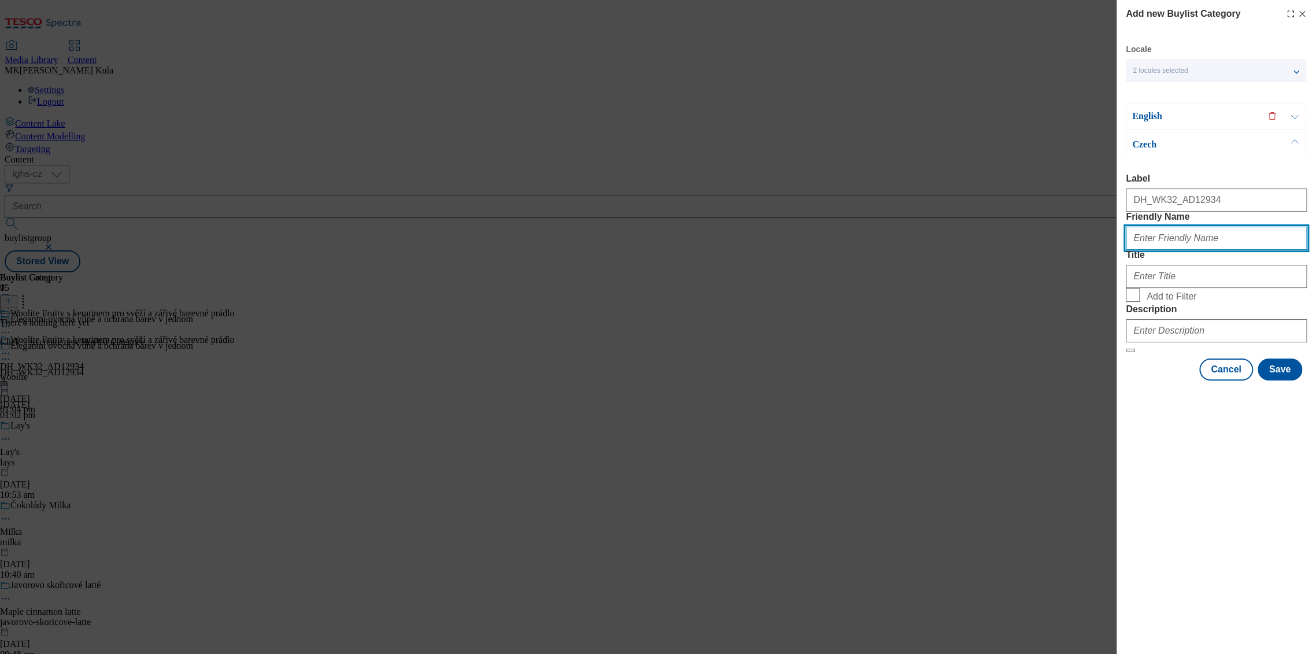
click at [1166, 250] on input "Friendly Name" at bounding box center [1216, 238] width 181 height 23
paste input "woolite"
type input "woolite"
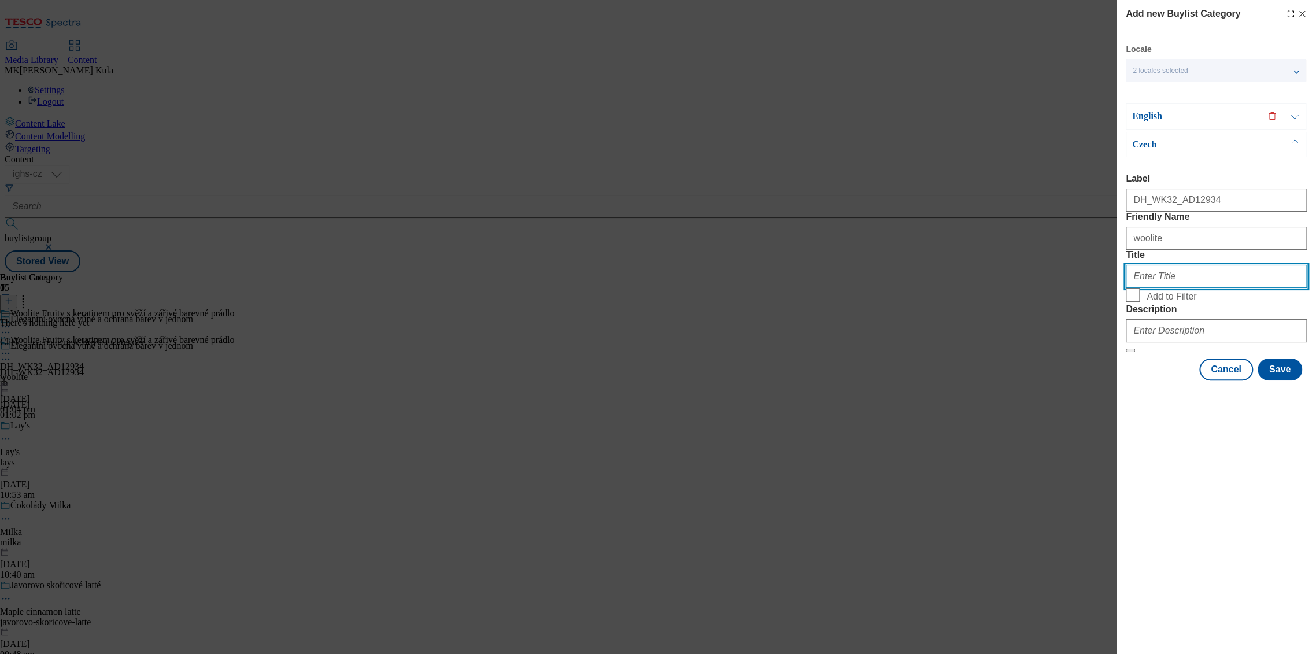
click at [1162, 288] on input "Title" at bounding box center [1216, 276] width 181 height 23
paste input "Woolite Fruity s keratinem pro svěží a zářivé barevné prádlo"
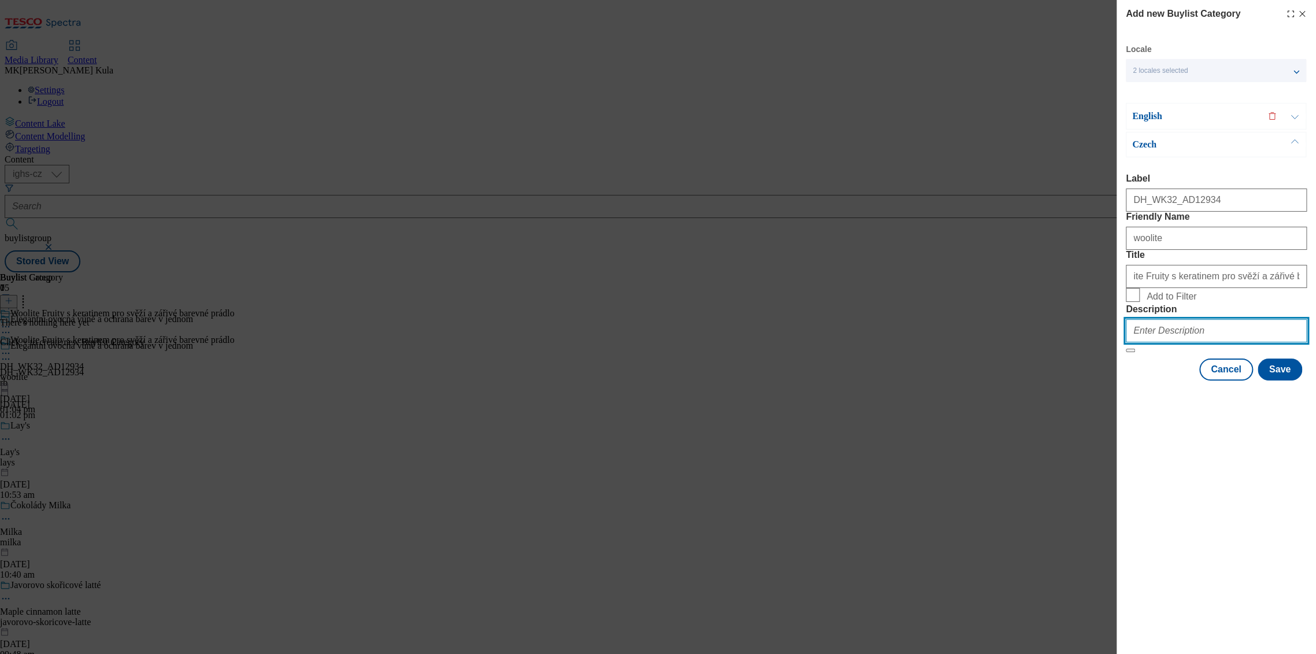
click at [1166, 342] on input "Description" at bounding box center [1216, 330] width 181 height 23
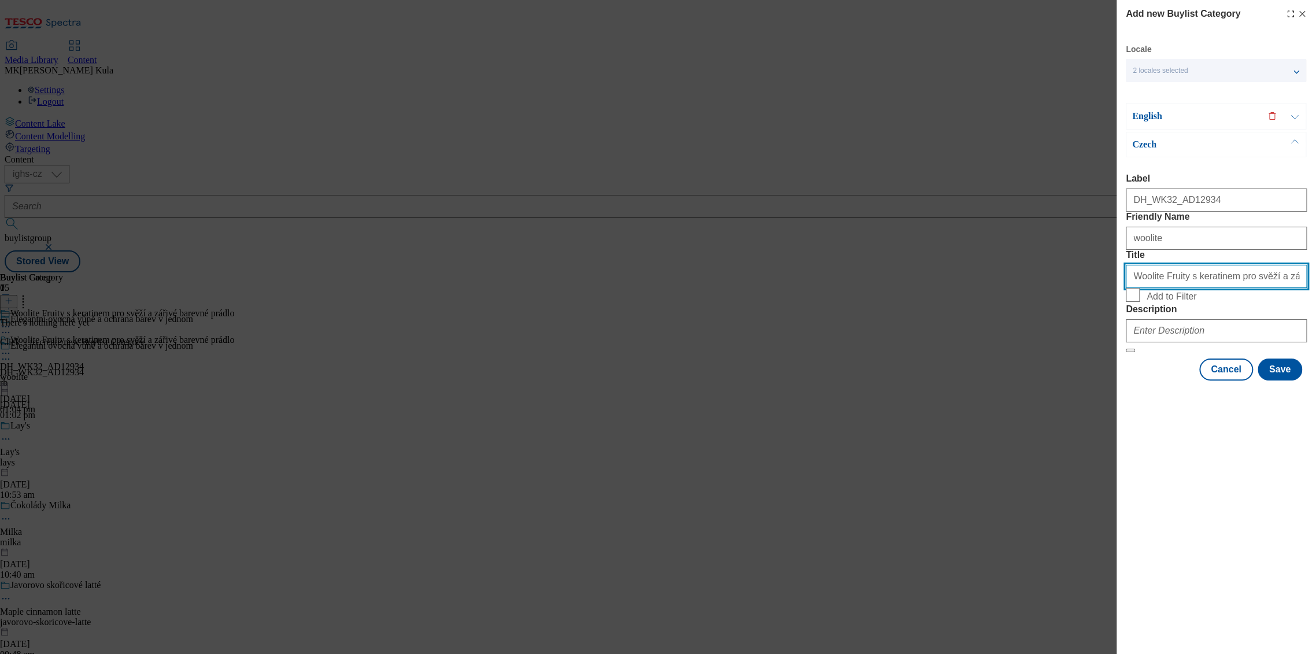
click at [1185, 288] on input "Woolite Fruity s keratinem pro svěží a zářivé barevné prádlo" at bounding box center [1216, 276] width 181 height 23
paste input "Woolite"
type input "Woolite Fruity s keratinem pro svěží a zářivé barevné prádlo"
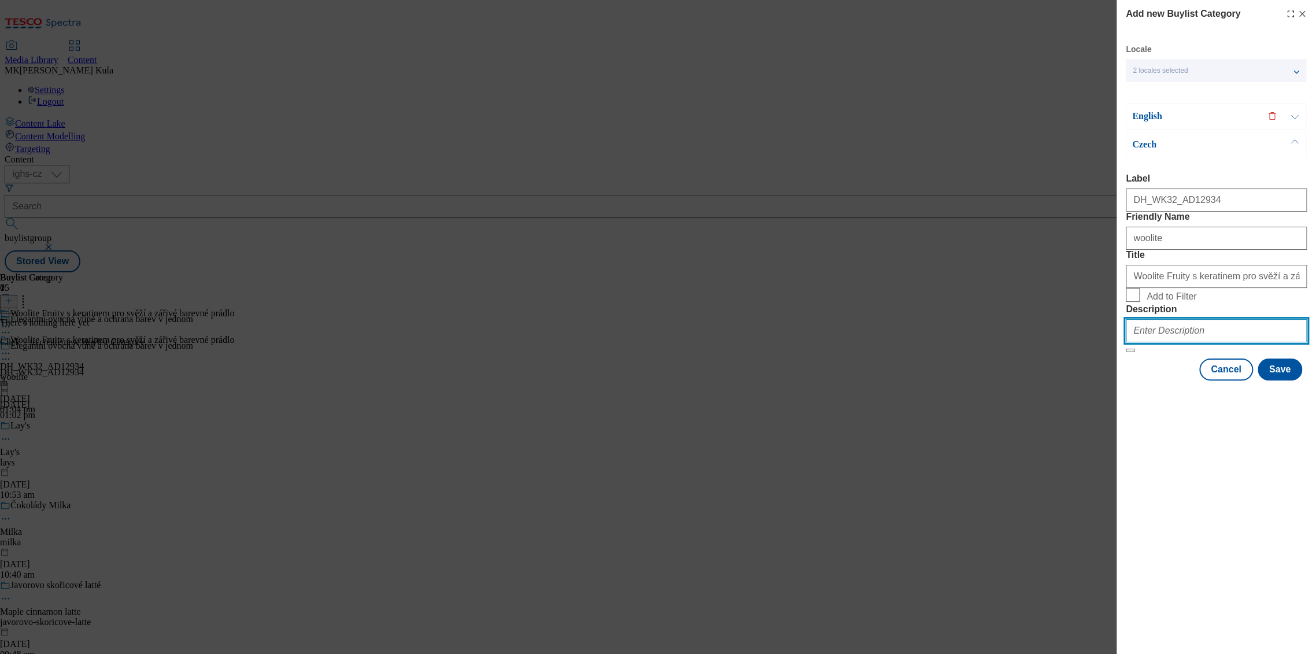
click at [1182, 342] on input "Description" at bounding box center [1216, 330] width 181 height 23
paste input "Woolite"
type input "Woolite"
click at [1175, 116] on p "English" at bounding box center [1192, 116] width 121 height 12
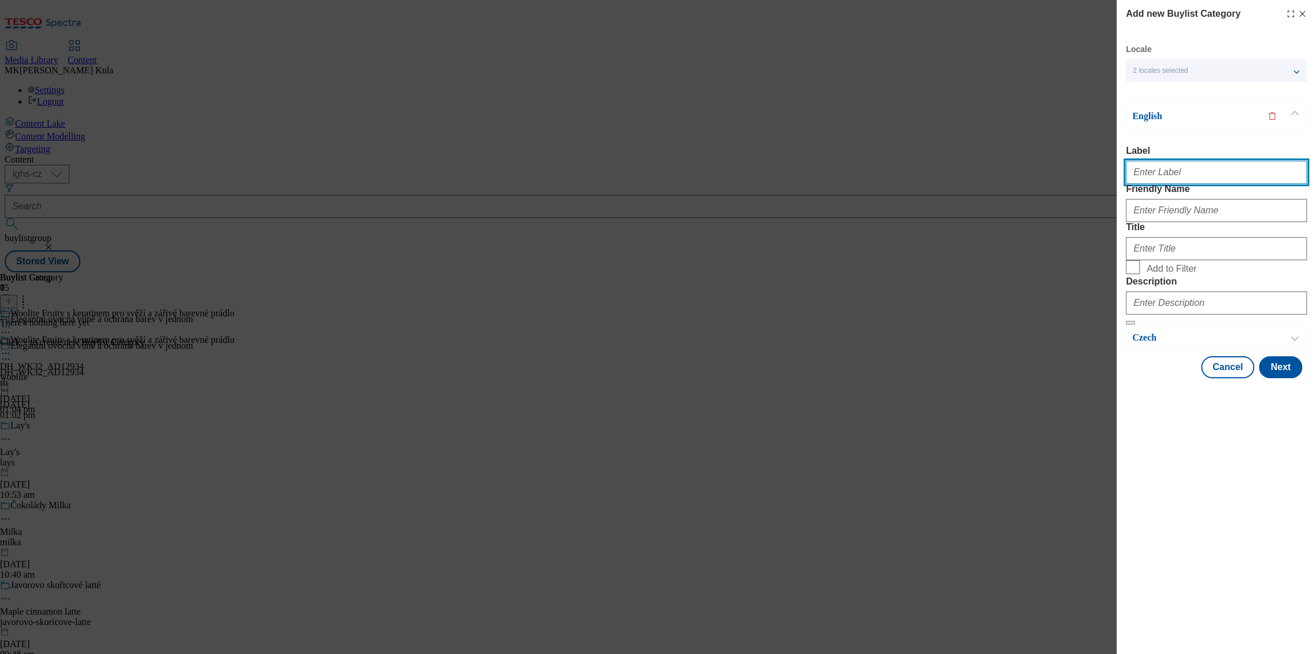
click at [1194, 167] on input "Label" at bounding box center [1216, 172] width 181 height 23
paste input "DH_WK32_AD12934"
type input "DH_WK32_AD12934"
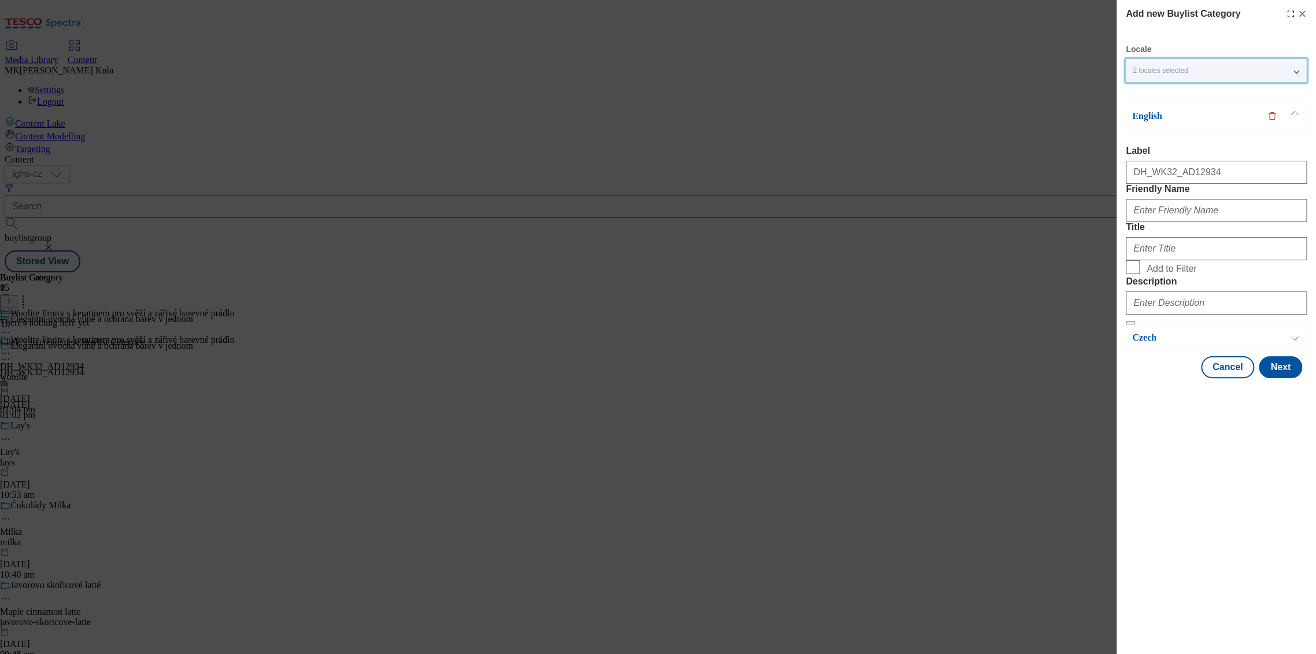
click at [1159, 68] on span "2 locales selected" at bounding box center [1160, 71] width 55 height 9
click at [1168, 118] on span "Czech" at bounding box center [1165, 118] width 23 height 6
click at [1180, 147] on label "Label" at bounding box center [1216, 151] width 181 height 10
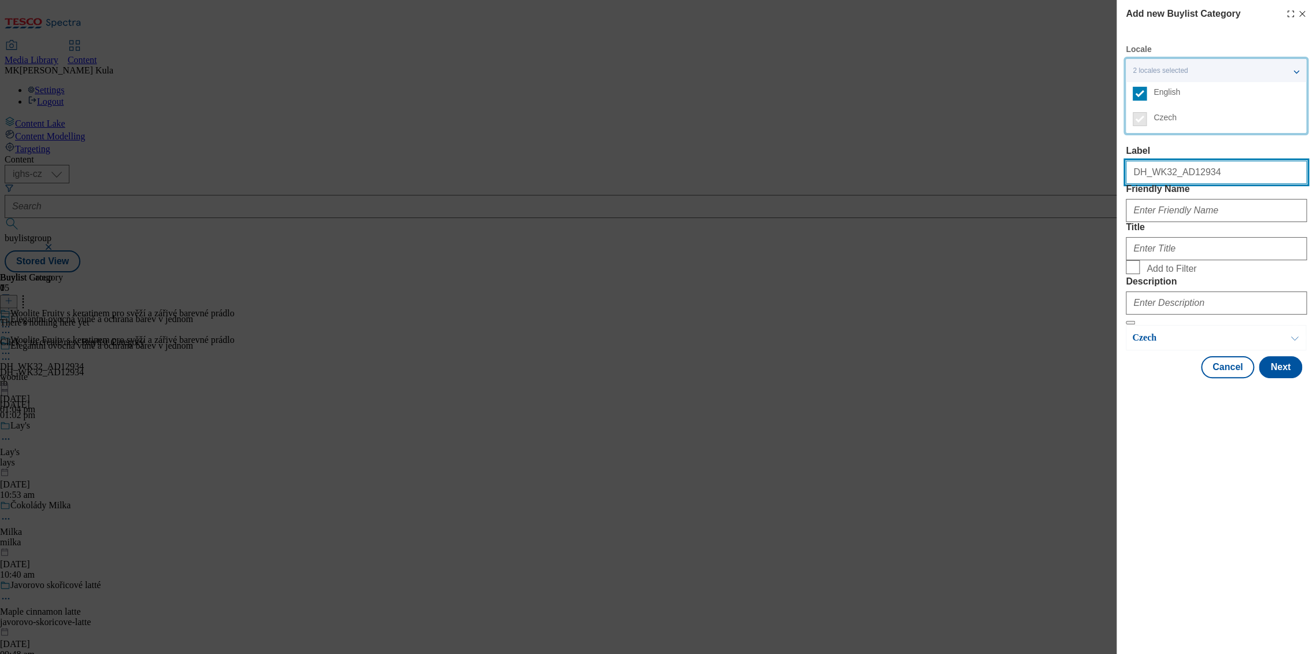
click at [1180, 161] on input "DH_WK32_AD12934" at bounding box center [1216, 172] width 181 height 23
click at [1178, 116] on span "Czech" at bounding box center [1227, 117] width 146 height 10
click at [1184, 142] on div "English Label DH_WK32_AD12934 Friendly Name Title Add to Filter Description" at bounding box center [1216, 214] width 181 height 222
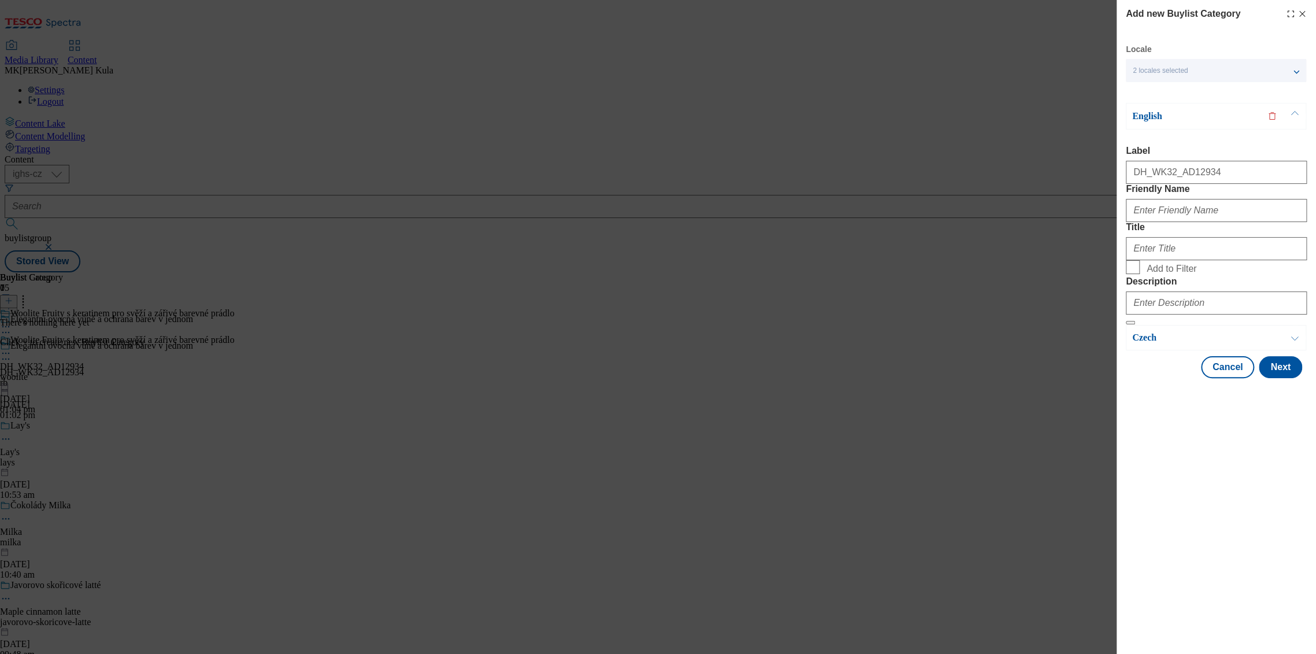
click at [1299, 112] on button "Modal" at bounding box center [1295, 116] width 22 height 25
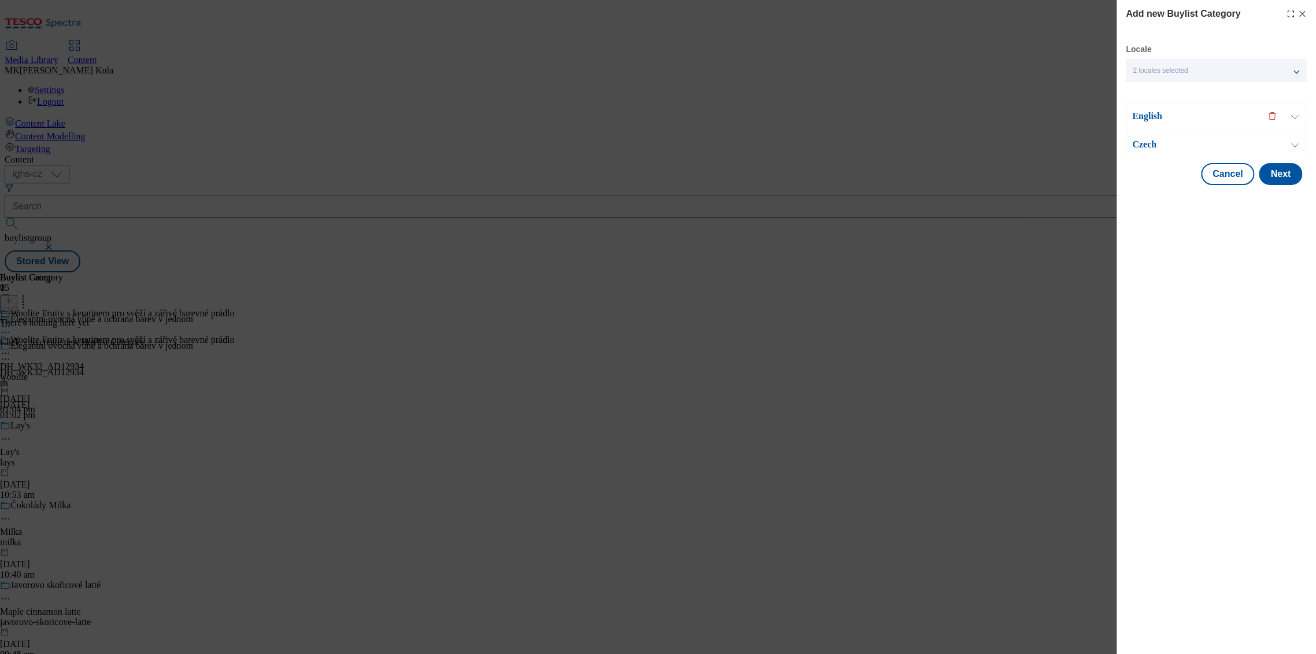
click at [1186, 145] on p "Czech" at bounding box center [1192, 145] width 121 height 12
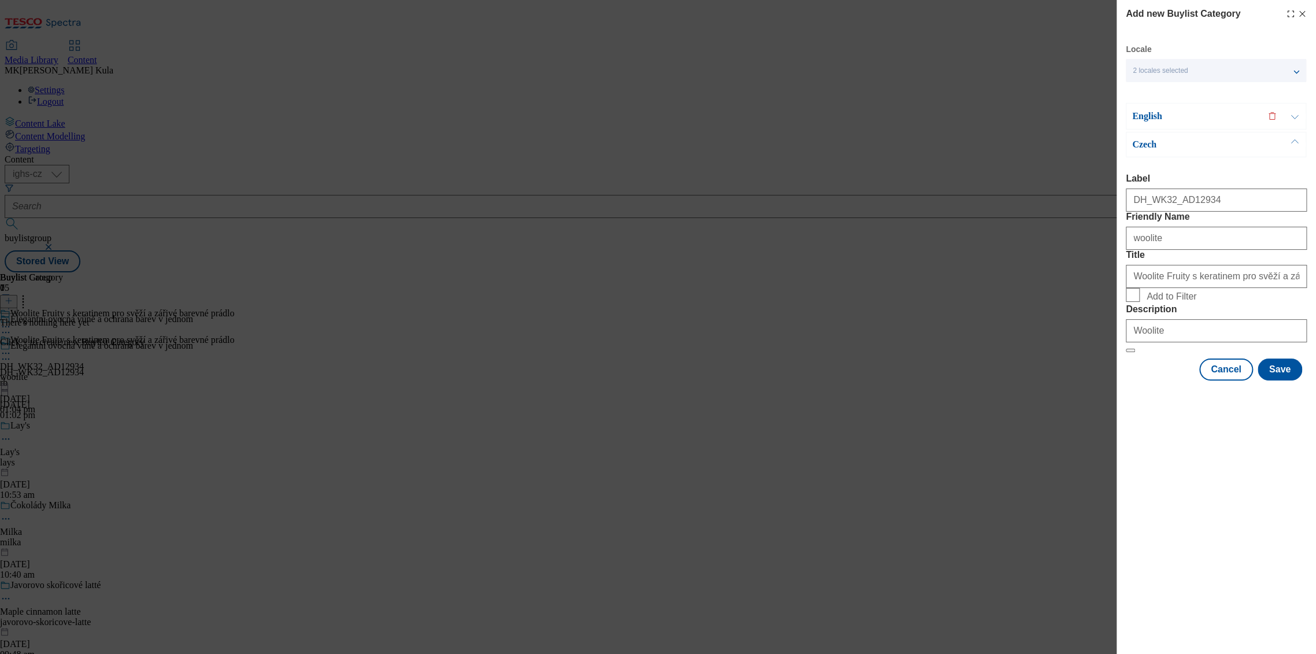
click at [1166, 119] on p "English" at bounding box center [1192, 116] width 121 height 12
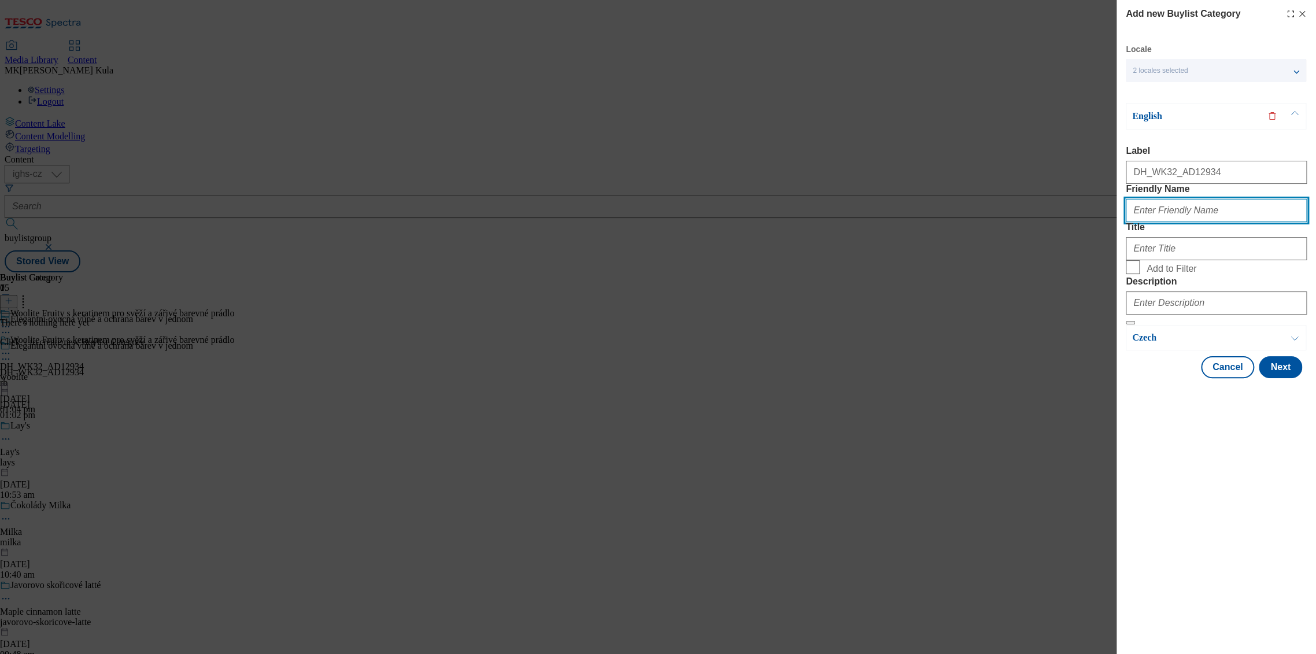
drag, startPoint x: 1218, startPoint y: 232, endPoint x: 1089, endPoint y: 234, distance: 129.0
click at [1089, 234] on div "Add new Buylist Category Locale 2 locales selected English Czech English Label …" at bounding box center [658, 327] width 1316 height 654
paste input "woolite"
type input "woolite"
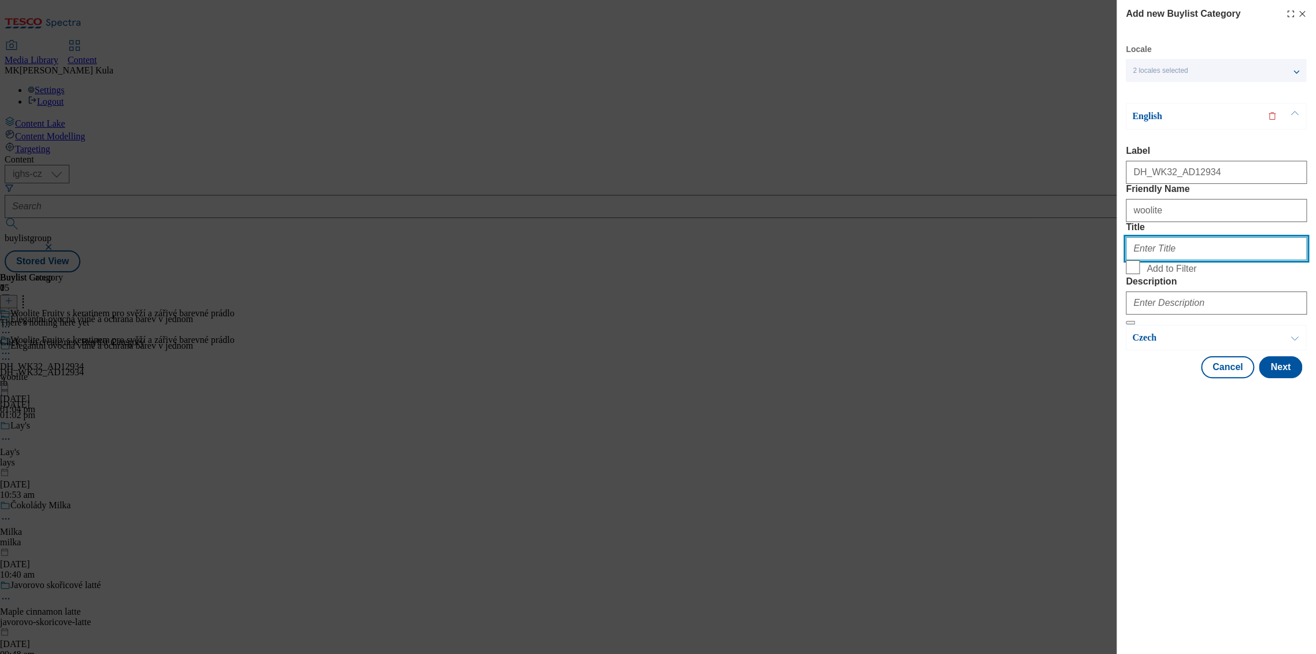
click at [1180, 260] on input "Title" at bounding box center [1216, 248] width 181 height 23
paste input "Woolite Fruity with keratin for fresh and vibrant colors"
type input "Woolite Fruity with keratin for fresh and vibrant colors"
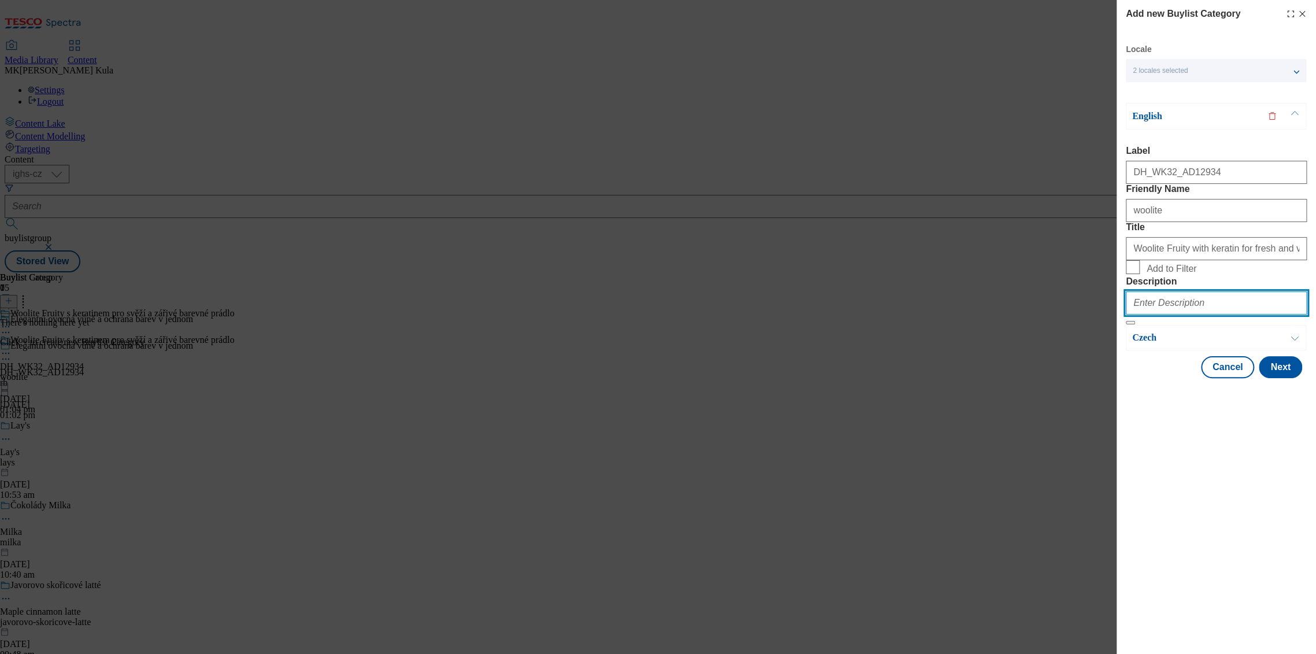
click at [1191, 315] on input "Description" at bounding box center [1216, 302] width 181 height 23
paste input "Woolite"
type input "Woolite"
click at [1181, 397] on div "Modal" at bounding box center [1217, 389] width 200 height 16
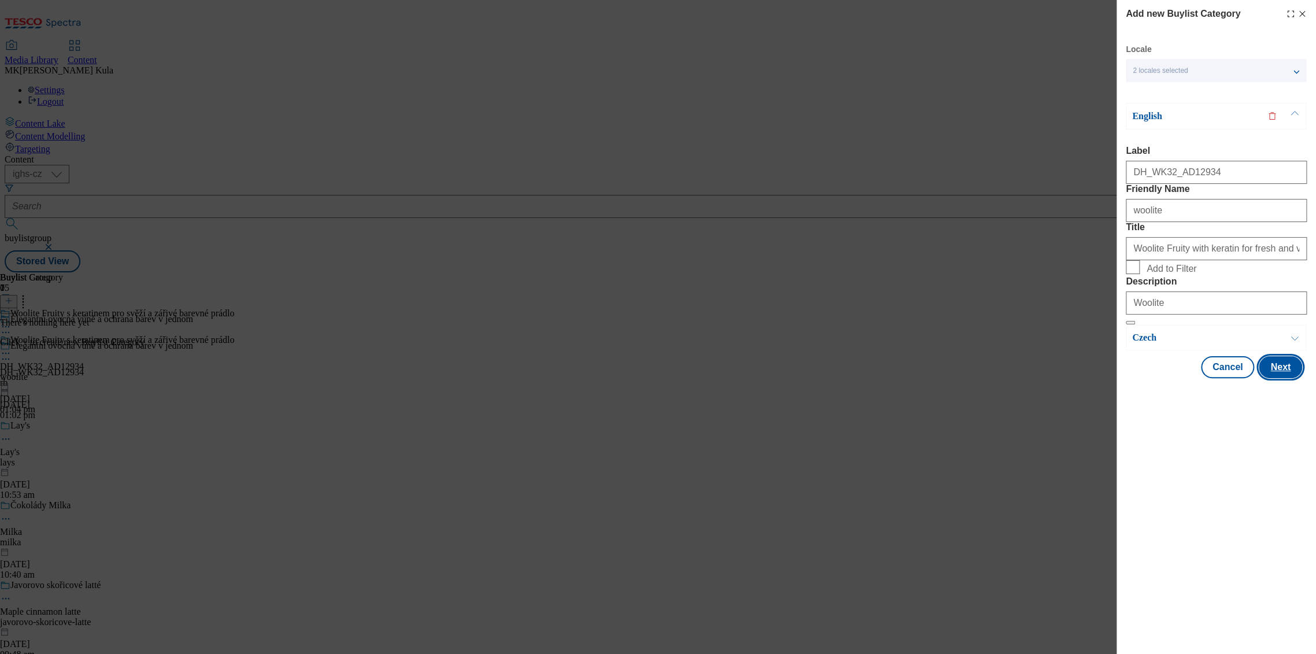
click at [1280, 378] on button "Next" at bounding box center [1280, 367] width 43 height 22
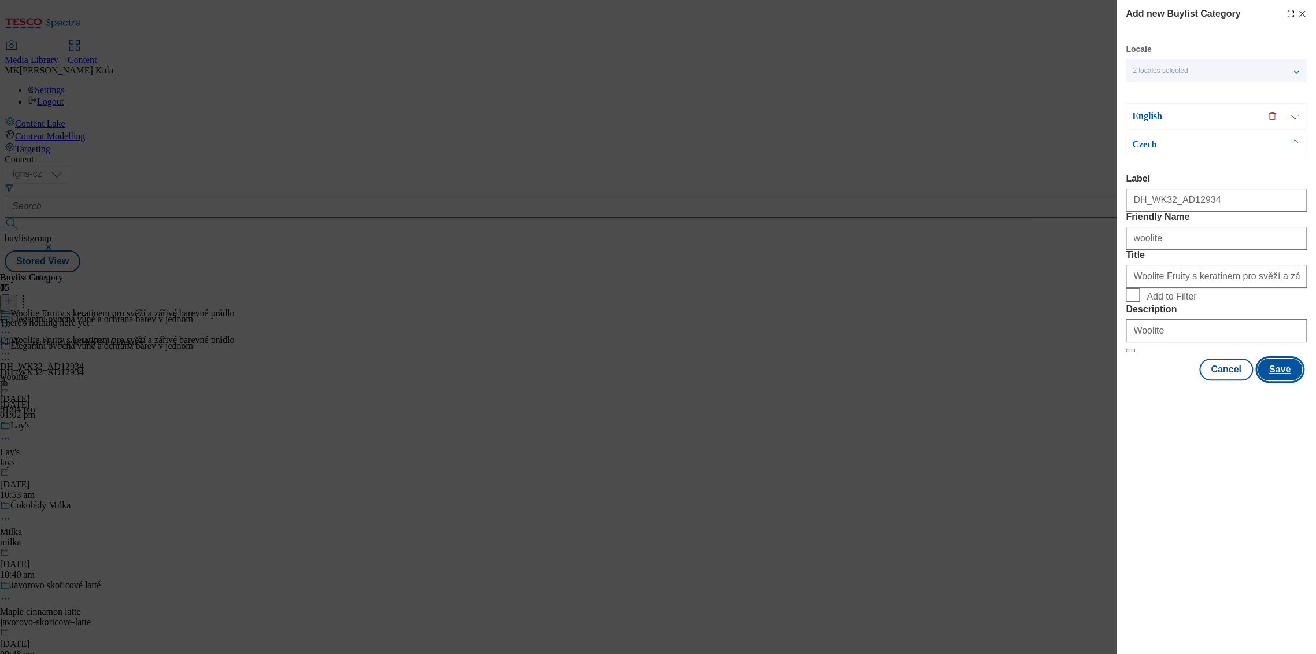
click at [1284, 381] on button "Save" at bounding box center [1280, 370] width 45 height 22
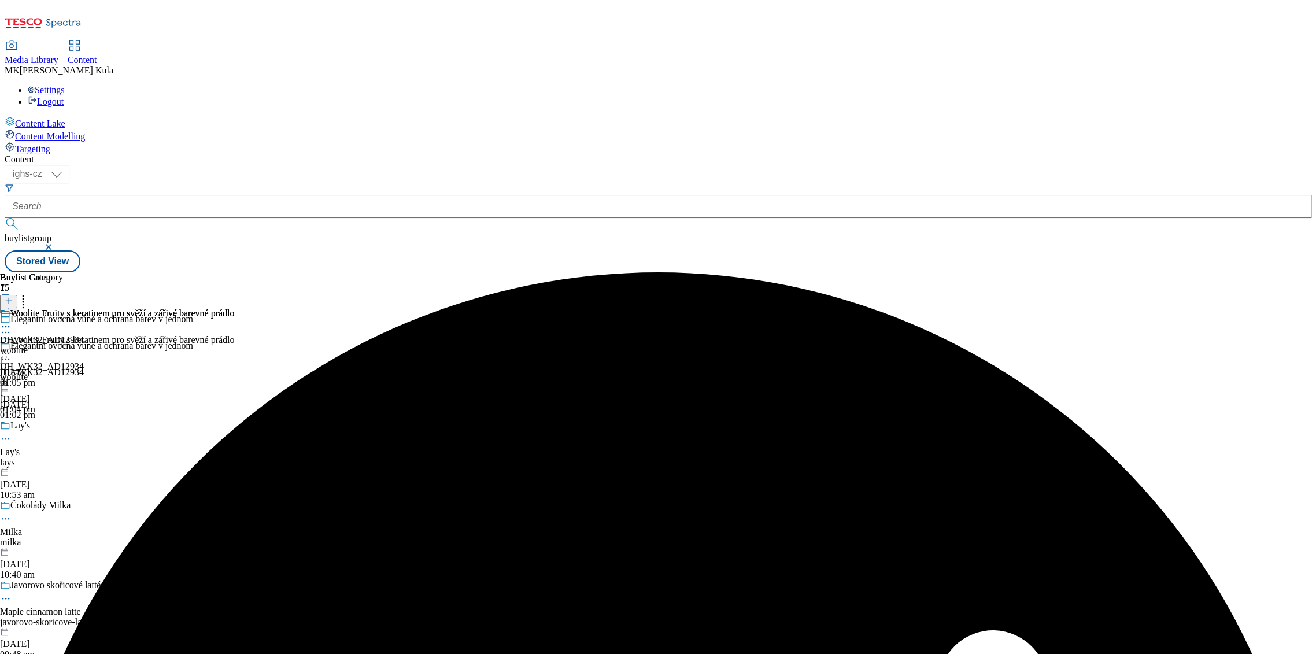
click at [234, 308] on div "Woolite Fruity s keratinem pro svěží a zářivé barevné prádlo DH_WK32_AD12934 wo…" at bounding box center [117, 348] width 234 height 80
click at [234, 335] on div "Woolite Fruity s keratinem pro svěží a zářivé barevné prádlo DH_WK32_AD12934 wo…" at bounding box center [117, 375] width 234 height 80
click at [13, 297] on icon at bounding box center [9, 301] width 8 height 8
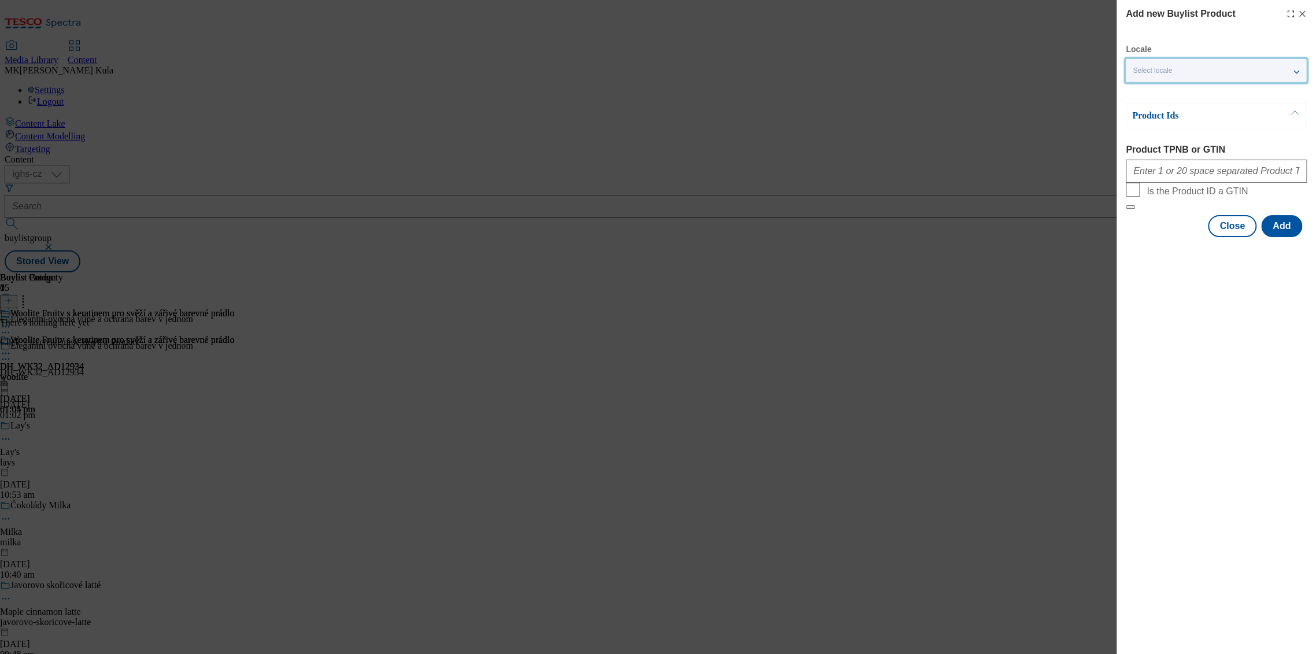
click at [1197, 60] on div "Select locale" at bounding box center [1216, 70] width 180 height 23
click at [1170, 94] on span "English" at bounding box center [1167, 92] width 27 height 6
click at [1147, 94] on input "English" at bounding box center [1140, 94] width 14 height 14
click at [1192, 327] on div "Add new Buylist Product Locale 2 locales selected English Czech Product Ids Pro…" at bounding box center [1217, 327] width 200 height 654
drag, startPoint x: 1151, startPoint y: 174, endPoint x: 1230, endPoint y: 183, distance: 79.1
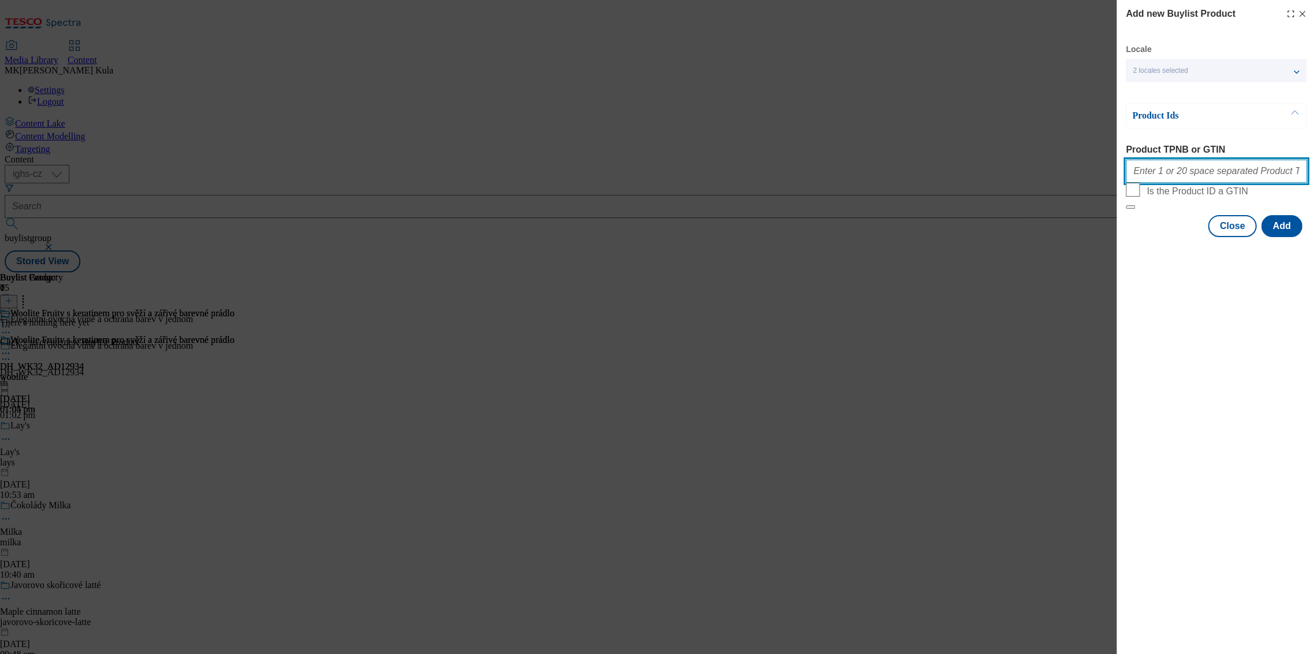
click at [1151, 174] on input "Product TPNB or GTIN" at bounding box center [1216, 171] width 181 height 23
paste input "220261073 220261074 105006200"
type input "220261073 220261074 105006200"
click at [1235, 68] on div "2 locales selected" at bounding box center [1216, 70] width 180 height 23
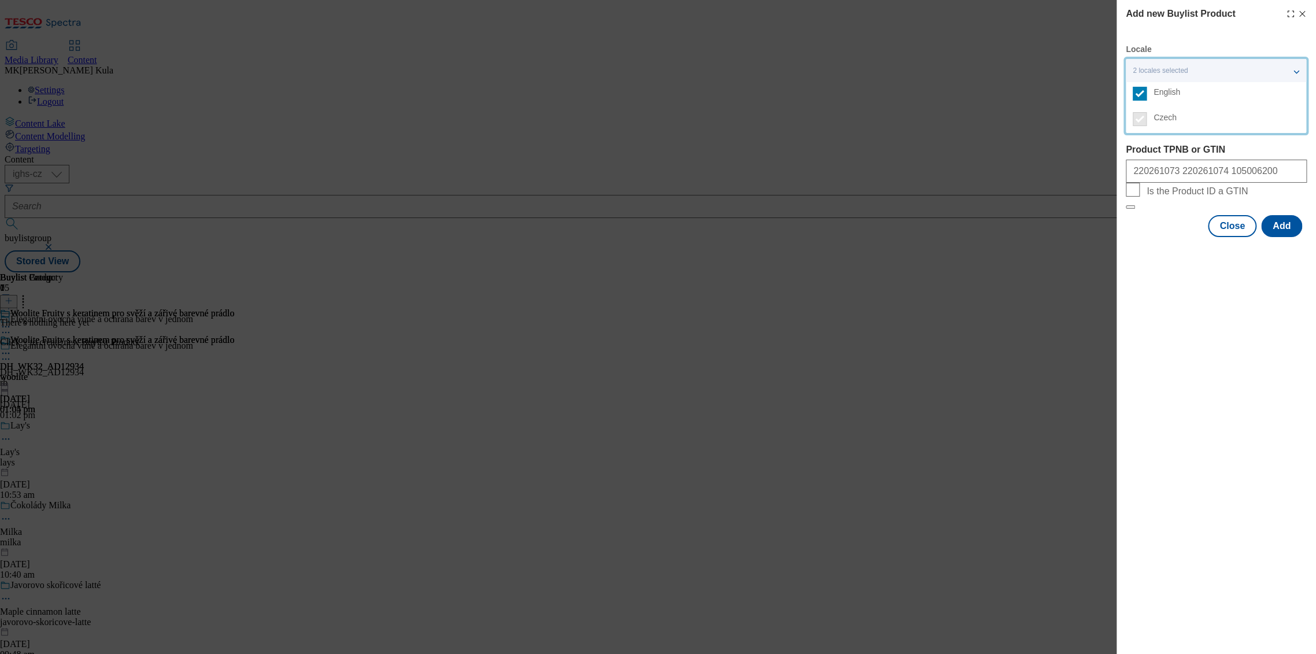
click at [1235, 68] on div "2 locales selected" at bounding box center [1216, 70] width 180 height 23
click at [1288, 237] on button "Add" at bounding box center [1281, 226] width 41 height 22
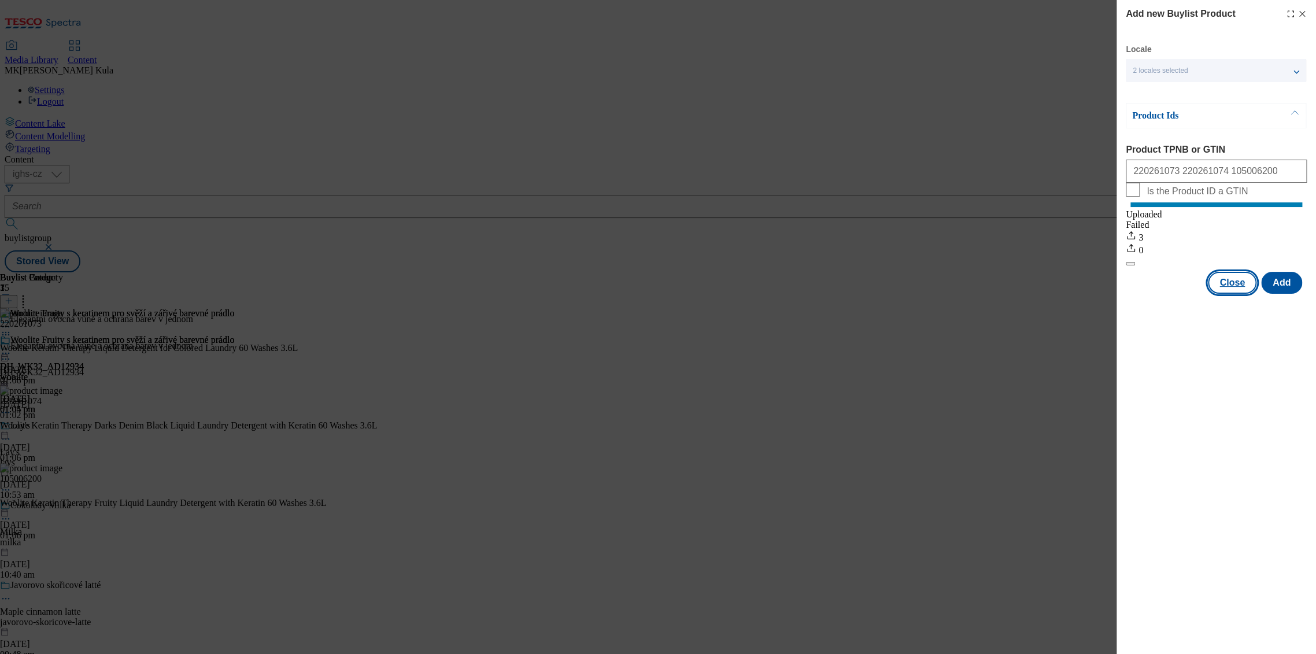
click at [1238, 294] on button "Close" at bounding box center [1232, 283] width 49 height 22
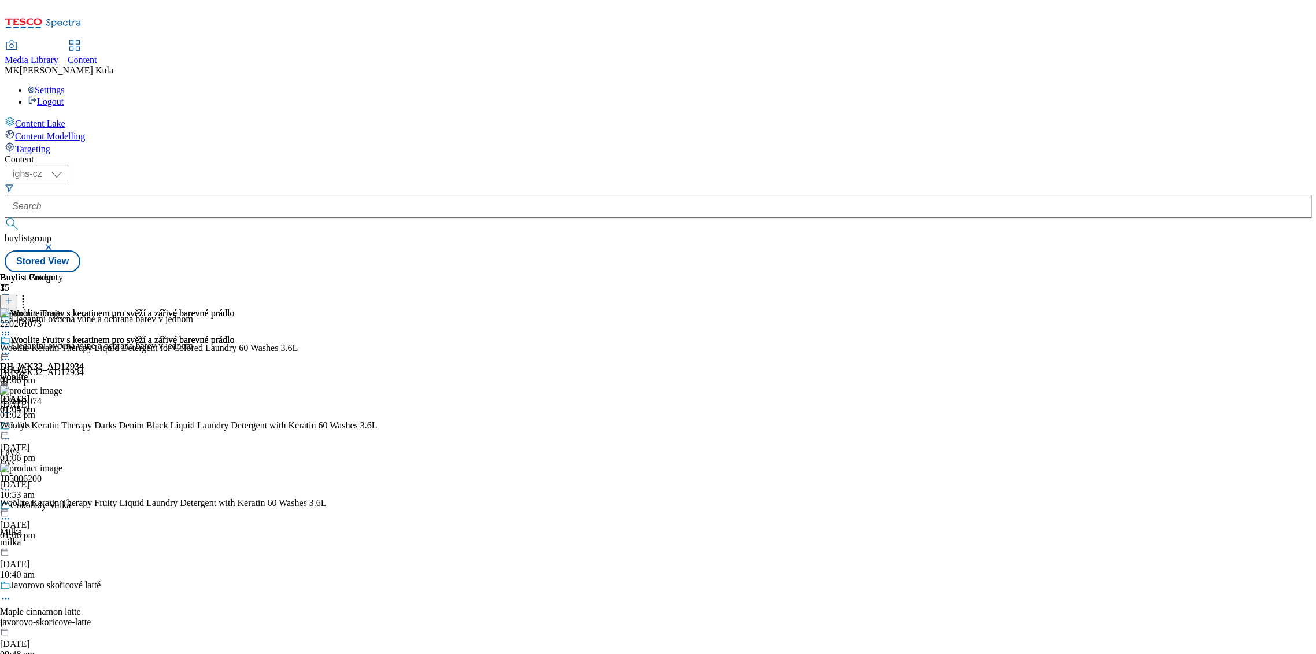
click at [12, 348] on icon at bounding box center [6, 354] width 12 height 12
click at [63, 427] on span "Preview" at bounding box center [49, 431] width 27 height 9
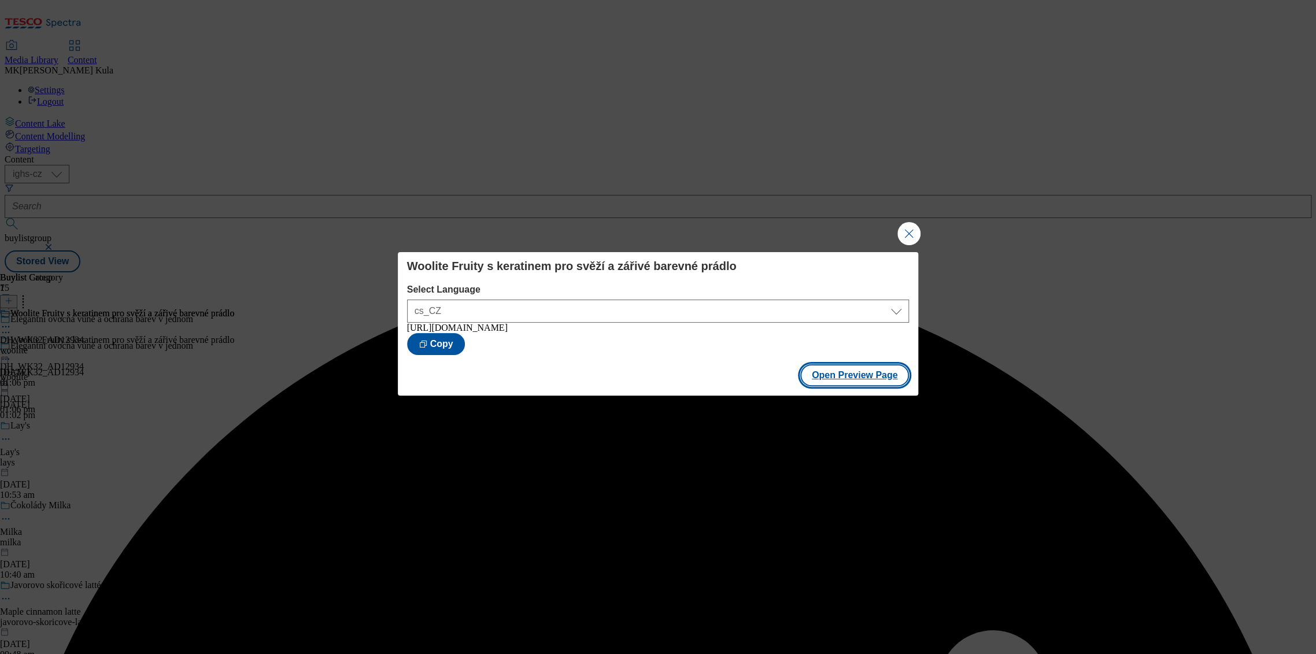
click at [863, 380] on button "Open Preview Page" at bounding box center [854, 375] width 109 height 22
click at [903, 234] on button "Close Modal" at bounding box center [909, 233] width 23 height 23
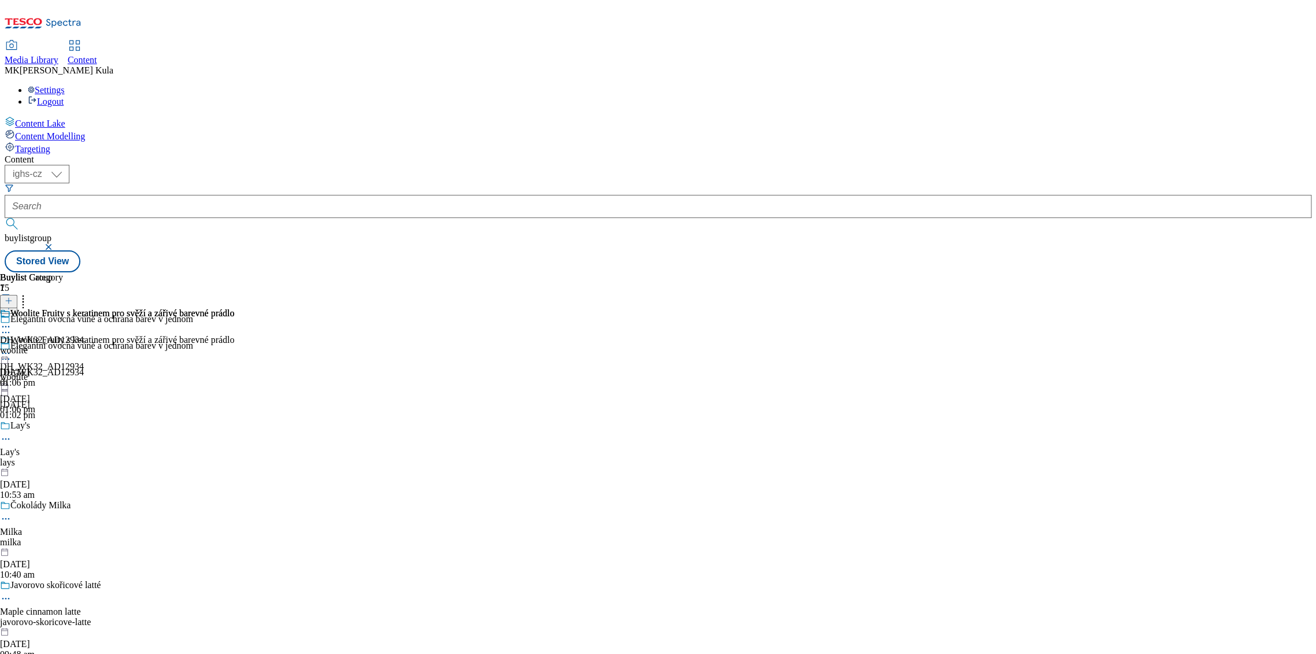
click at [12, 348] on icon at bounding box center [6, 354] width 12 height 12
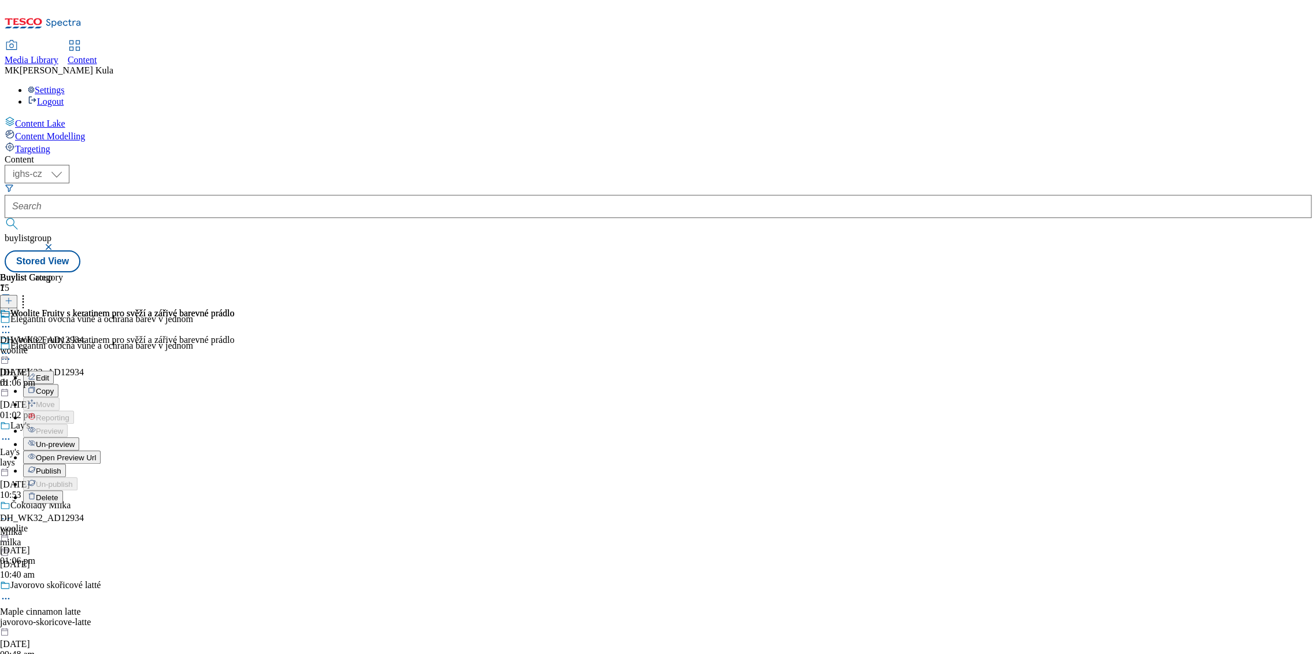
click at [66, 464] on button "Publish" at bounding box center [44, 470] width 43 height 13
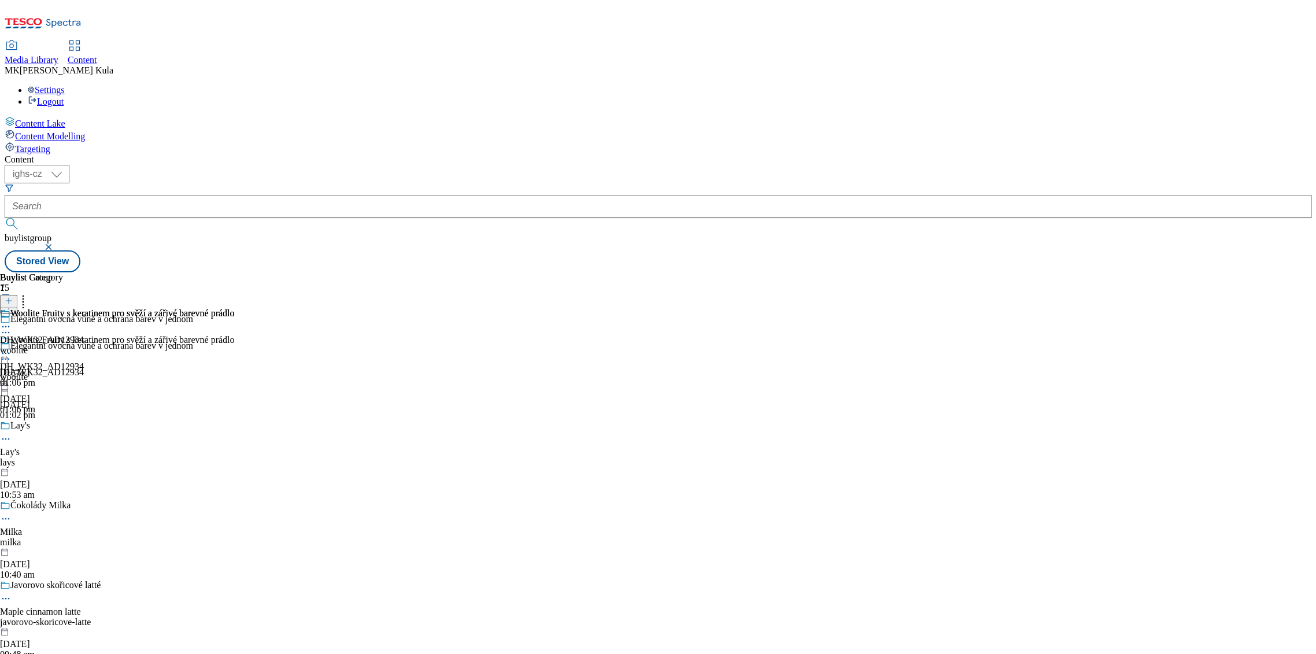
click at [12, 348] on icon at bounding box center [6, 354] width 12 height 12
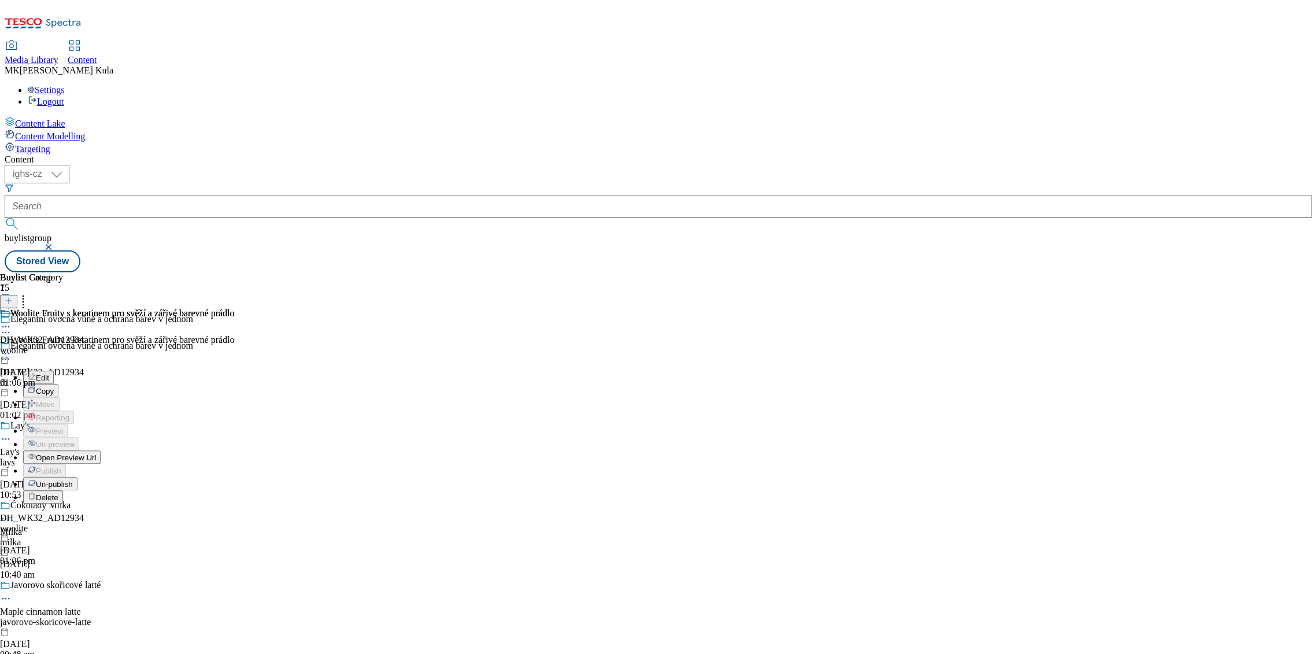
click at [54, 371] on button "Edit" at bounding box center [38, 377] width 31 height 13
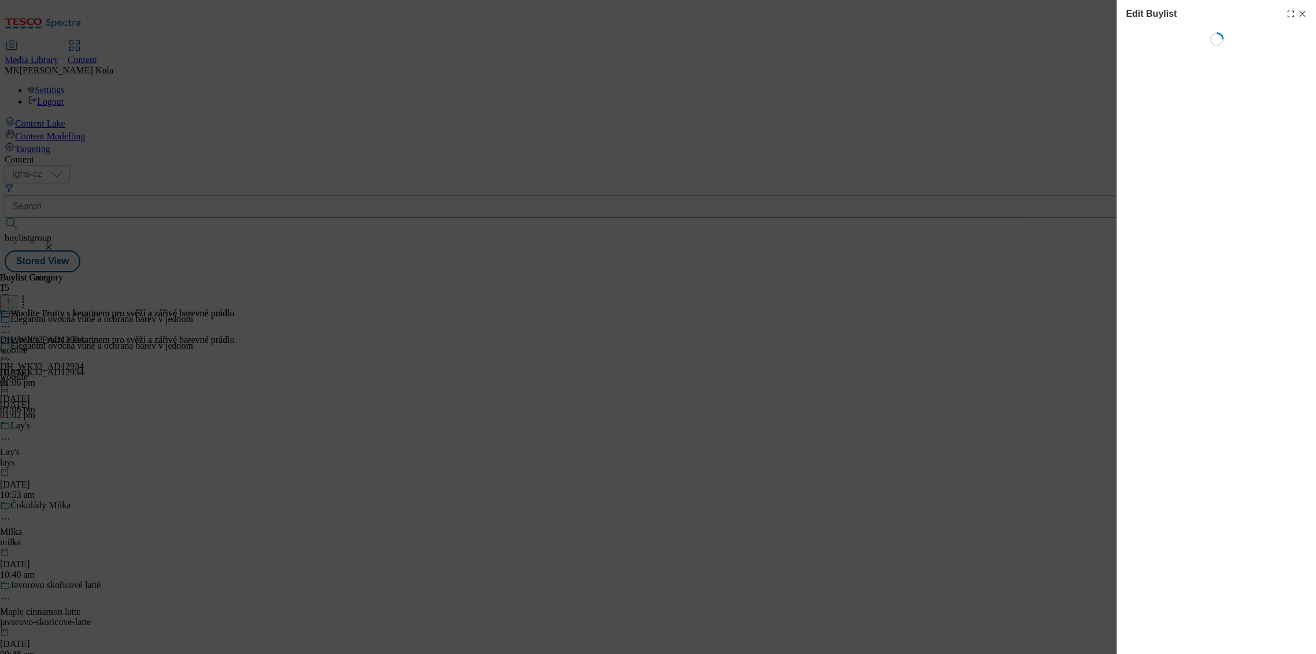
select select "evergreen"
select select "dunnhumby"
select select "Banner"
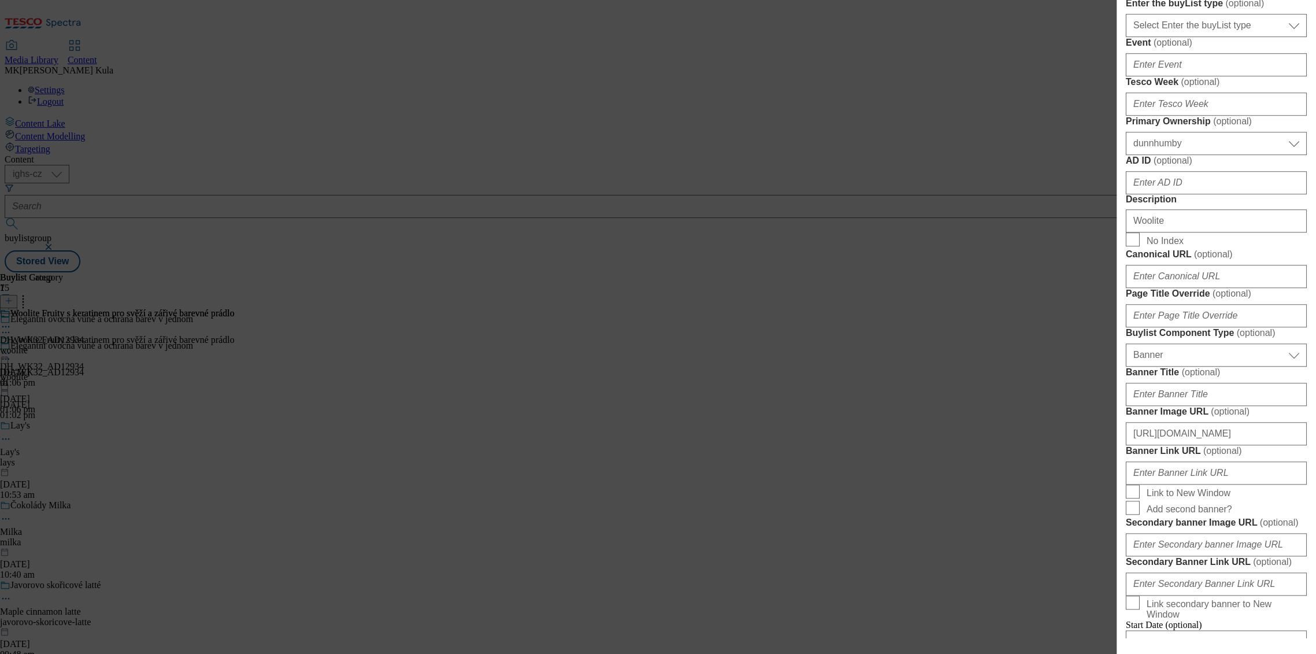
scroll to position [899, 0]
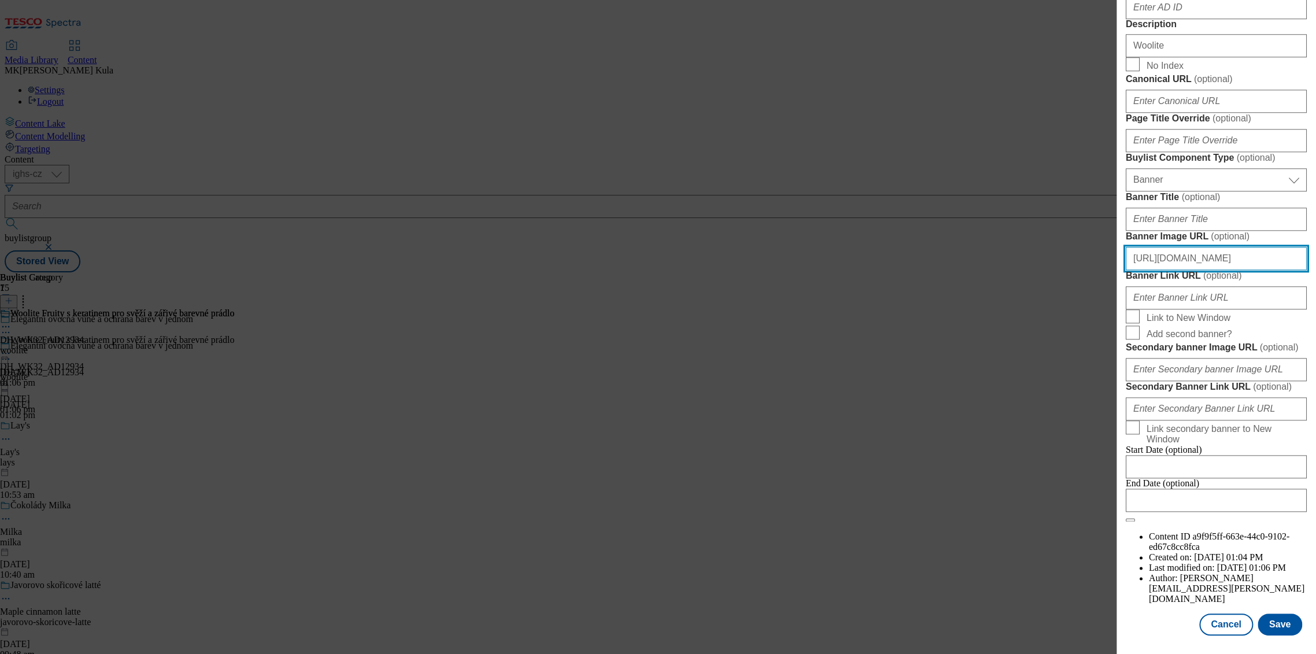
drag, startPoint x: 1128, startPoint y: 407, endPoint x: 1366, endPoint y: 424, distance: 238.3
click at [1316, 277] on html "Icons icon_account icon_add icon_backward_link icon_basket icon_benefits icon_c…" at bounding box center [658, 138] width 1316 height 277
paste input "ab4eab28-11ff-423e-bcac-74a7930aa420/WooliteBLCZ2"
type input "https://digitalcontent.api.tesco.com/v2/media/ighs-ce-mktg/ab4eab28-11ff-423e-b…"
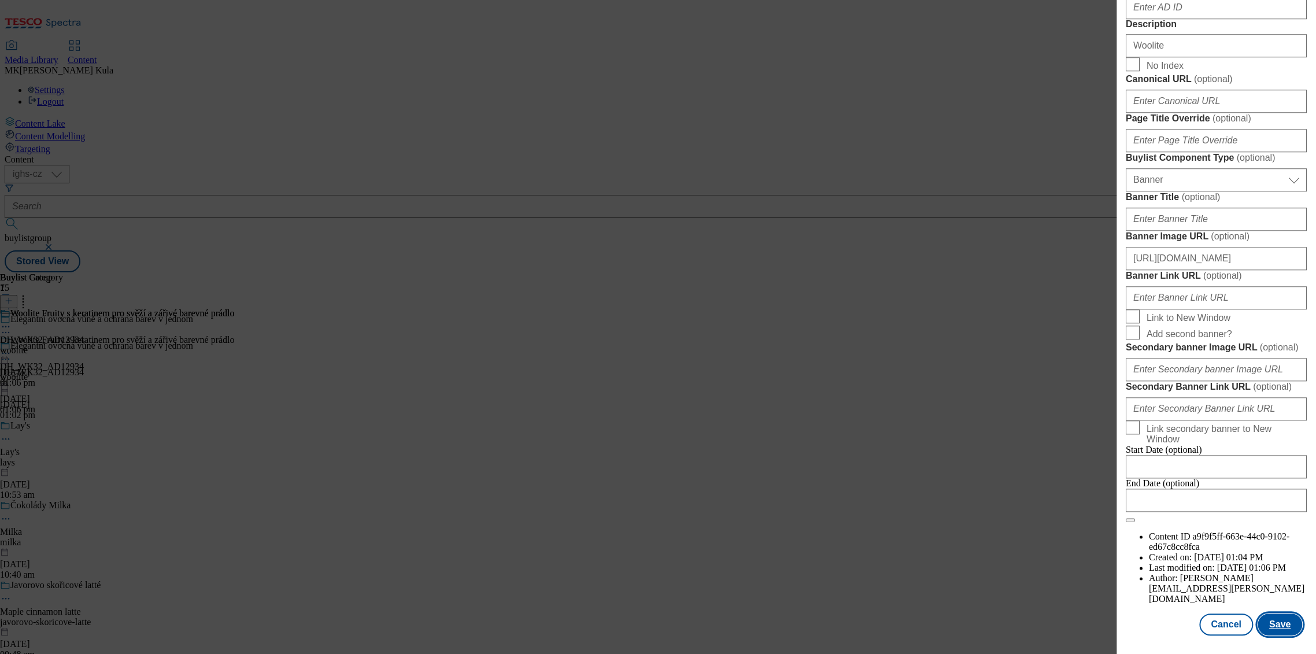
click at [1281, 626] on button "Save" at bounding box center [1280, 625] width 45 height 22
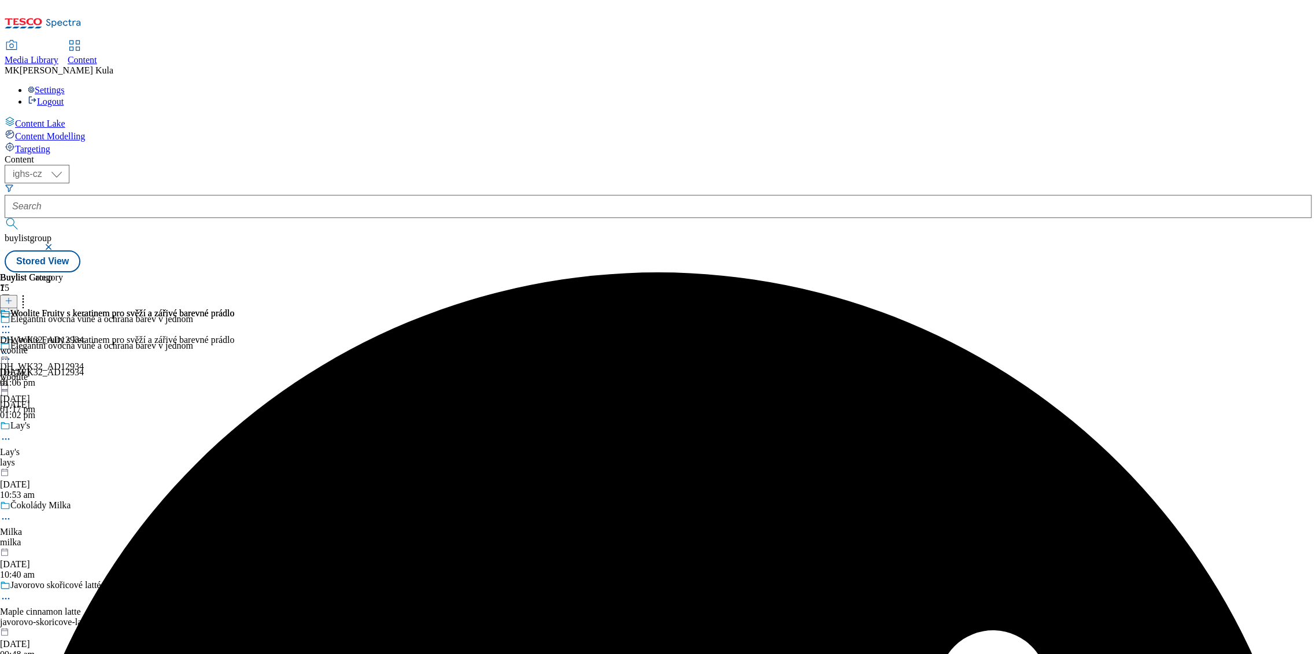
click at [12, 348] on icon at bounding box center [6, 354] width 12 height 12
click at [68, 424] on button "Preview" at bounding box center [45, 430] width 45 height 13
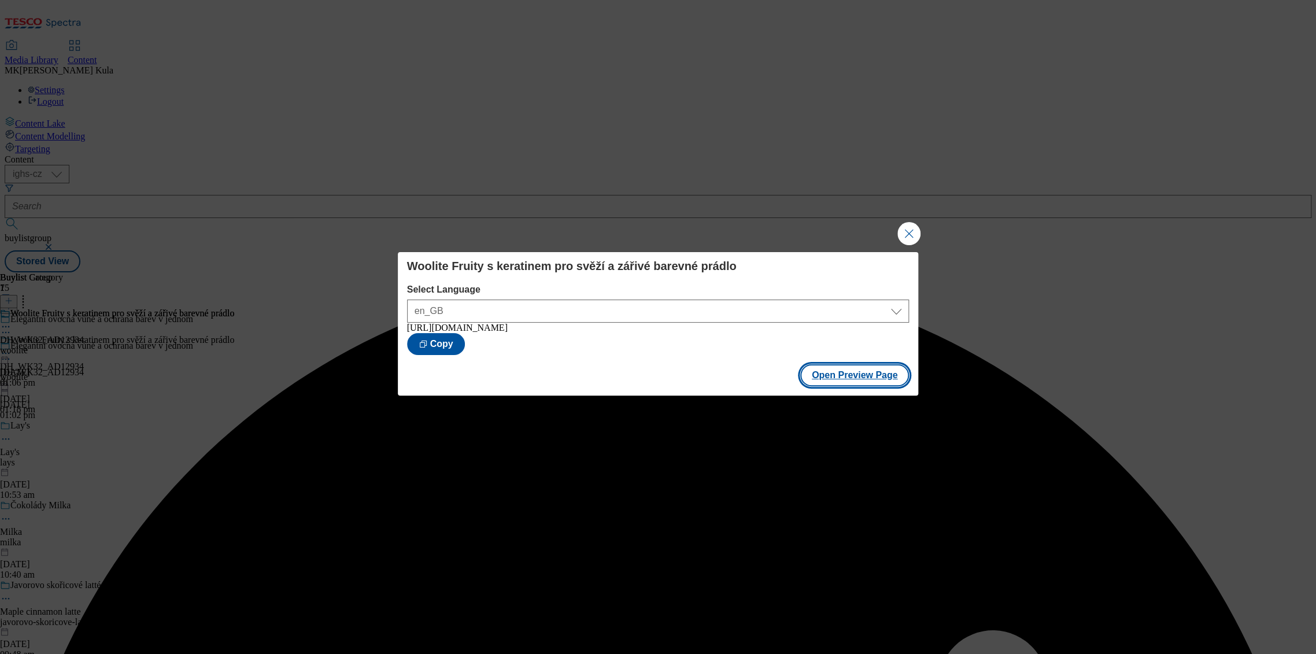
click at [849, 379] on button "Open Preview Page" at bounding box center [854, 375] width 109 height 22
click at [907, 237] on button "Close Modal" at bounding box center [909, 233] width 23 height 23
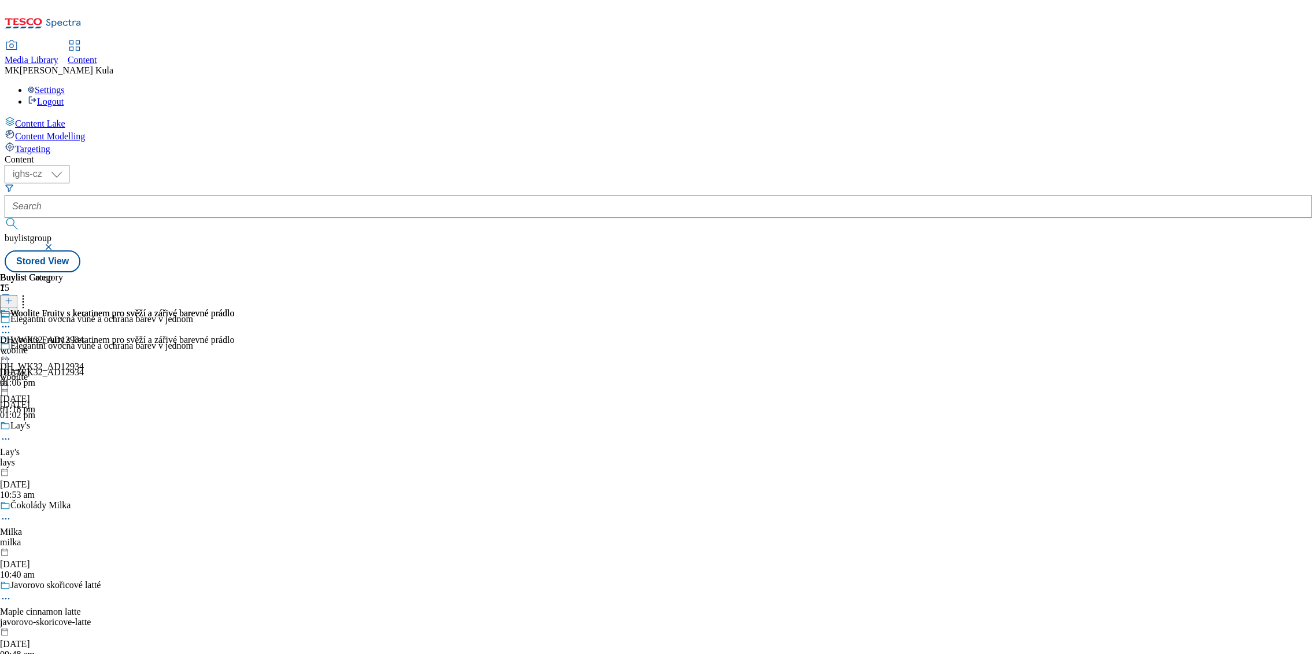
click at [12, 348] on icon at bounding box center [6, 354] width 12 height 12
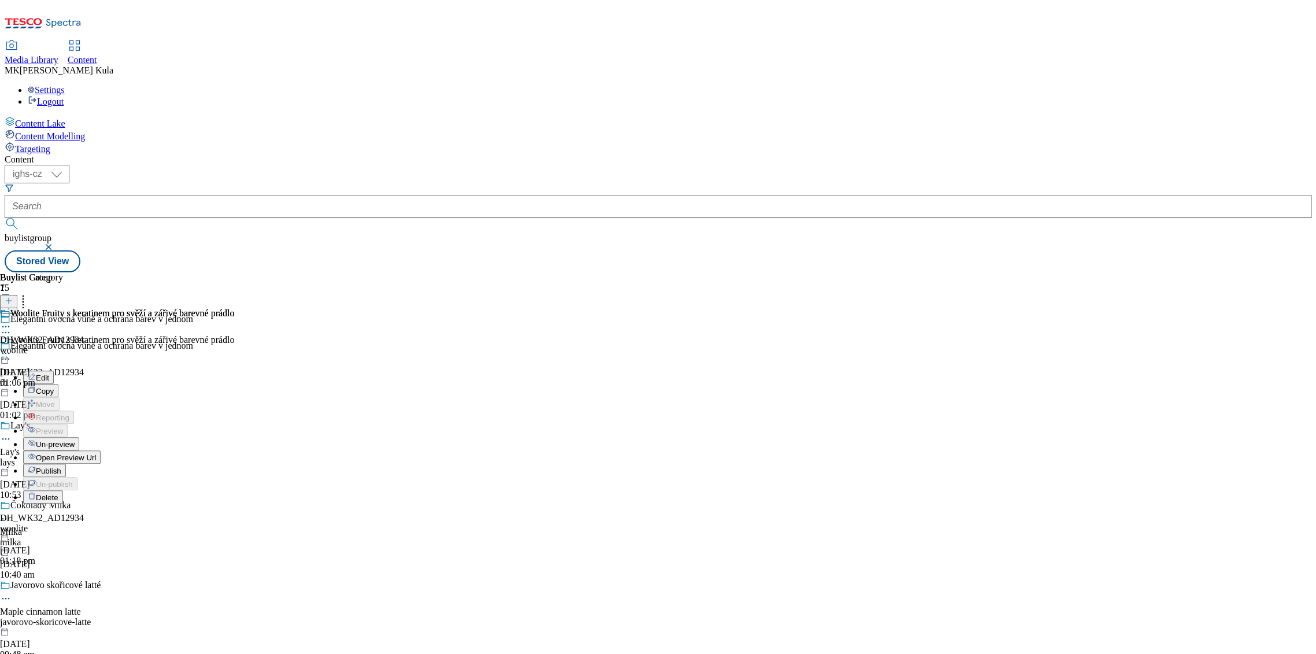
click at [54, 371] on button "Edit" at bounding box center [38, 377] width 31 height 13
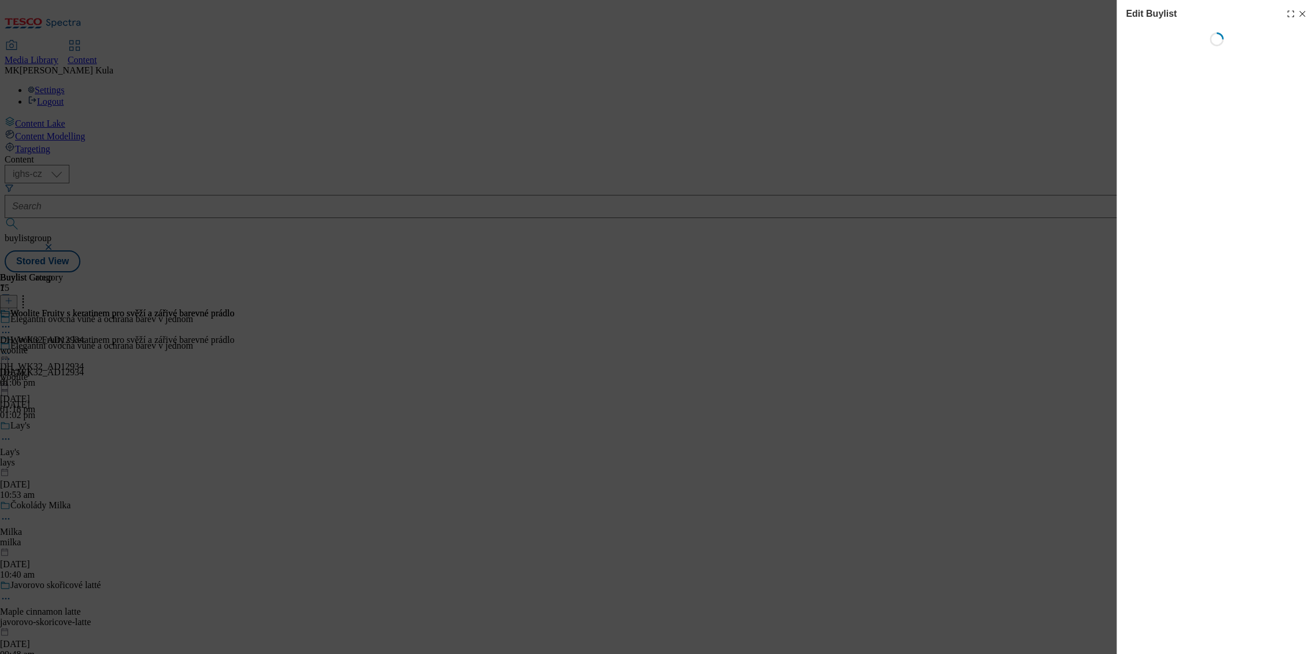
select select "evergreen"
select select "Banner"
select select "evergreen"
select select "dunnhumby"
select select "Banner"
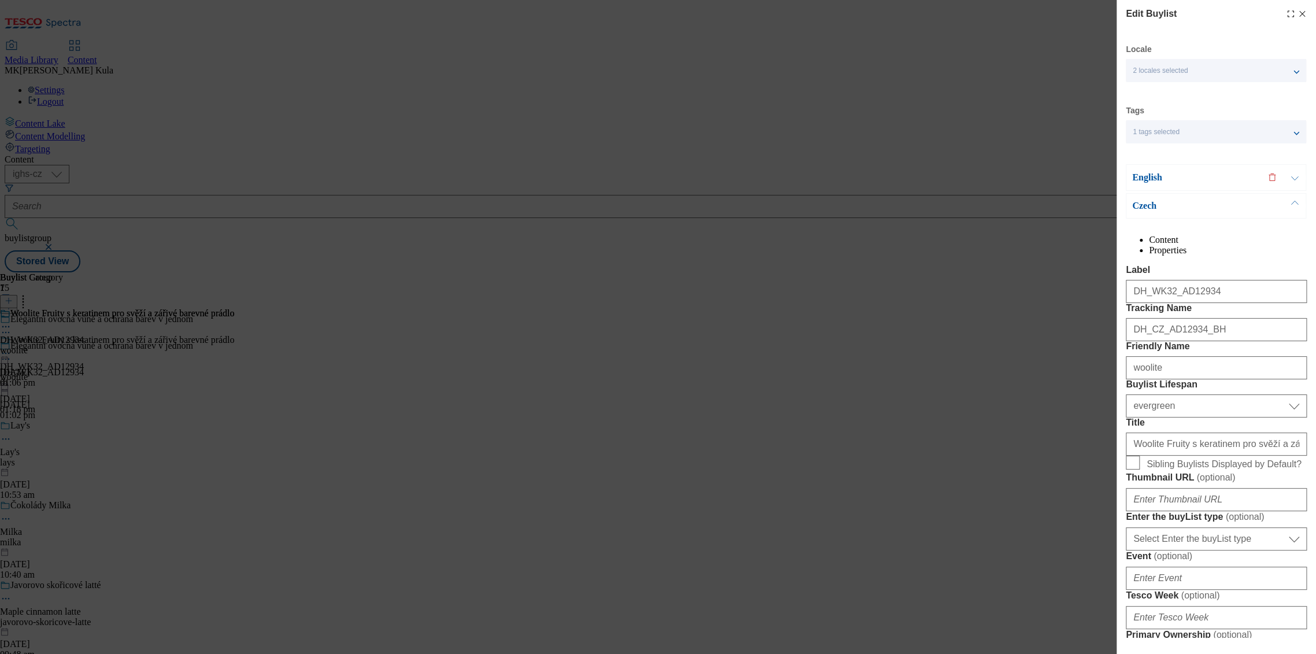
click at [1170, 178] on p "English" at bounding box center [1192, 178] width 121 height 12
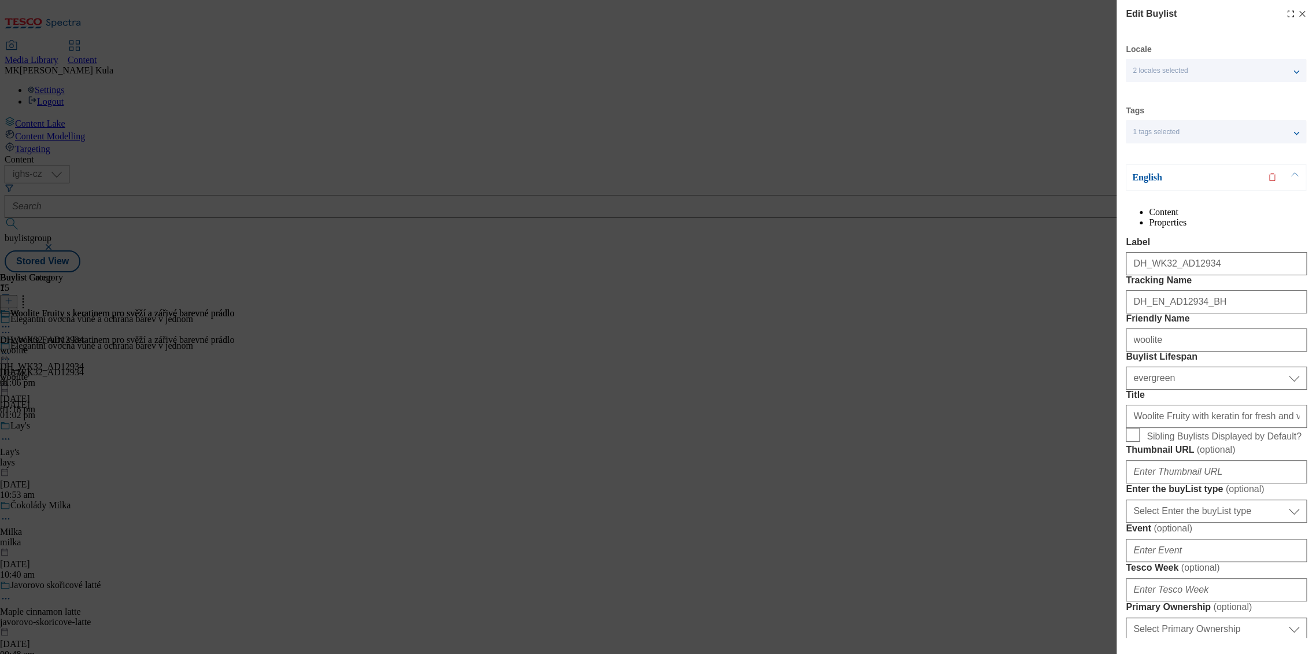
click at [1170, 178] on p "English" at bounding box center [1192, 178] width 121 height 12
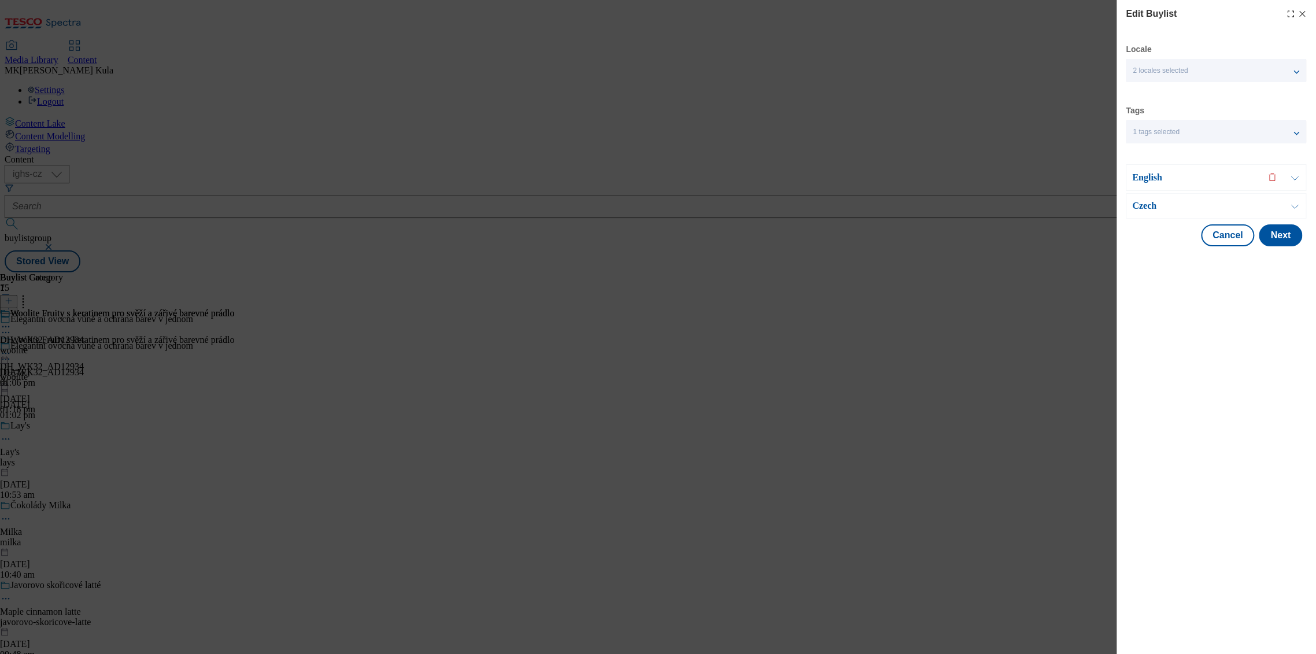
click at [1206, 186] on div "English" at bounding box center [1216, 177] width 180 height 27
click at [1293, 178] on button "Modal" at bounding box center [1295, 177] width 22 height 25
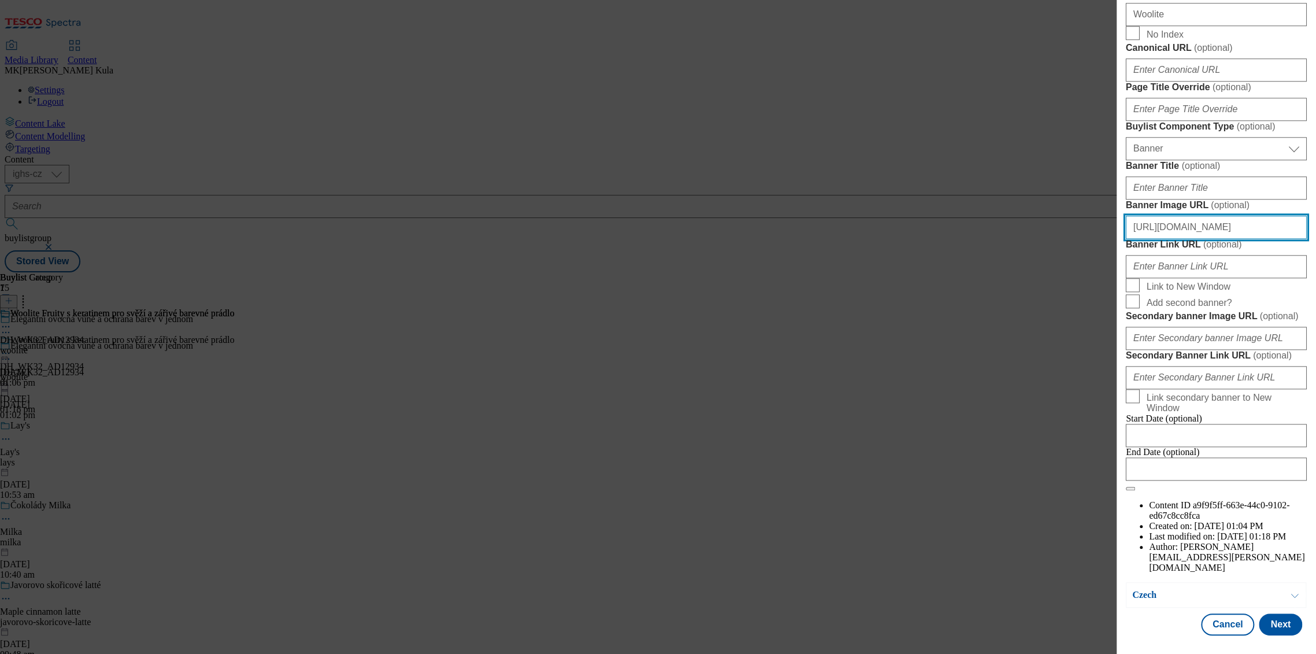
scroll to position [0, 227]
drag, startPoint x: 1131, startPoint y: 443, endPoint x: 1345, endPoint y: 441, distance: 213.4
click at [1316, 277] on html "Icons icon_account icon_add icon_backward_link icon_basket icon_benefits icon_c…" at bounding box center [658, 138] width 1316 height 277
paste input "2608efaa-5fa8-4d04-b51f-bd6ae4d4741c/WooliteBLEN2"
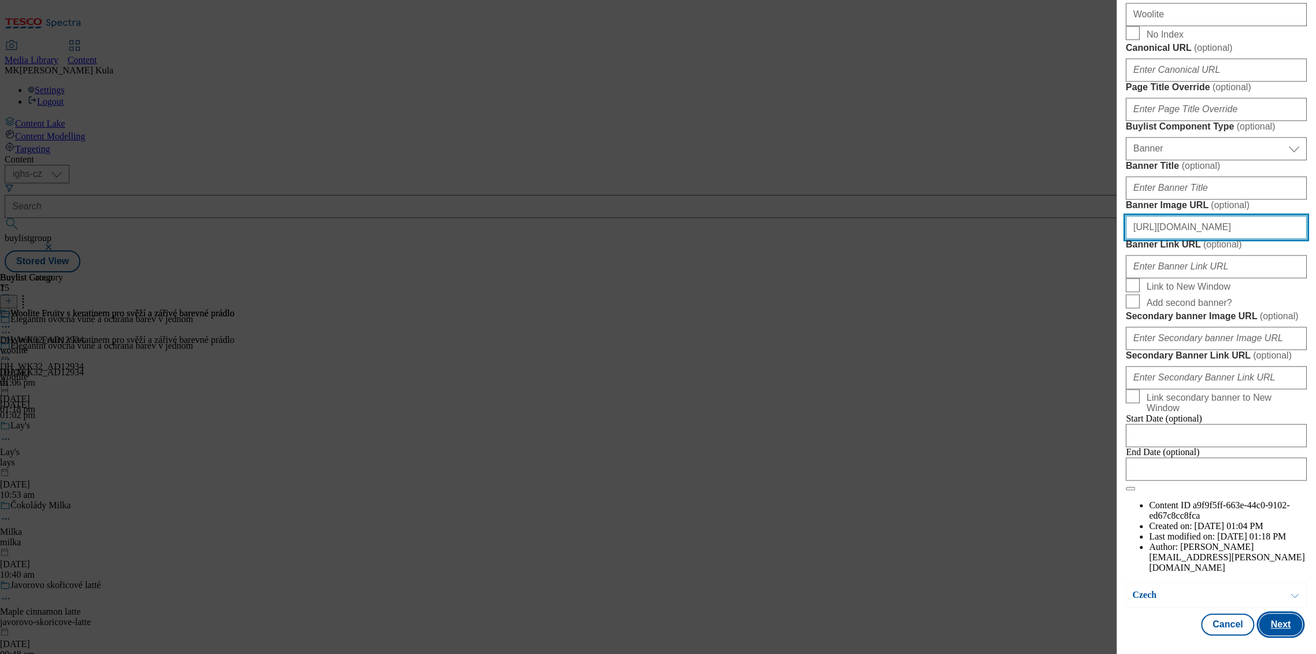
type input "https://digitalcontent.api.tesco.com/v2/media/ighs-ce-mktg/2608efaa-5fa8-4d04-b…"
click at [1272, 625] on button "Next" at bounding box center [1280, 625] width 43 height 22
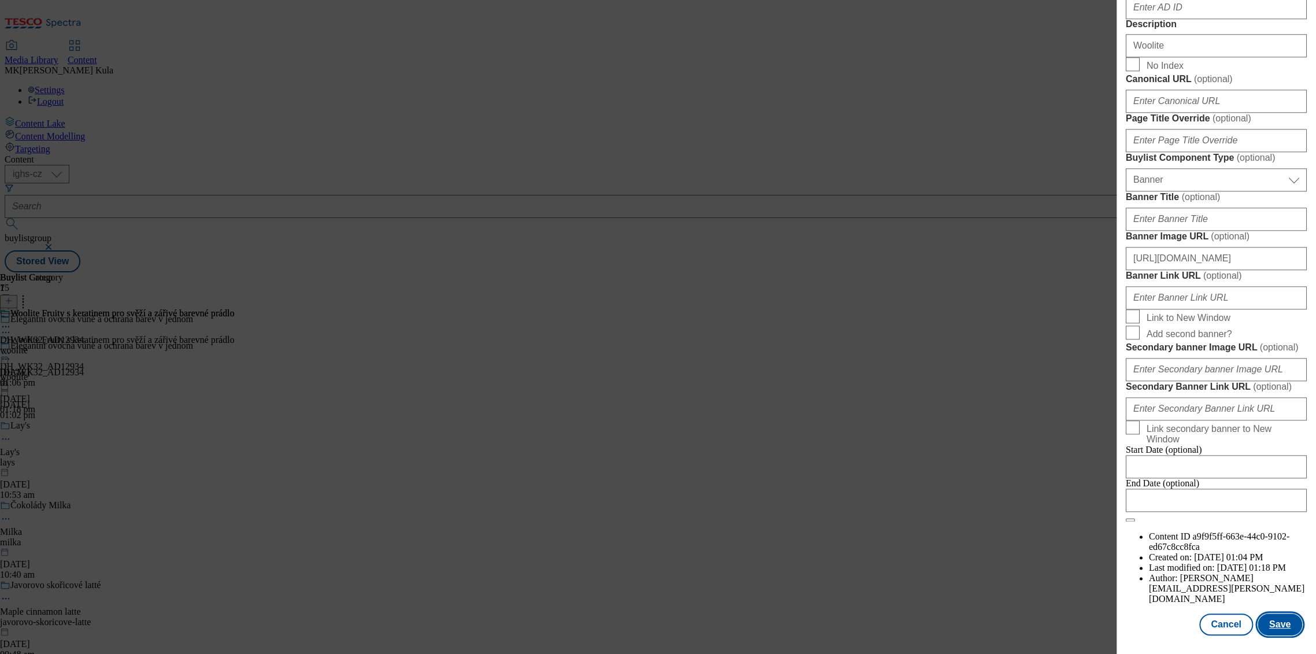
scroll to position [0, 0]
click at [1277, 629] on button "Save" at bounding box center [1280, 625] width 45 height 22
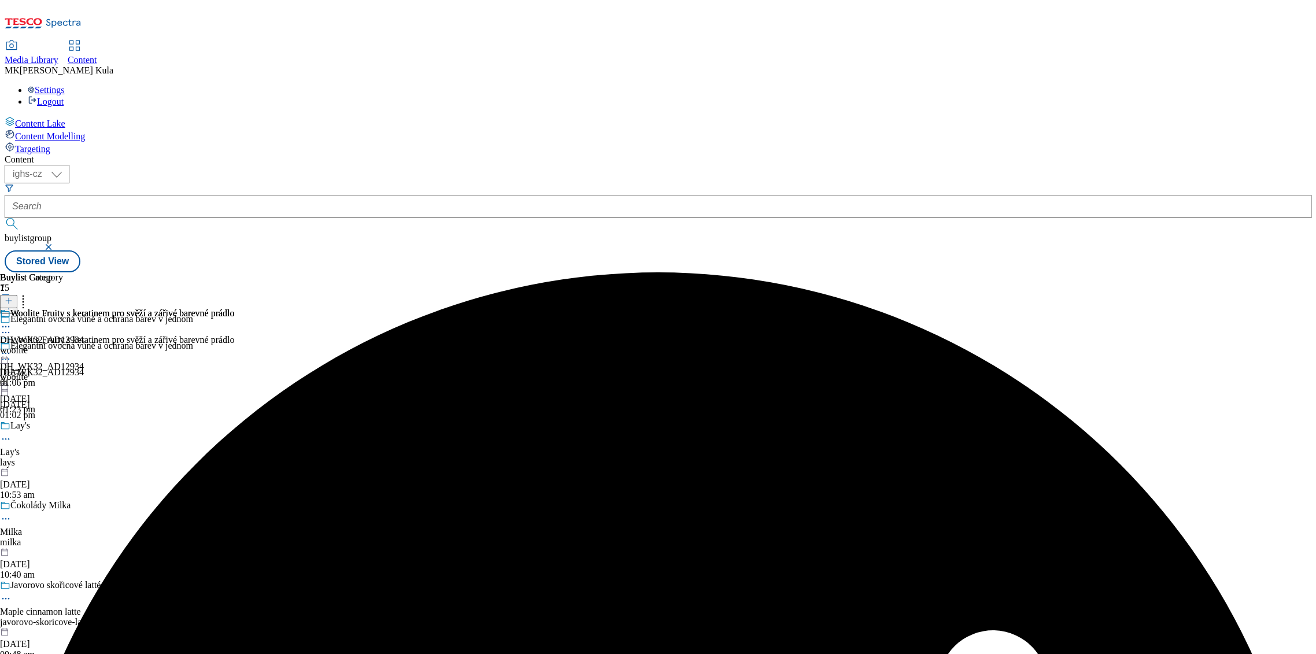
click at [12, 348] on icon at bounding box center [6, 354] width 12 height 12
click at [63, 427] on span "Preview" at bounding box center [49, 431] width 27 height 9
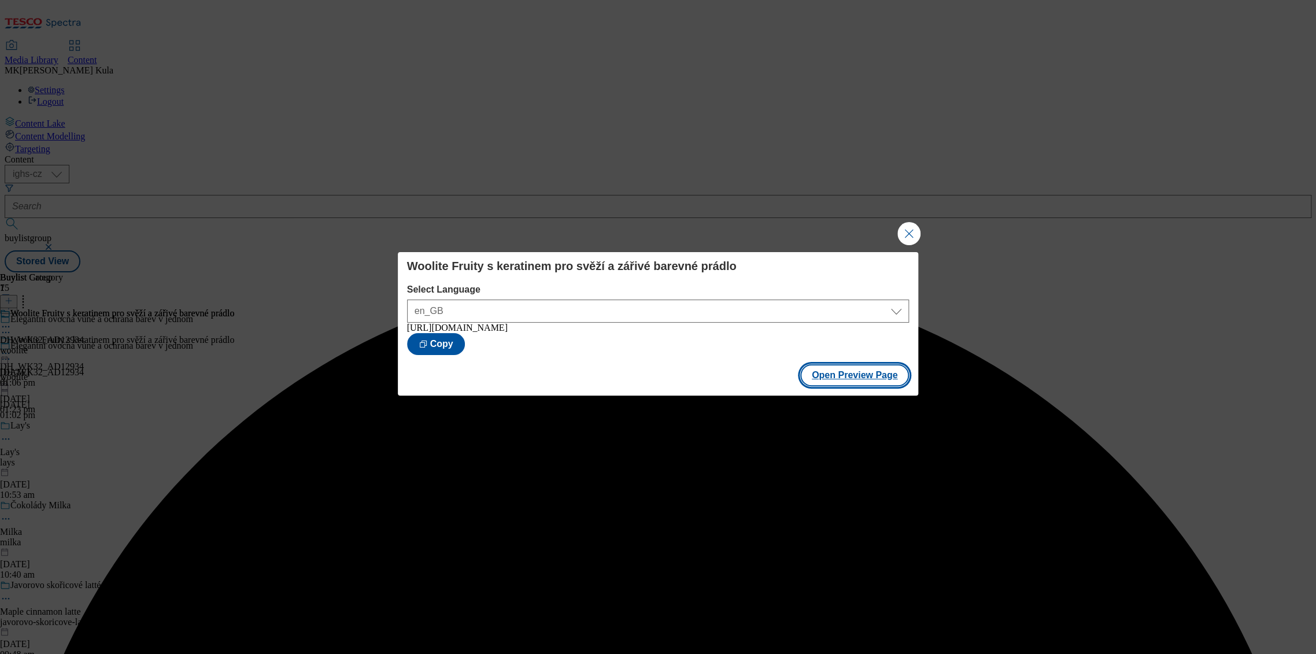
click at [854, 381] on button "Open Preview Page" at bounding box center [854, 375] width 109 height 22
click at [909, 228] on button "Close Modal" at bounding box center [909, 233] width 23 height 23
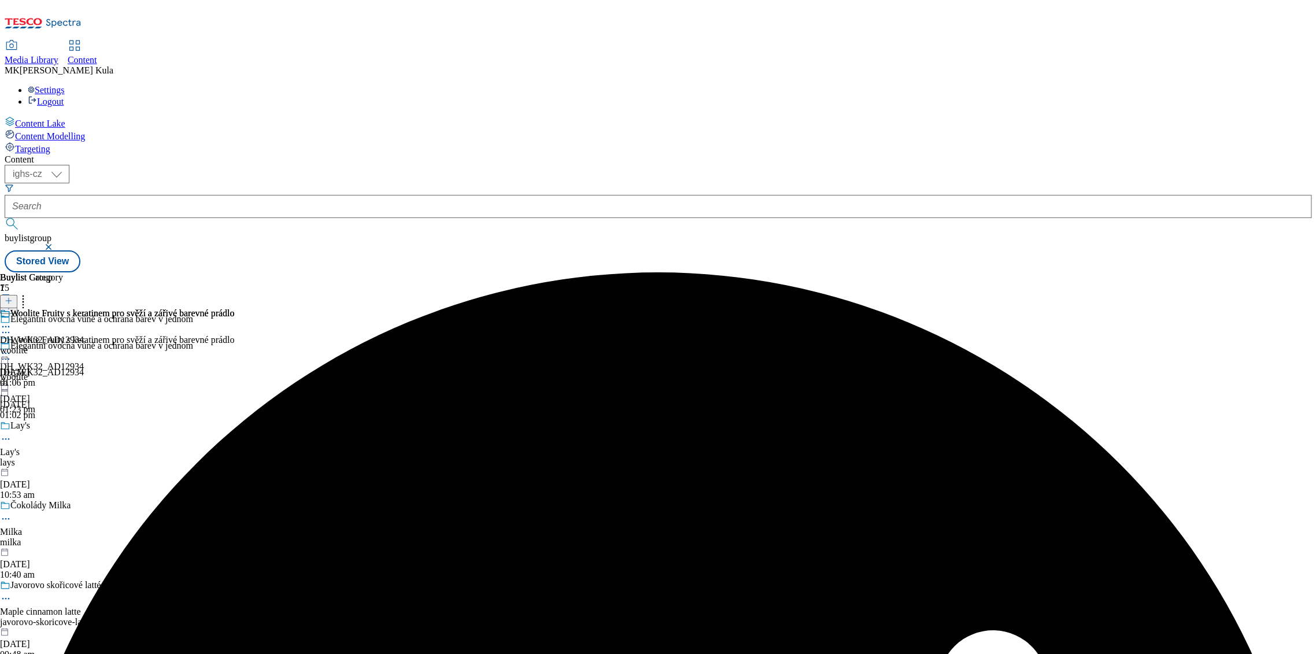
click at [12, 348] on icon at bounding box center [6, 354] width 12 height 12
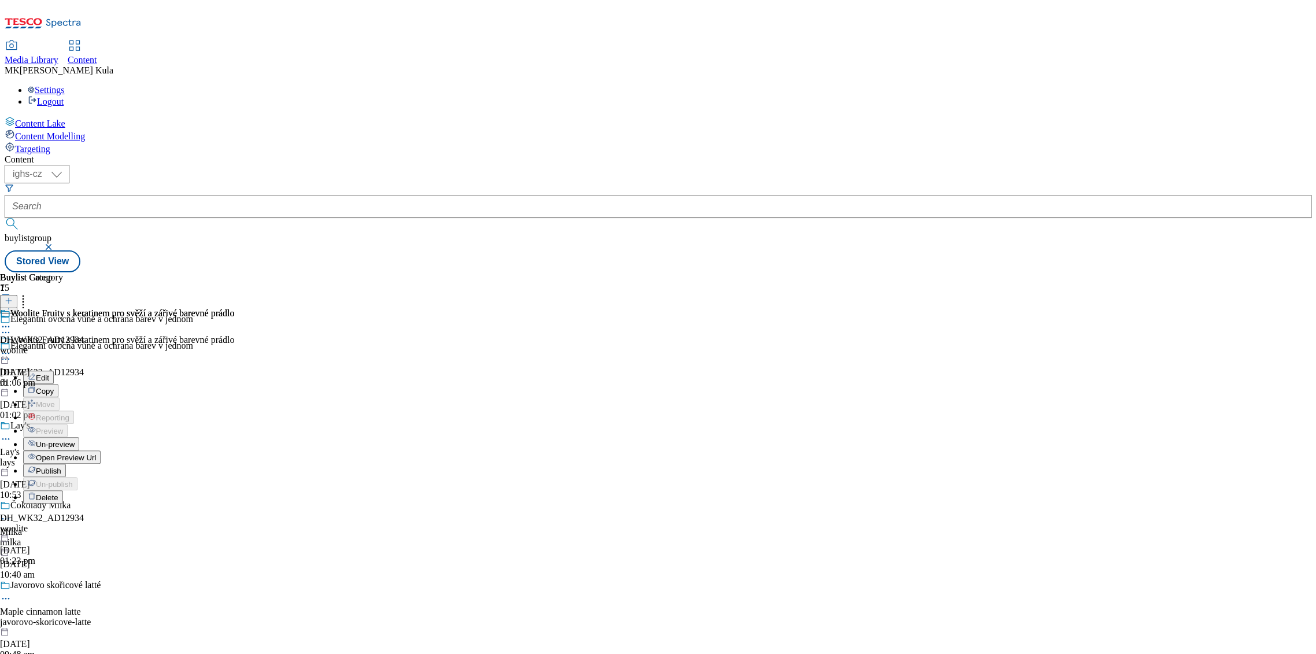
click at [61, 467] on span "Publish" at bounding box center [48, 471] width 25 height 9
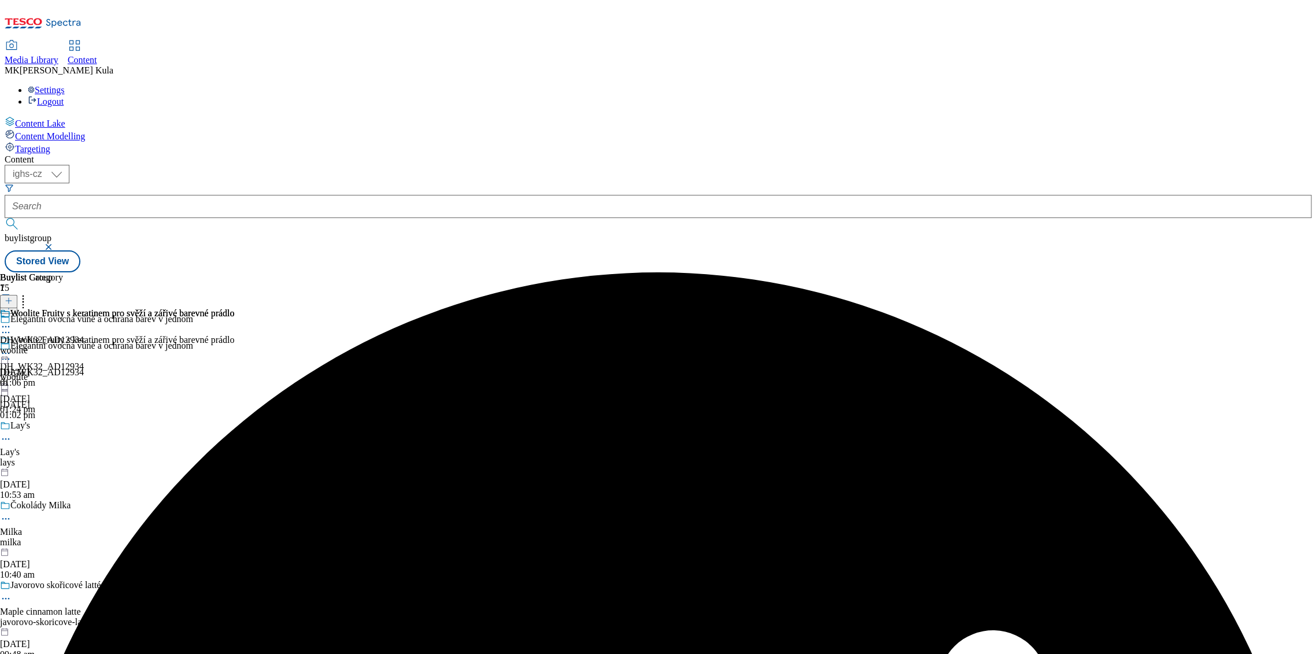
click at [12, 348] on icon at bounding box center [6, 354] width 12 height 12
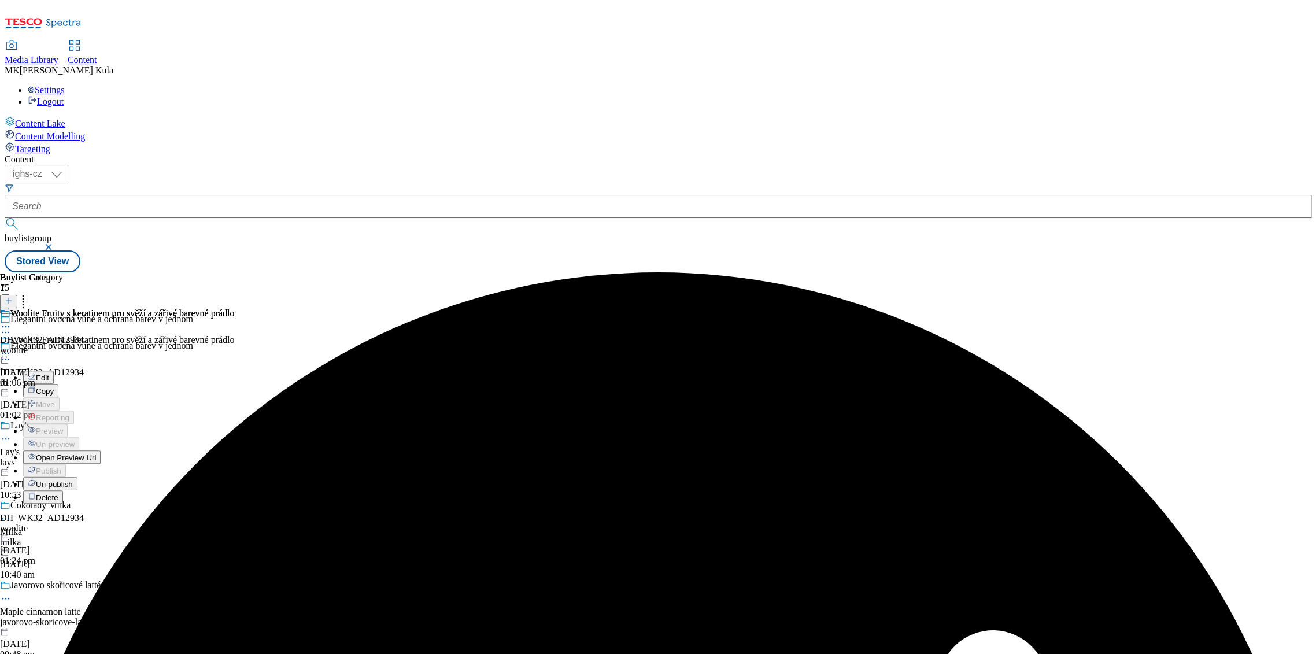
click at [96, 453] on span "Open Preview Url" at bounding box center [66, 457] width 60 height 9
